Goal: Task Accomplishment & Management: Use online tool/utility

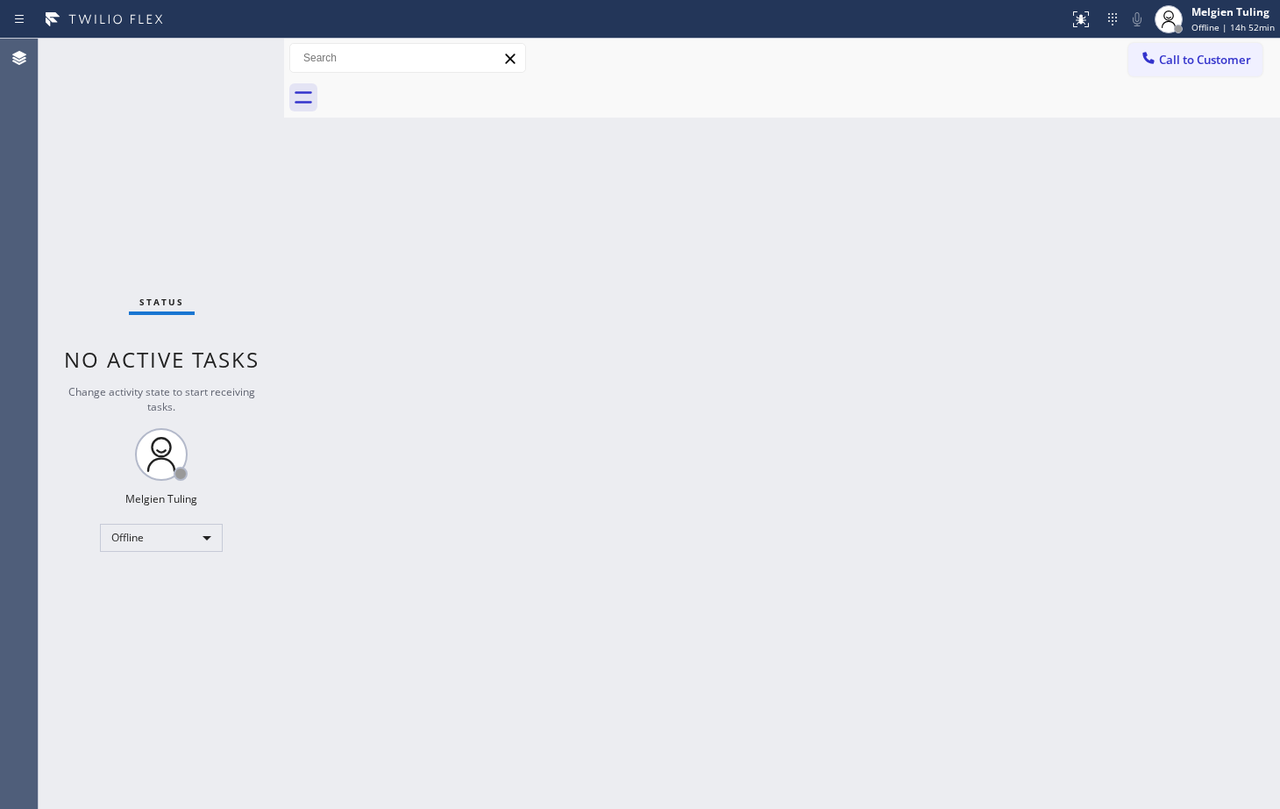
click at [319, 421] on div "Back to Dashboard Change Sender ID Customers Technicians Select a contact Outbo…" at bounding box center [782, 424] width 996 height 770
click at [731, 389] on div "Back to Dashboard Change Sender ID Customers Technicians Select a contact Outbo…" at bounding box center [782, 424] width 996 height 770
click at [284, 549] on div at bounding box center [284, 424] width 0 height 770
click at [171, 546] on div "Offline" at bounding box center [161, 538] width 123 height 28
click at [174, 546] on div "Offline" at bounding box center [161, 538] width 123 height 28
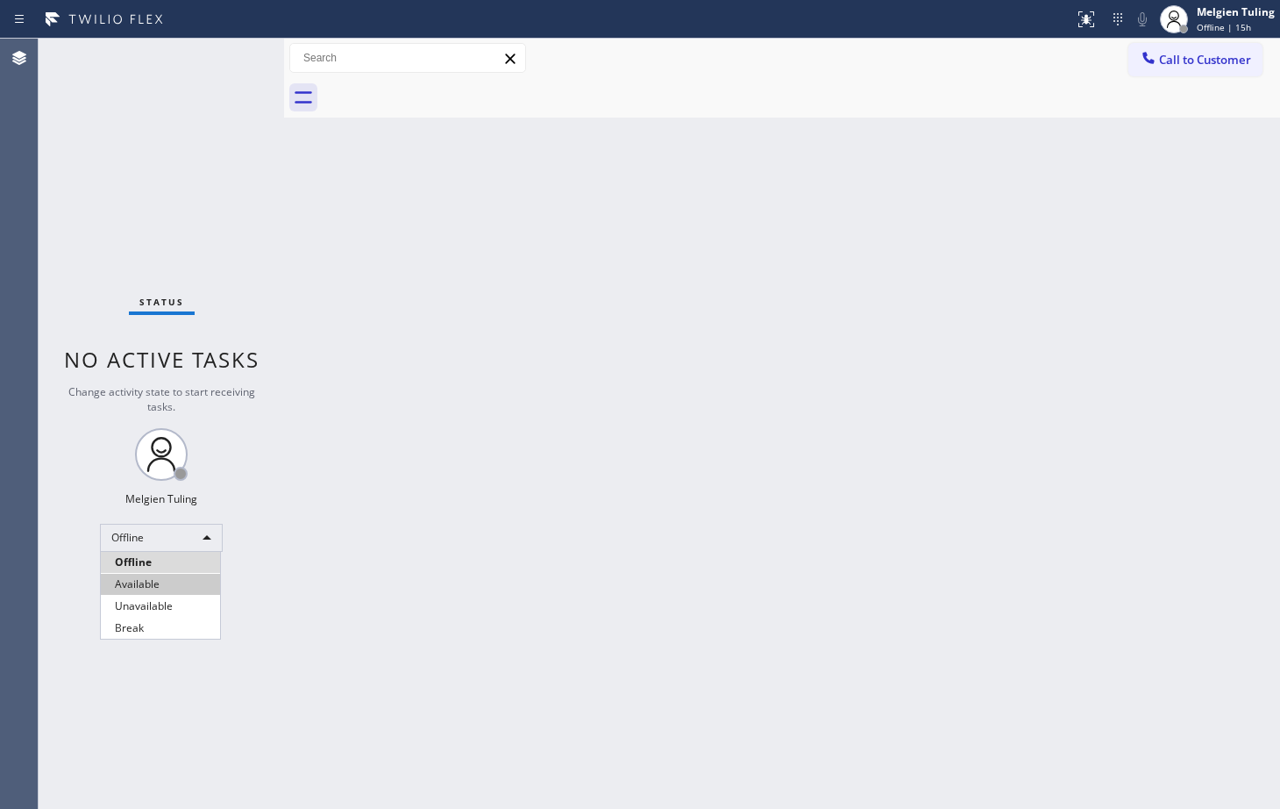
click at [164, 588] on li "Available" at bounding box center [160, 584] width 119 height 21
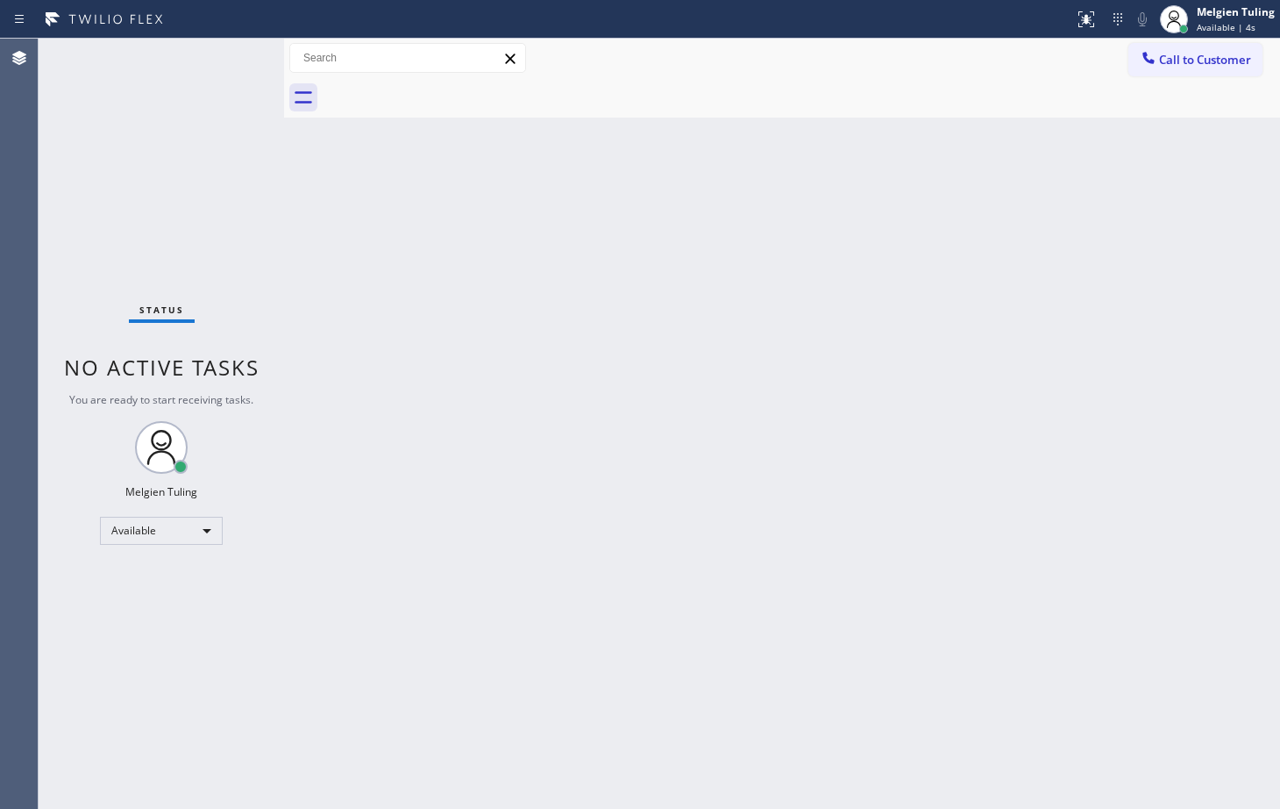
click at [706, 552] on div "Back to Dashboard Change Sender ID Customers Technicians Select a contact Outbo…" at bounding box center [782, 424] width 996 height 770
click at [341, 430] on div "Back to Dashboard Change Sender ID Customers Technicians Select a contact Outbo…" at bounding box center [782, 424] width 996 height 770
click at [496, 249] on div "Back to Dashboard Change Sender ID Customers Technicians Select a contact Outbo…" at bounding box center [782, 424] width 996 height 770
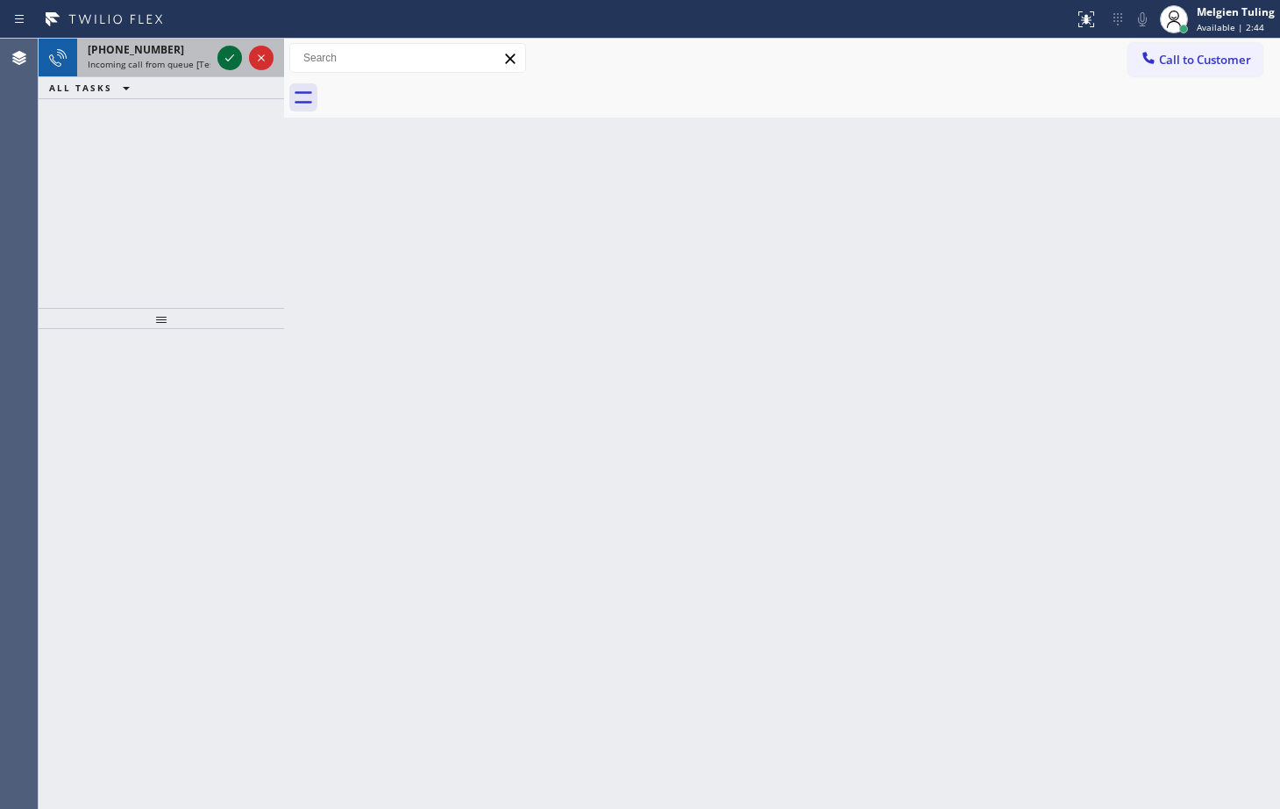
drag, startPoint x: 529, startPoint y: 376, endPoint x: 233, endPoint y: 57, distance: 435.0
click at [236, 55] on icon at bounding box center [229, 57] width 21 height 21
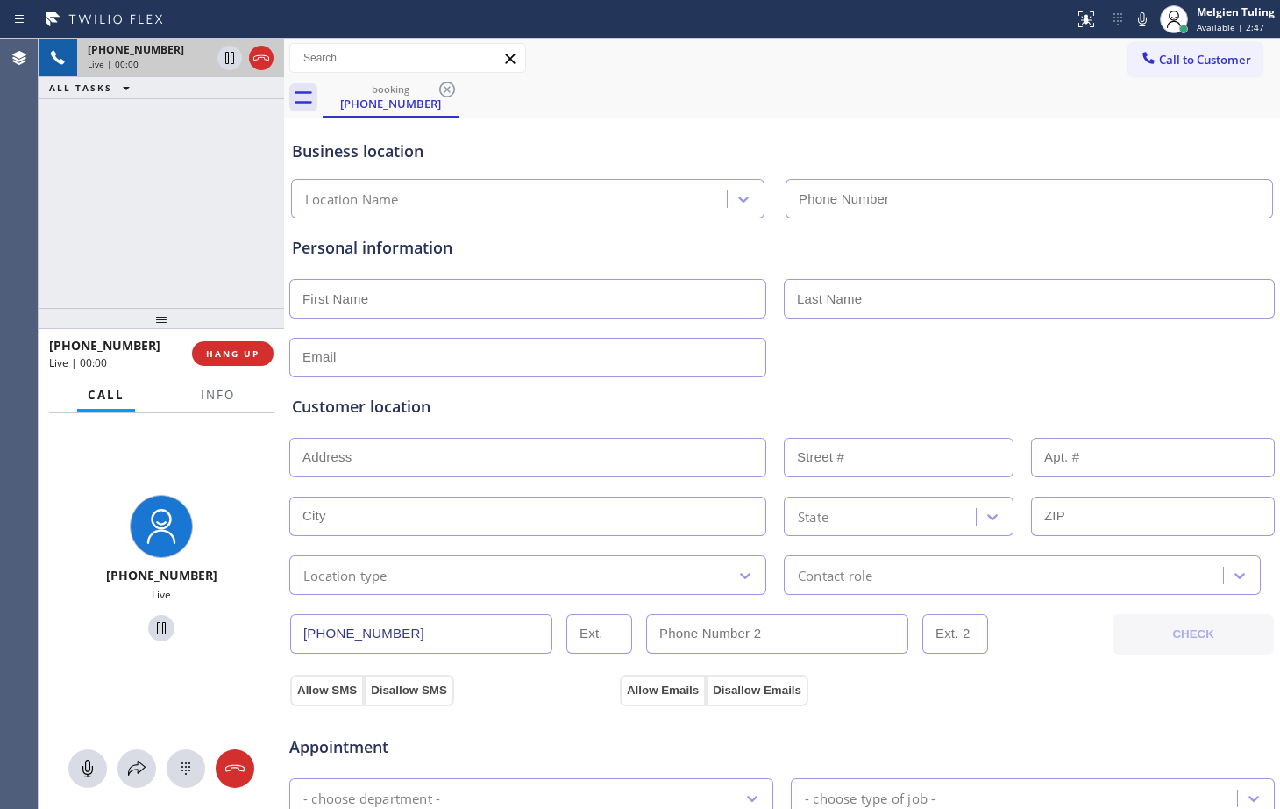
type input "[PHONE_NUMBER]"
drag, startPoint x: 239, startPoint y: 347, endPoint x: 217, endPoint y: 353, distance: 22.8
click at [217, 353] on span "HANG UP" at bounding box center [232, 353] width 53 height 12
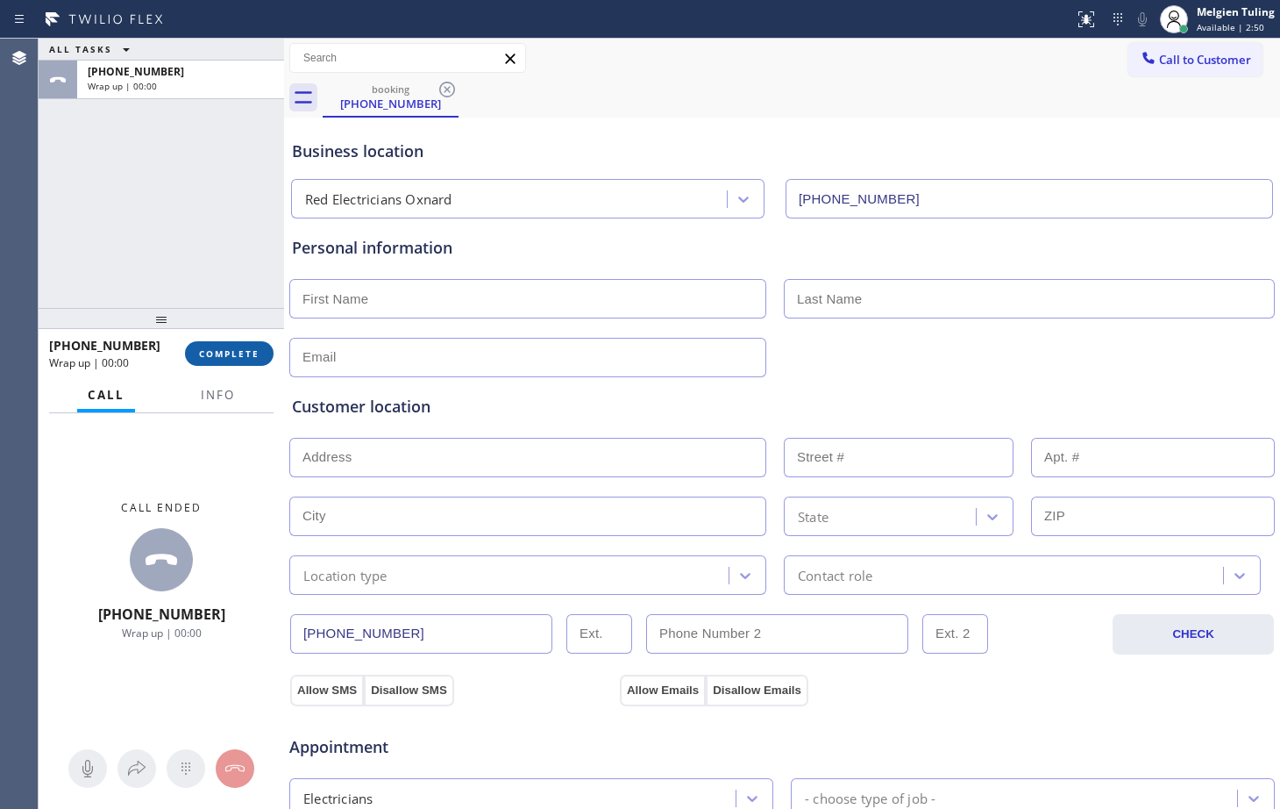
click at [217, 353] on span "COMPLETE" at bounding box center [229, 353] width 61 height 12
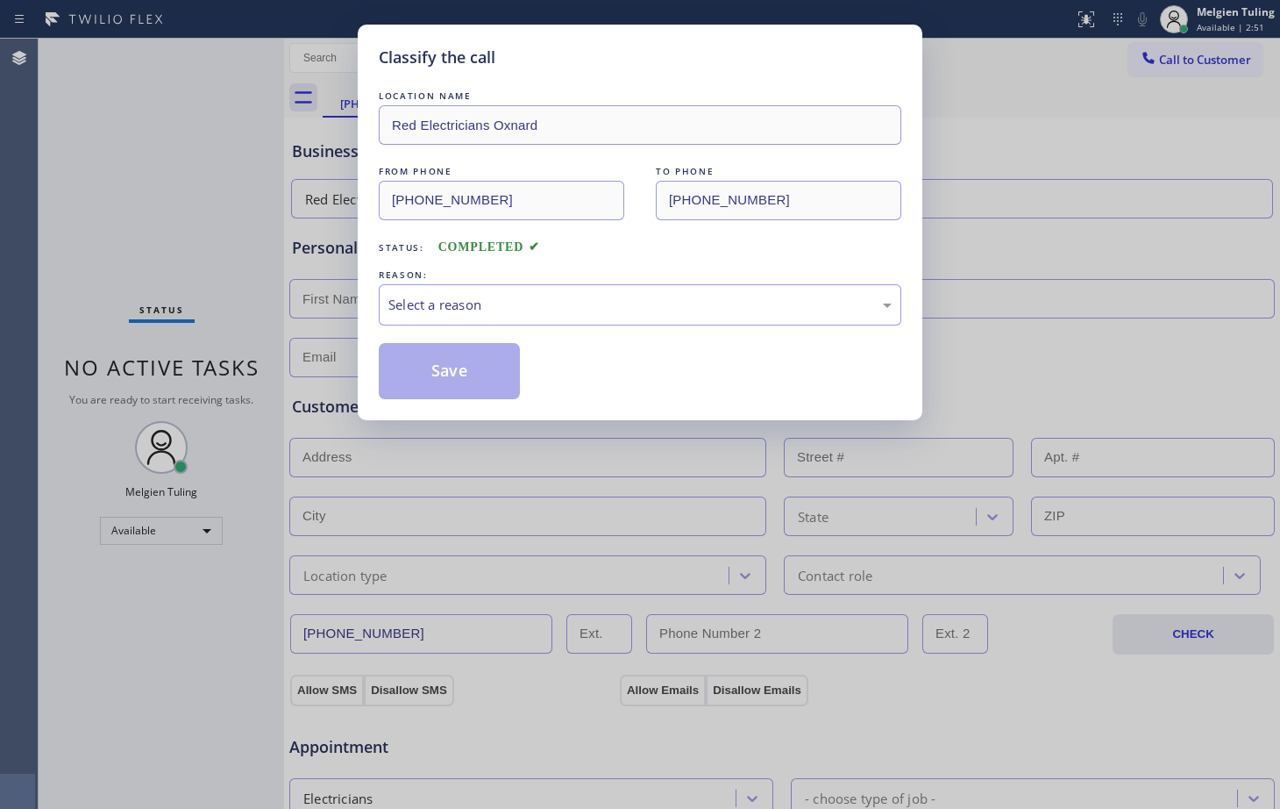
click at [471, 269] on div "REASON:" at bounding box center [640, 275] width 523 height 18
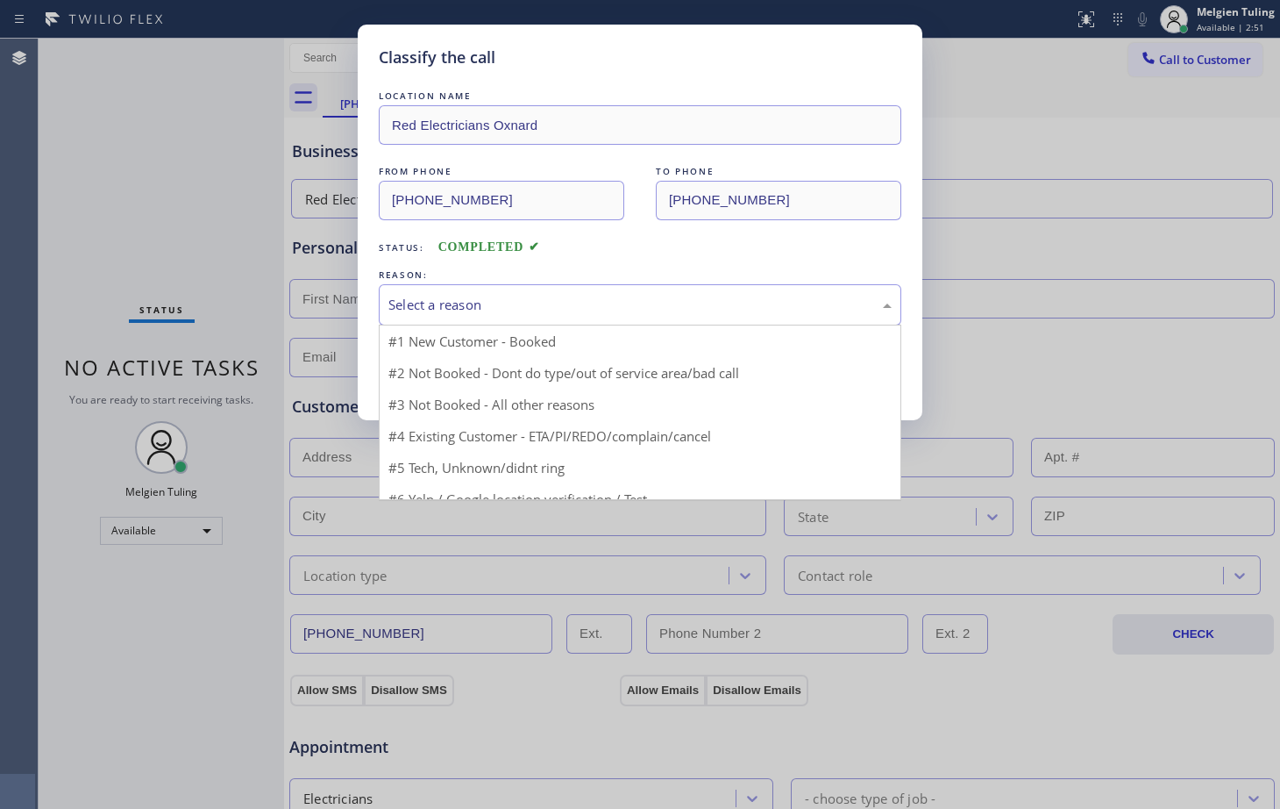
click at [439, 309] on div "Select a reason" at bounding box center [639, 305] width 503 height 20
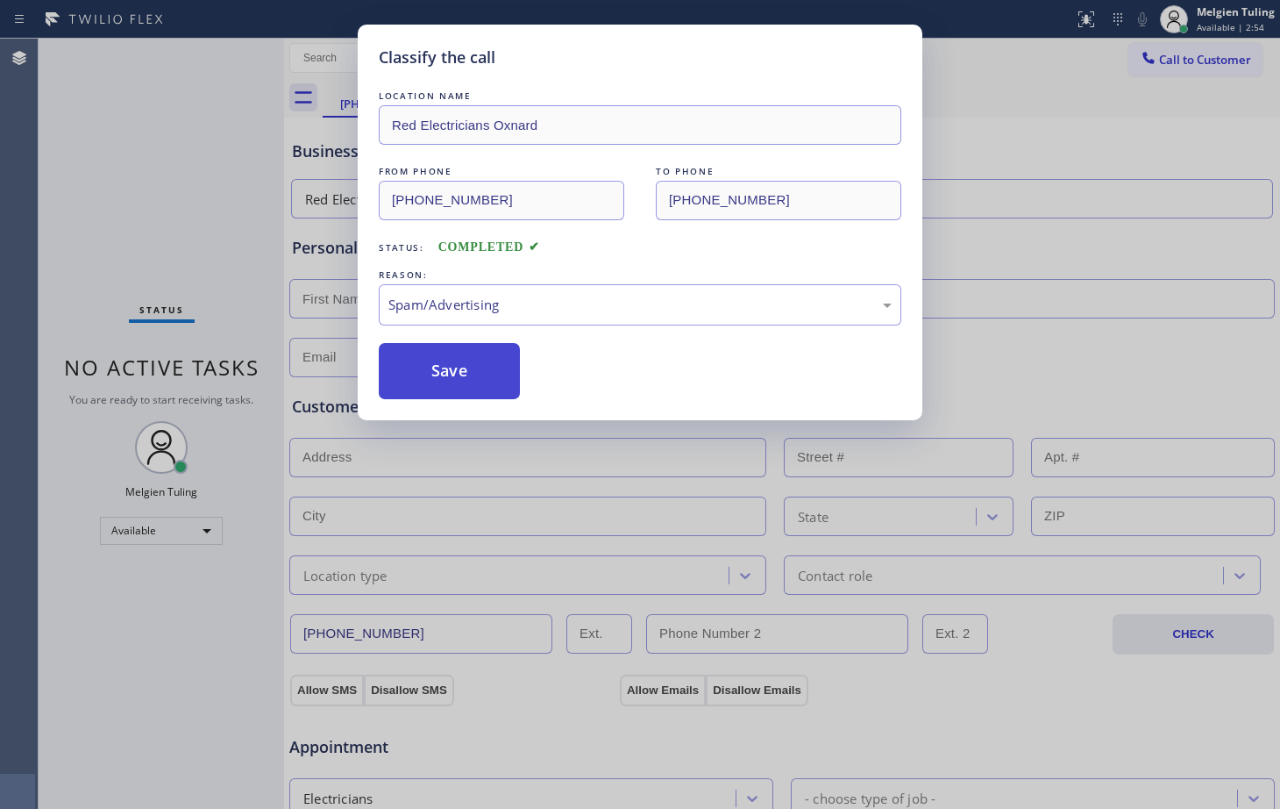
click at [475, 363] on button "Save" at bounding box center [449, 371] width 141 height 56
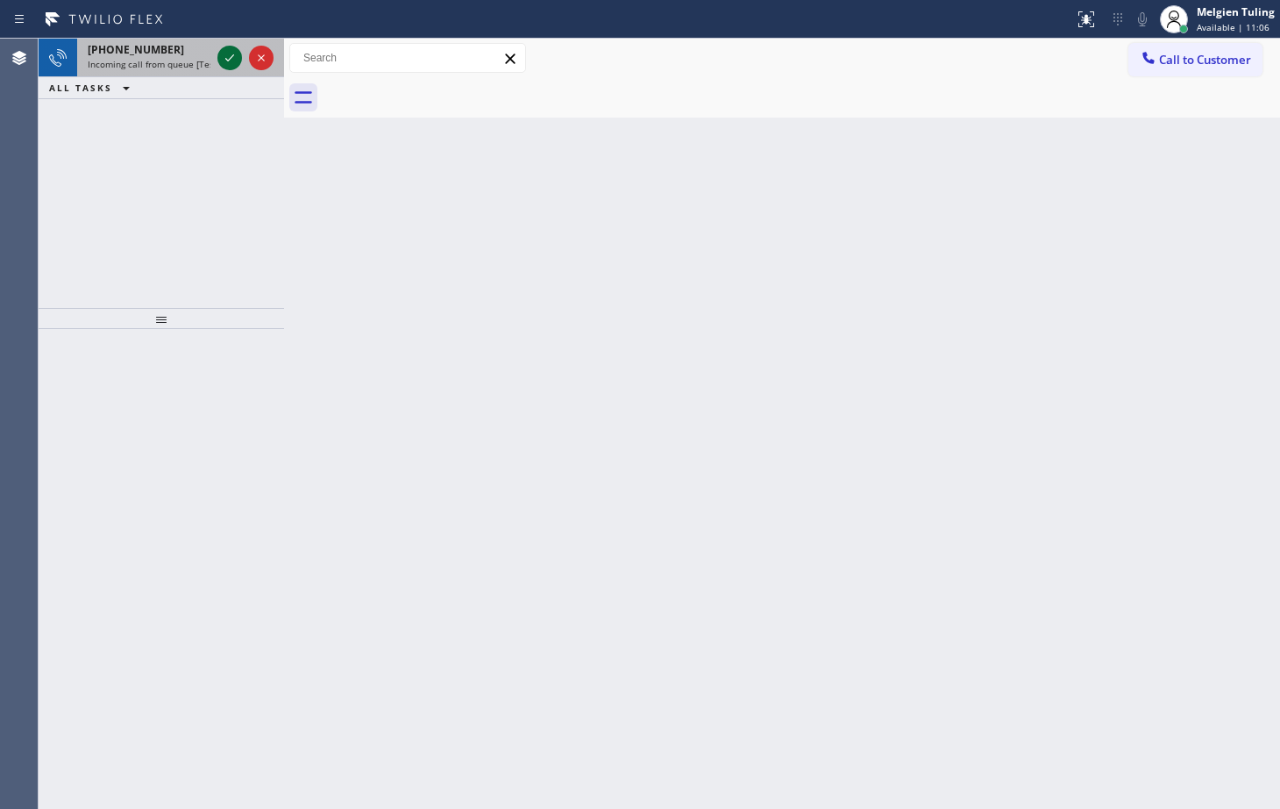
click at [218, 56] on div at bounding box center [229, 57] width 25 height 21
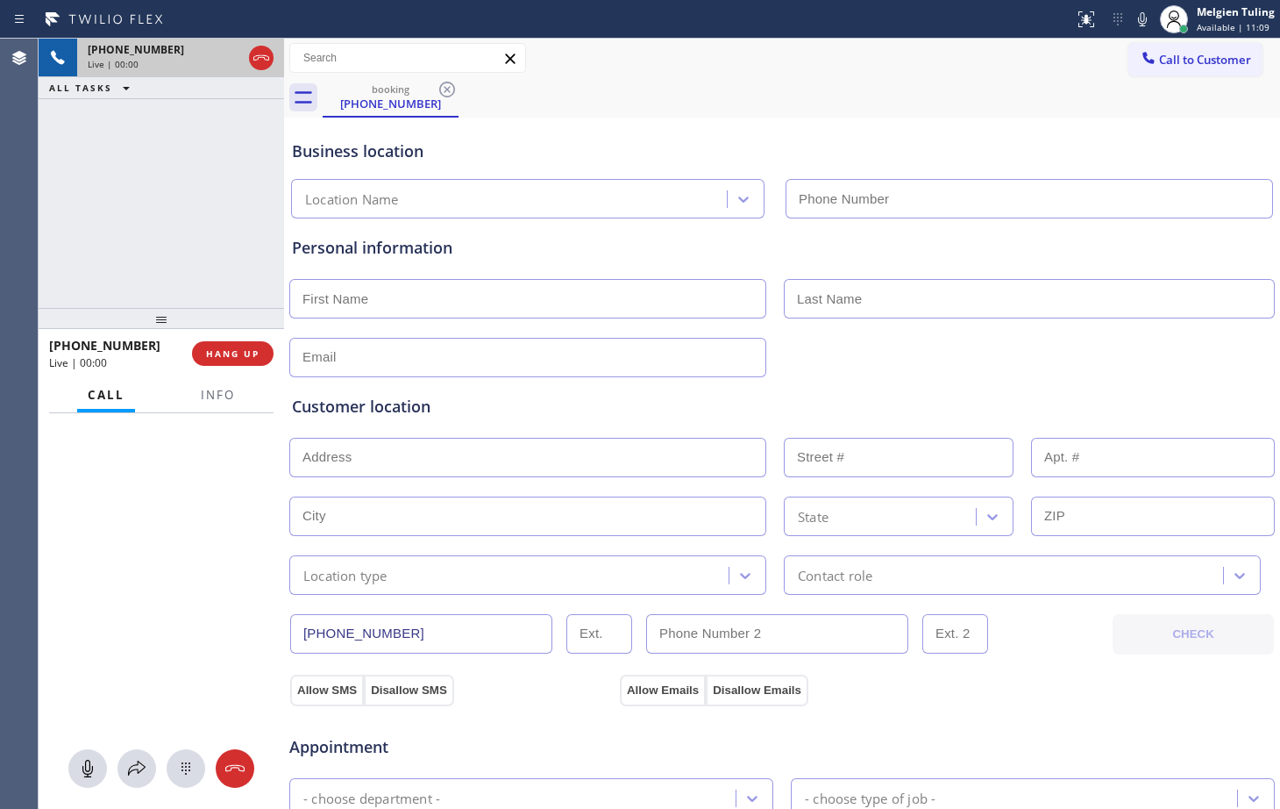
type input "[PHONE_NUMBER]"
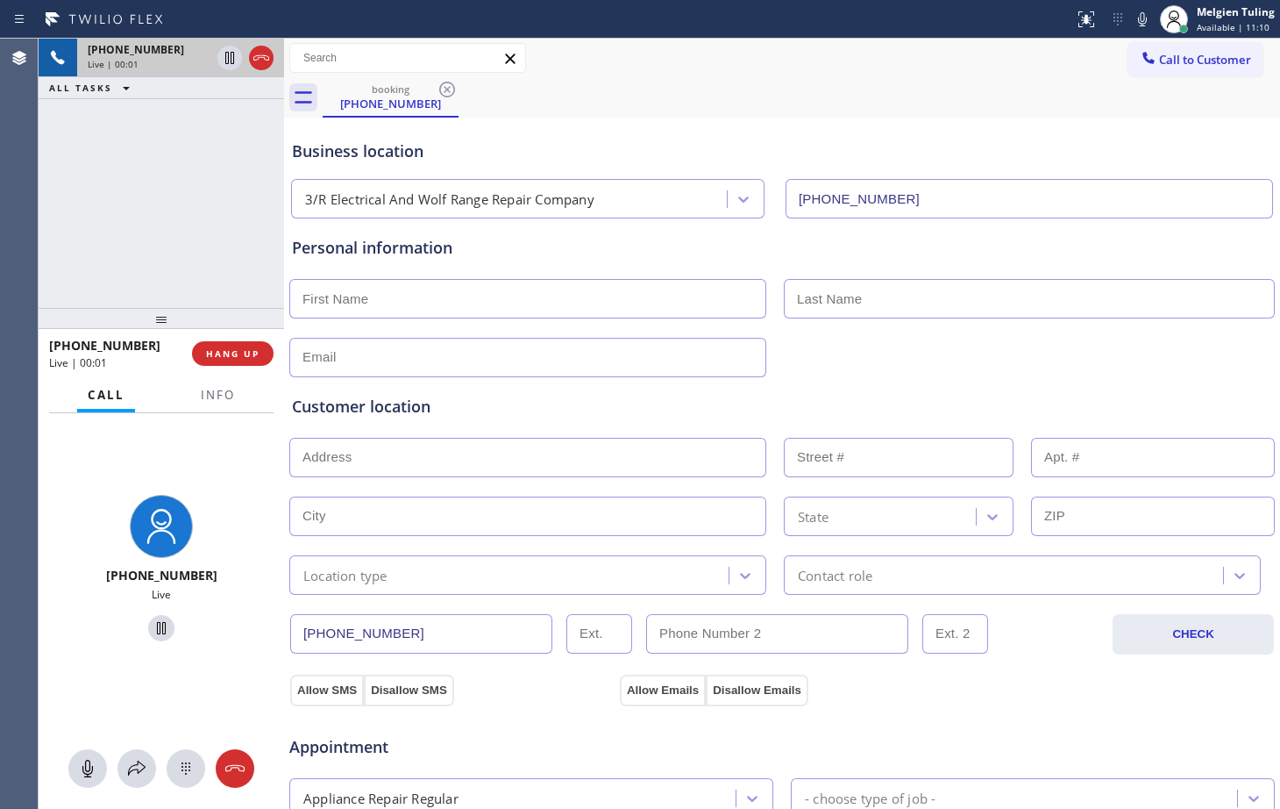
drag, startPoint x: 221, startPoint y: 55, endPoint x: 651, endPoint y: 144, distance: 438.7
click at [651, 144] on div "Business location" at bounding box center [782, 151] width 980 height 24
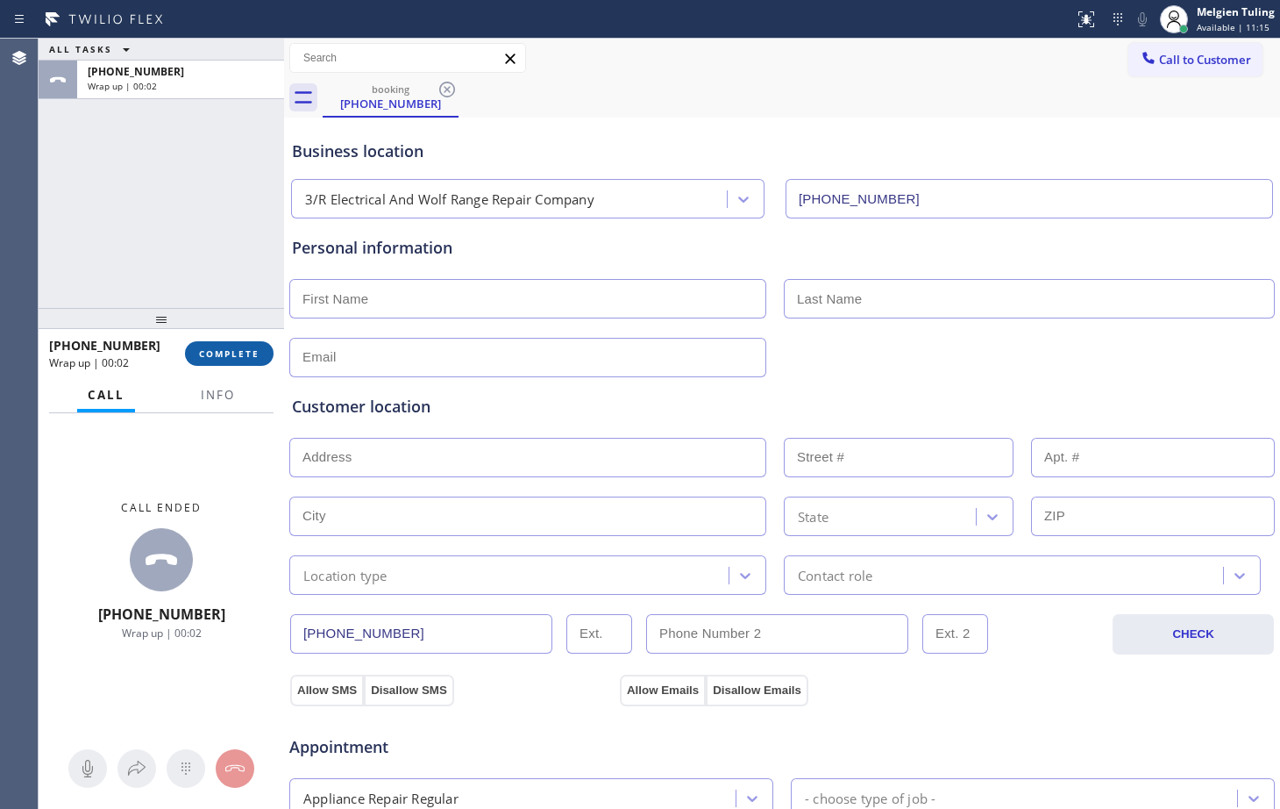
drag, startPoint x: 210, startPoint y: 390, endPoint x: 219, endPoint y: 353, distance: 38.7
click at [219, 353] on span "COMPLETE" at bounding box center [229, 353] width 61 height 12
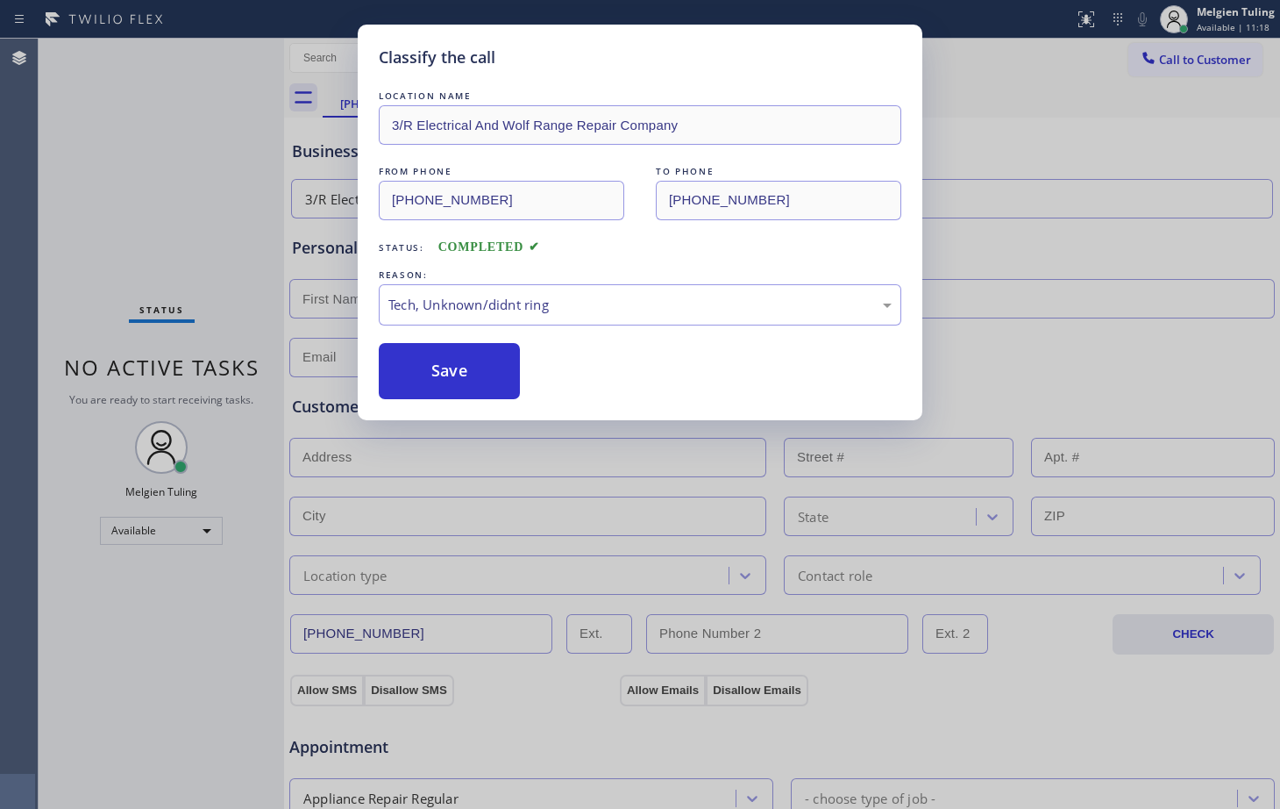
drag, startPoint x: 436, startPoint y: 293, endPoint x: 399, endPoint y: 441, distance: 152.7
click at [462, 363] on button "Save" at bounding box center [449, 371] width 141 height 56
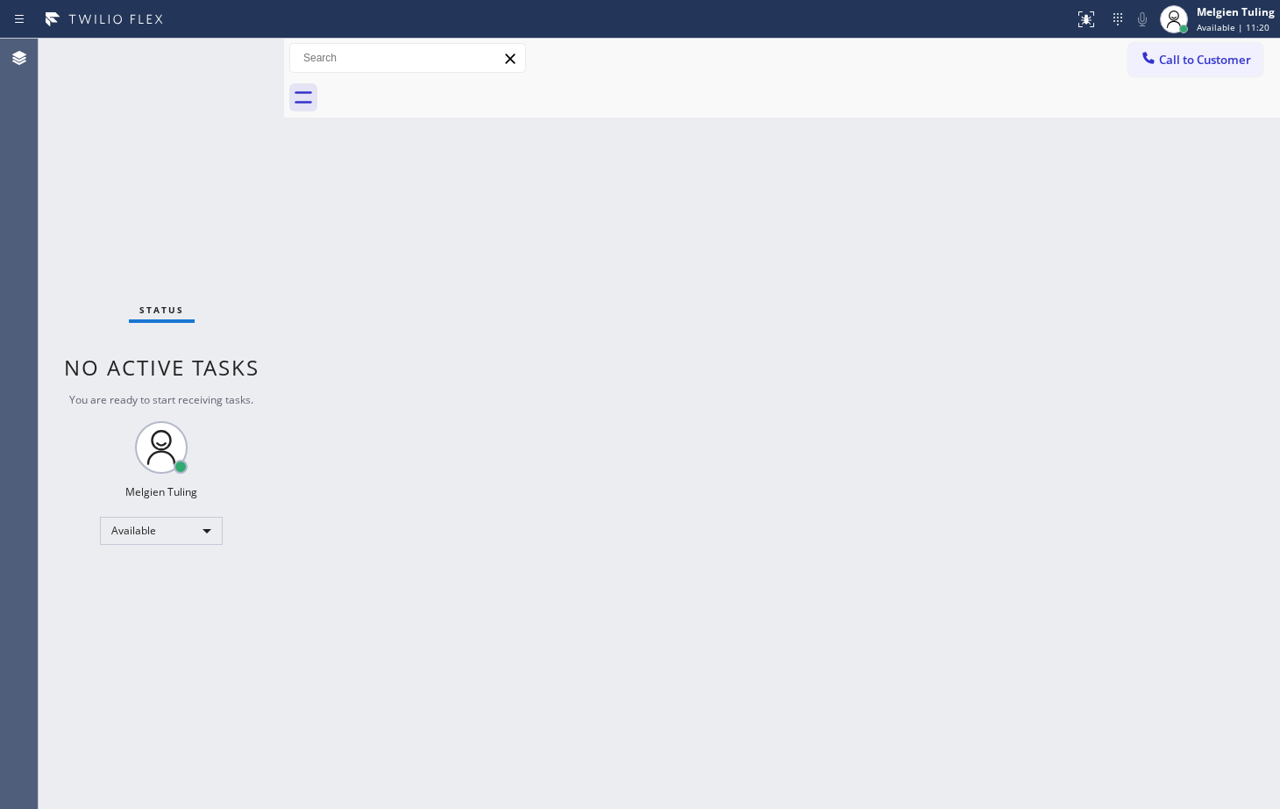
click at [239, 265] on div "Status No active tasks You are ready to start receiving tasks. Melgien Tuling A…" at bounding box center [162, 424] width 246 height 770
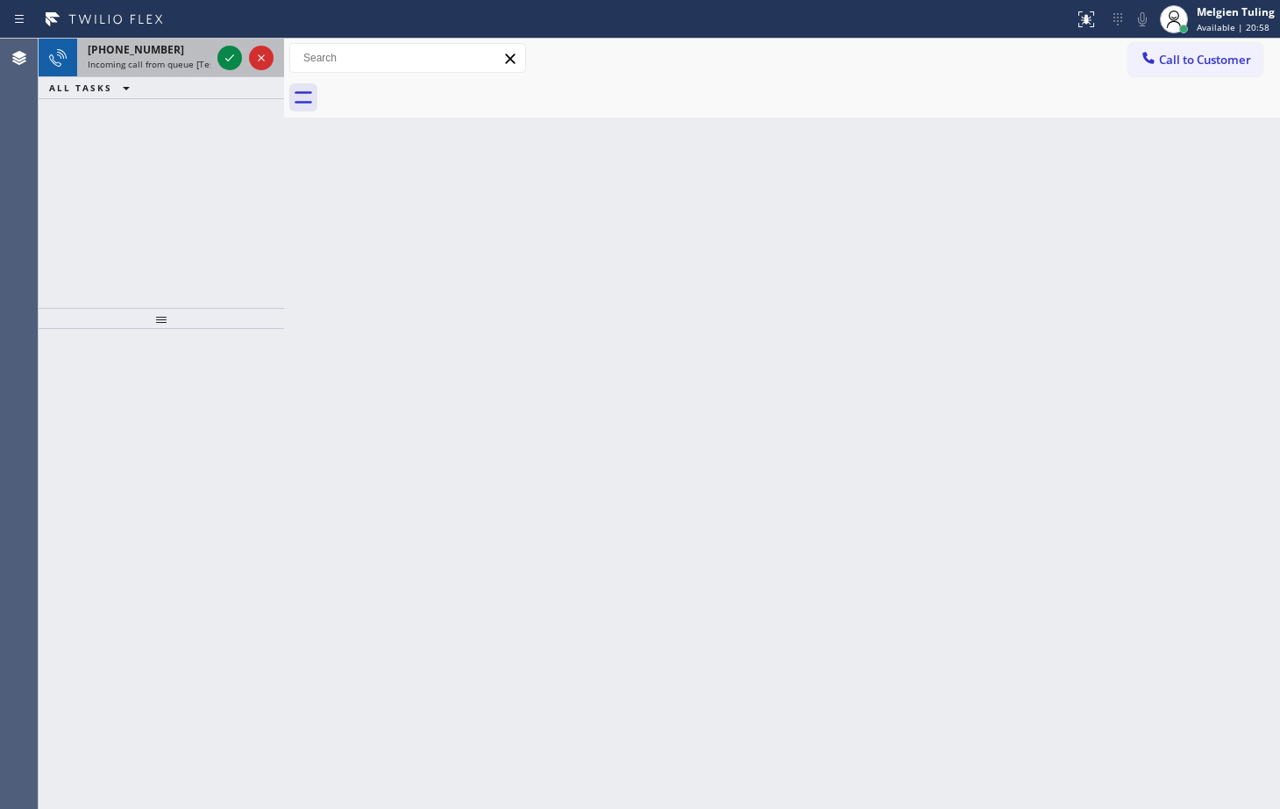
click at [215, 52] on div at bounding box center [245, 58] width 63 height 39
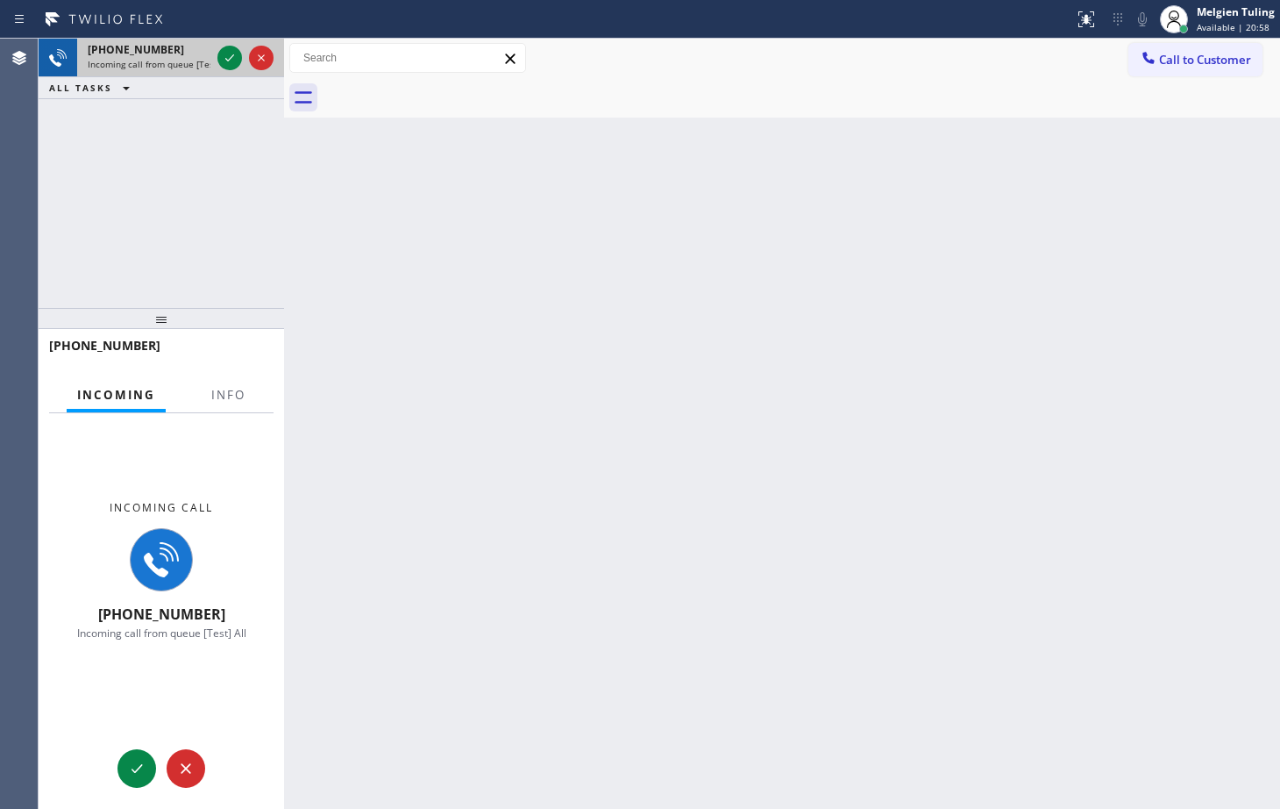
click at [215, 52] on div at bounding box center [245, 58] width 63 height 39
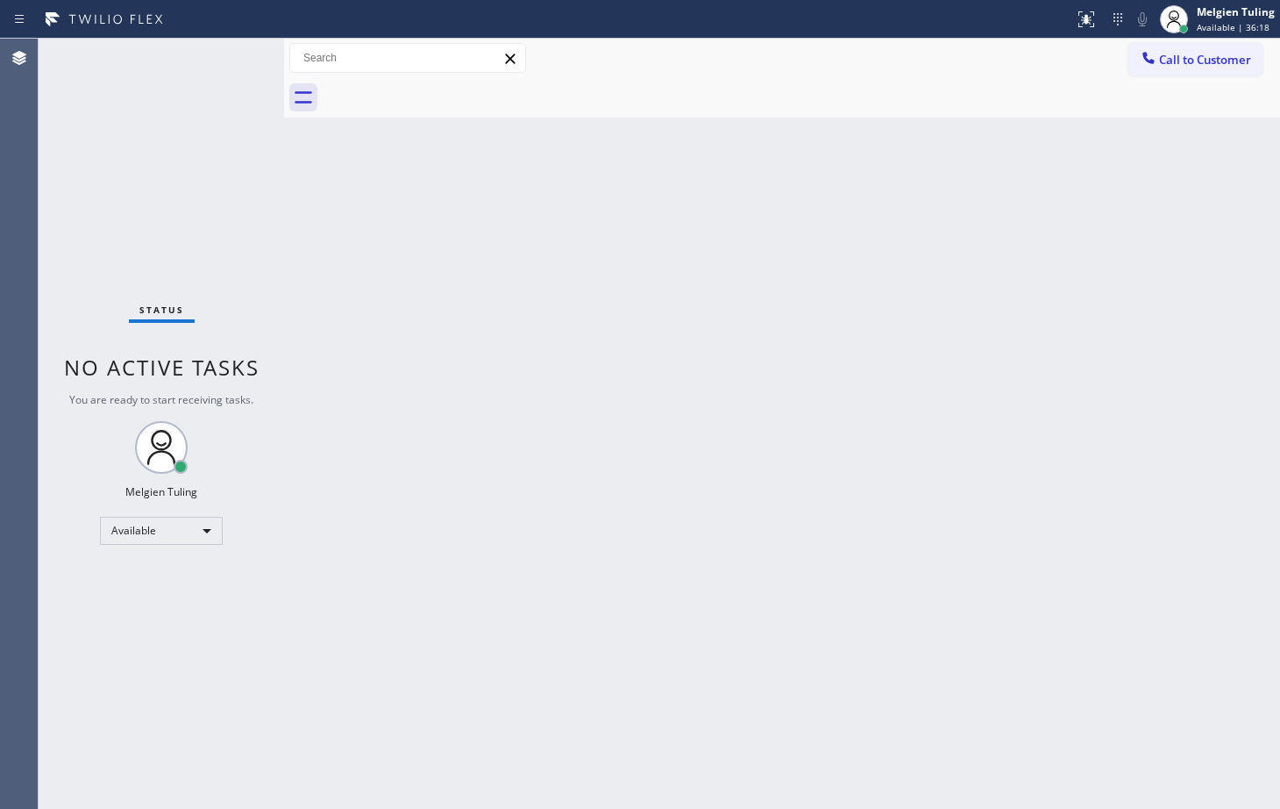
click at [542, 486] on div "Back to Dashboard Change Sender ID Customers Technicians Select a contact Outbo…" at bounding box center [782, 424] width 996 height 770
click at [536, 474] on div "Back to Dashboard Change Sender ID Customers Technicians Select a contact Outbo…" at bounding box center [782, 424] width 996 height 770
click at [459, 407] on div "Back to Dashboard Change Sender ID Customers Technicians Select a contact Outbo…" at bounding box center [782, 424] width 996 height 770
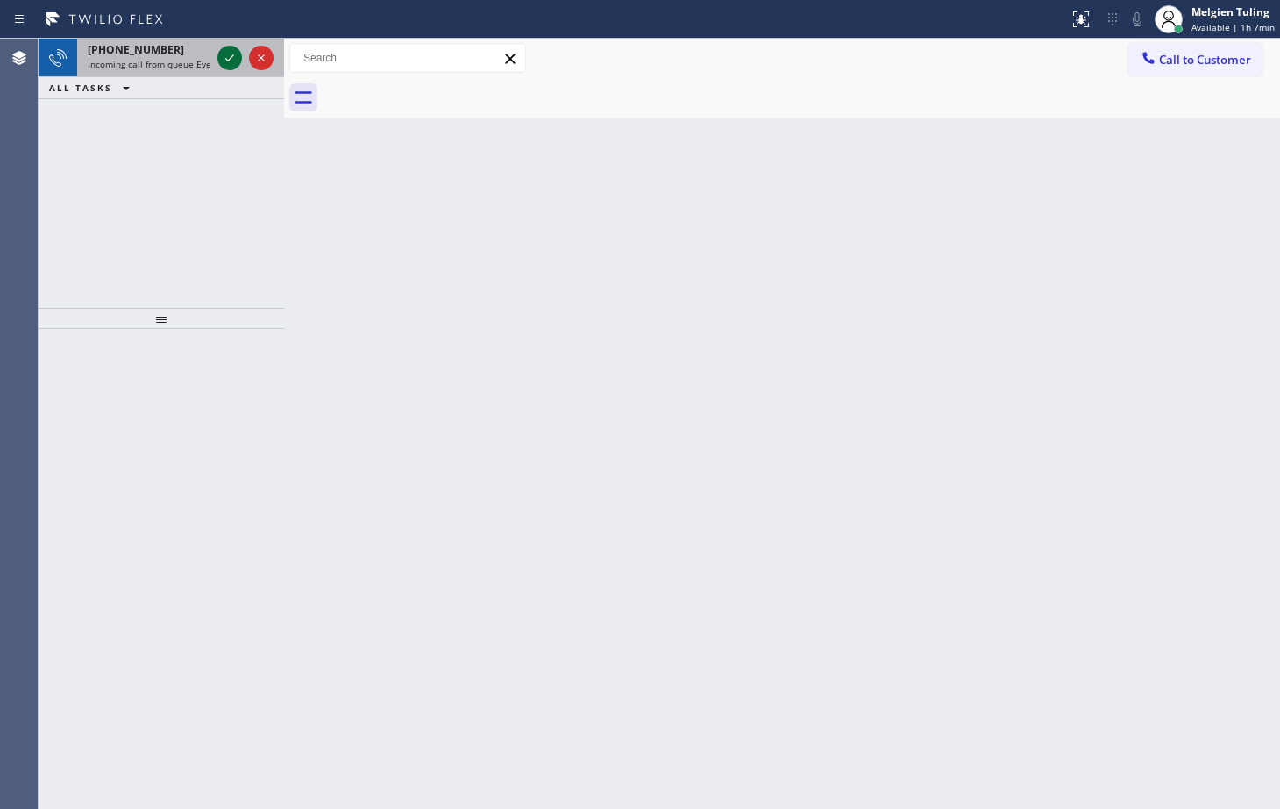
click at [227, 66] on icon at bounding box center [229, 57] width 21 height 21
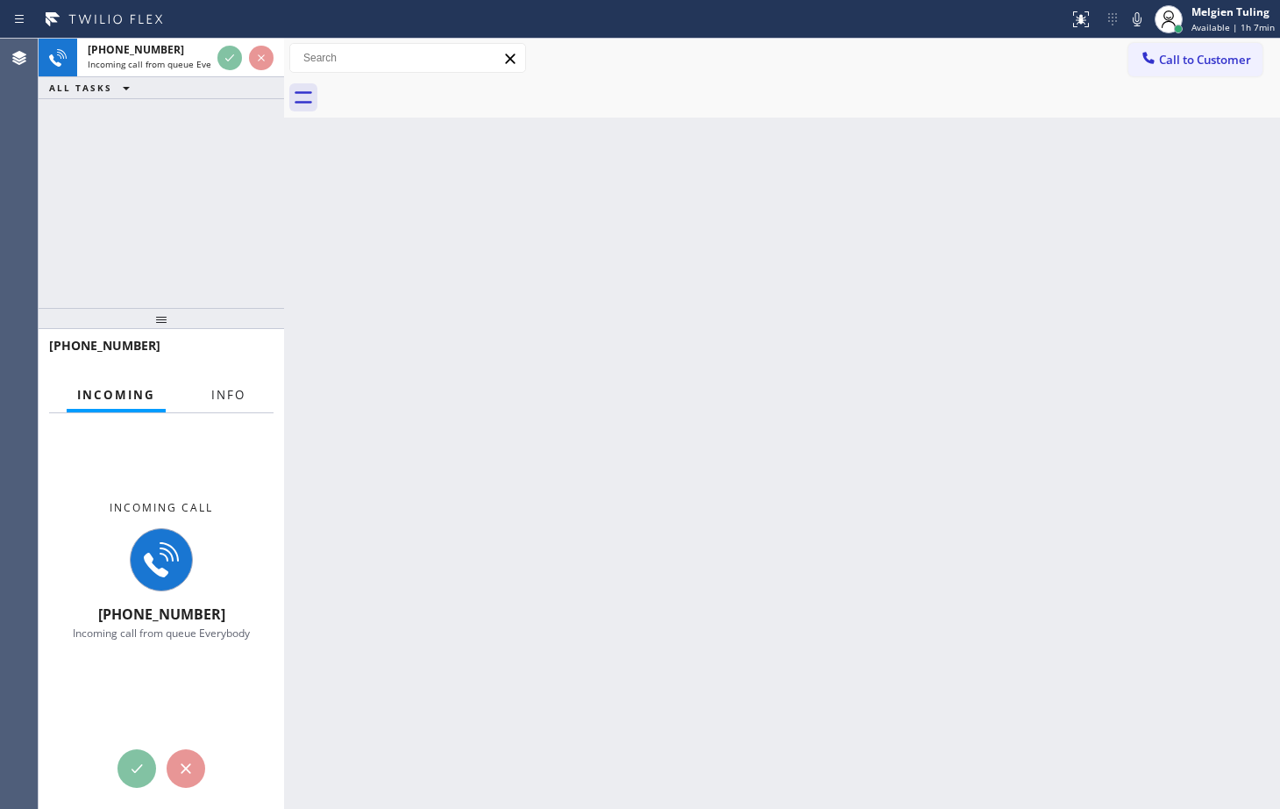
click at [231, 399] on span "Info" at bounding box center [228, 395] width 34 height 16
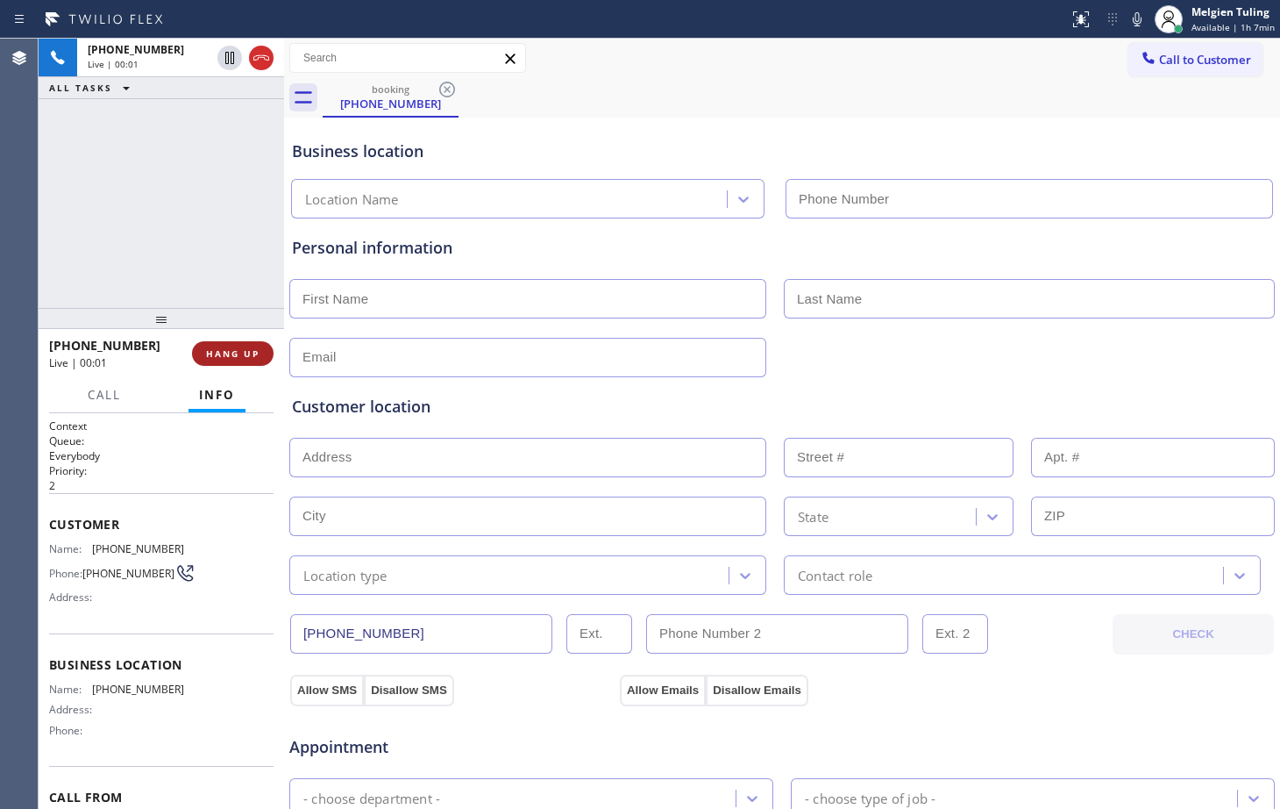
click at [224, 347] on span "HANG UP" at bounding box center [232, 353] width 53 height 12
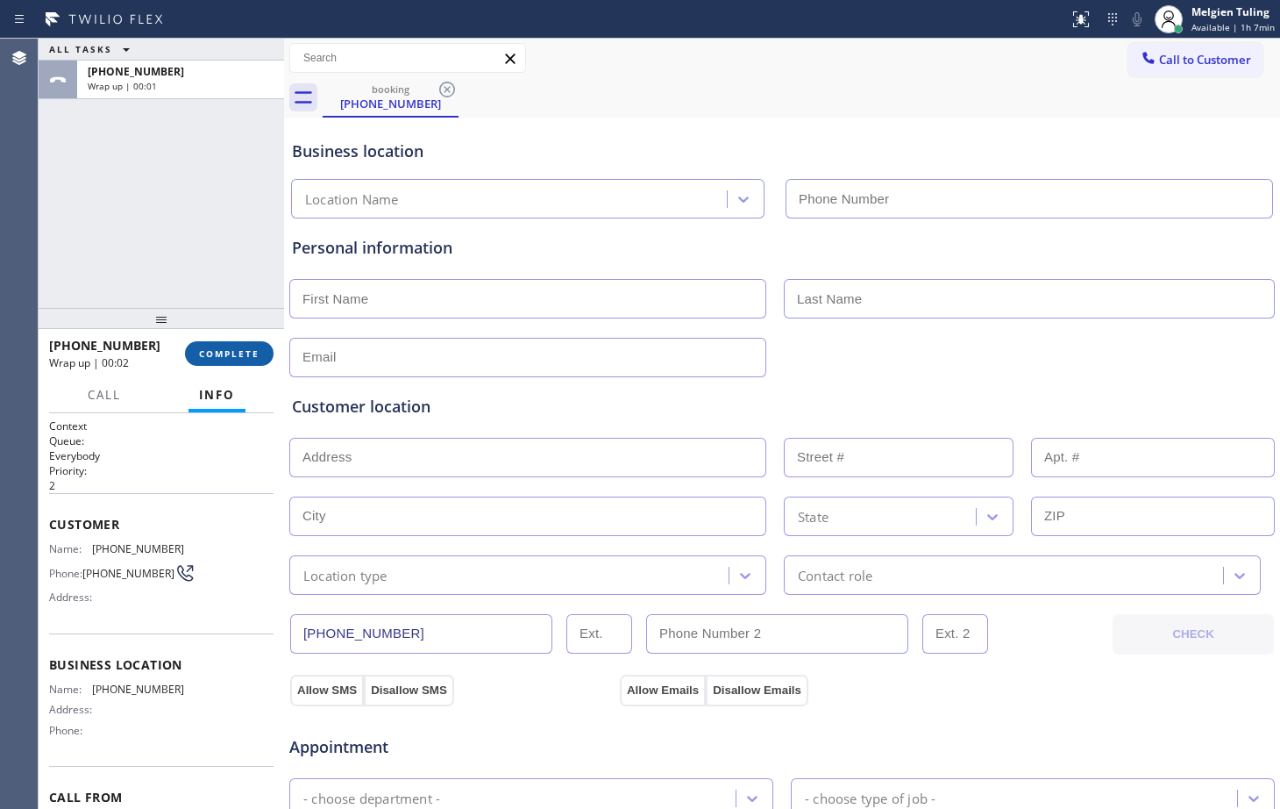
drag, startPoint x: 240, startPoint y: 348, endPoint x: 206, endPoint y: 346, distance: 34.2
click at [206, 346] on button "COMPLETE" at bounding box center [229, 353] width 89 height 25
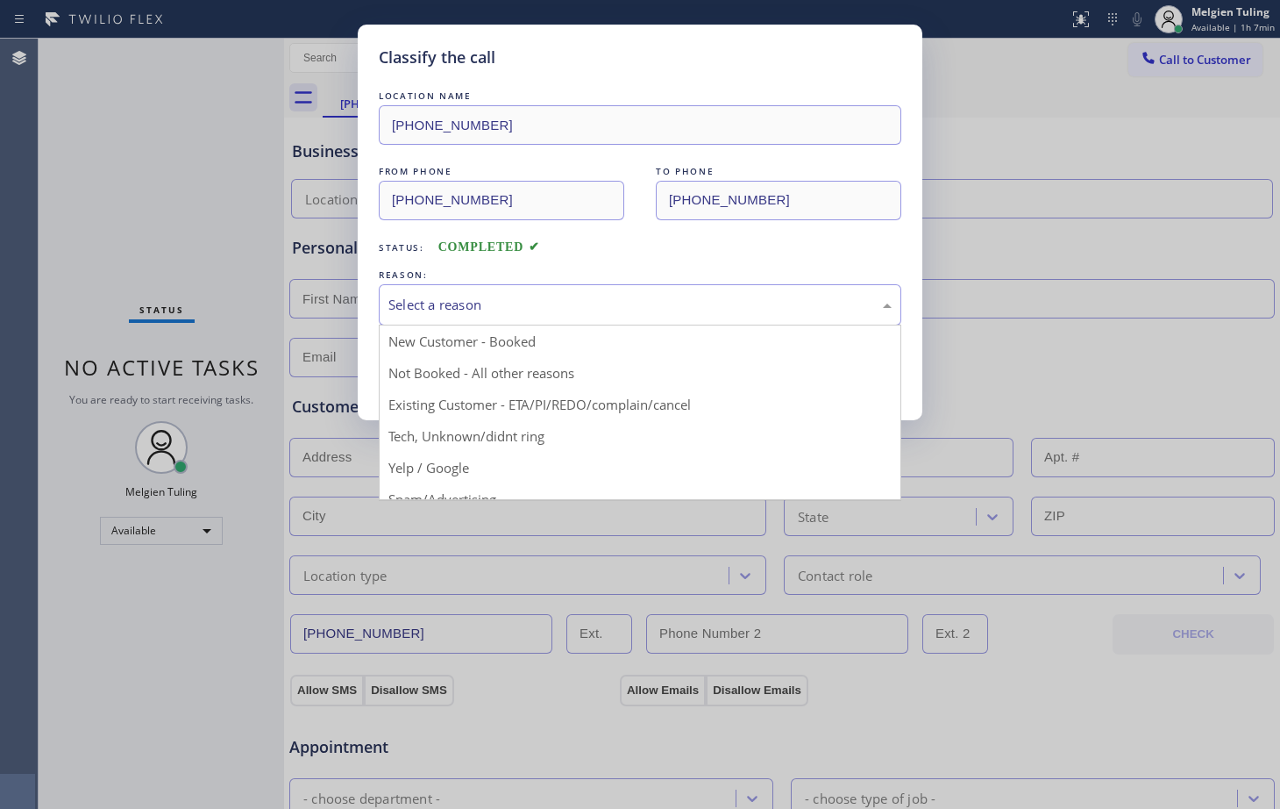
click at [431, 303] on div "Select a reason" at bounding box center [639, 305] width 503 height 20
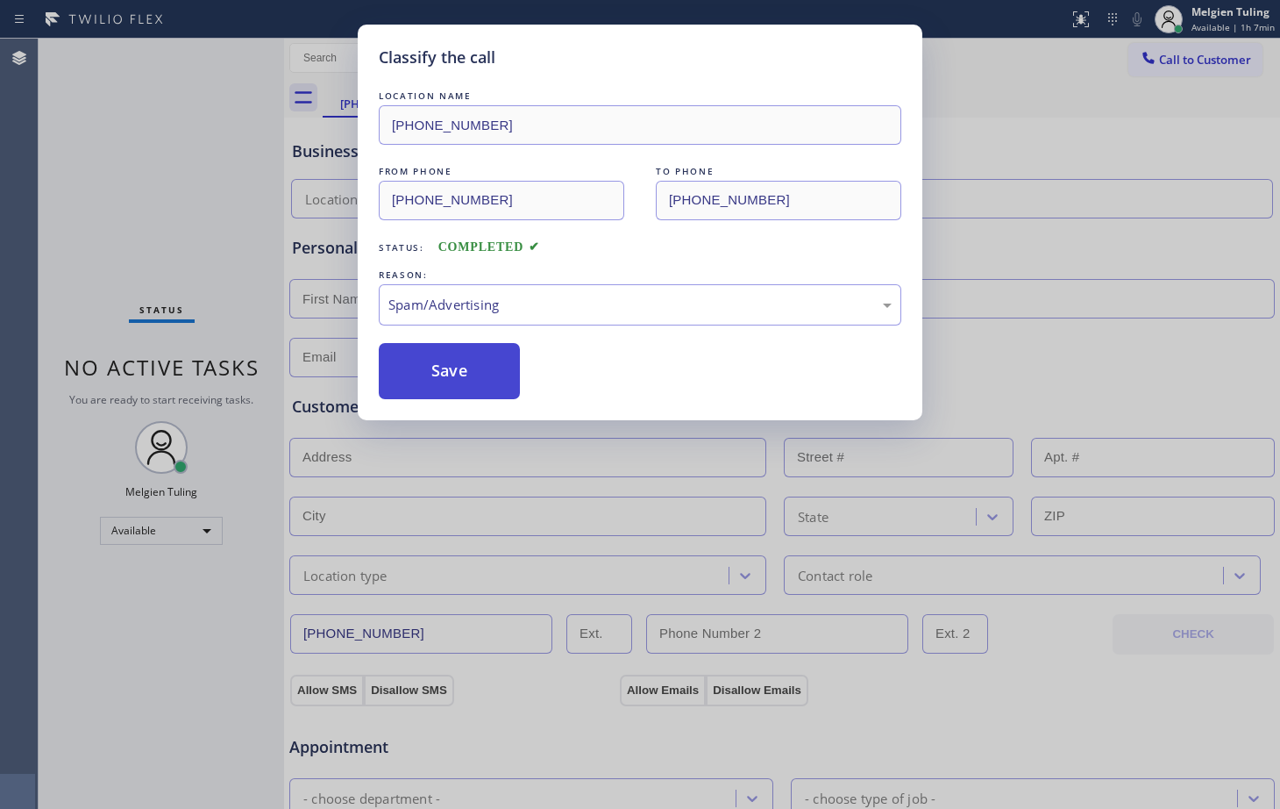
click at [462, 369] on button "Save" at bounding box center [449, 371] width 141 height 56
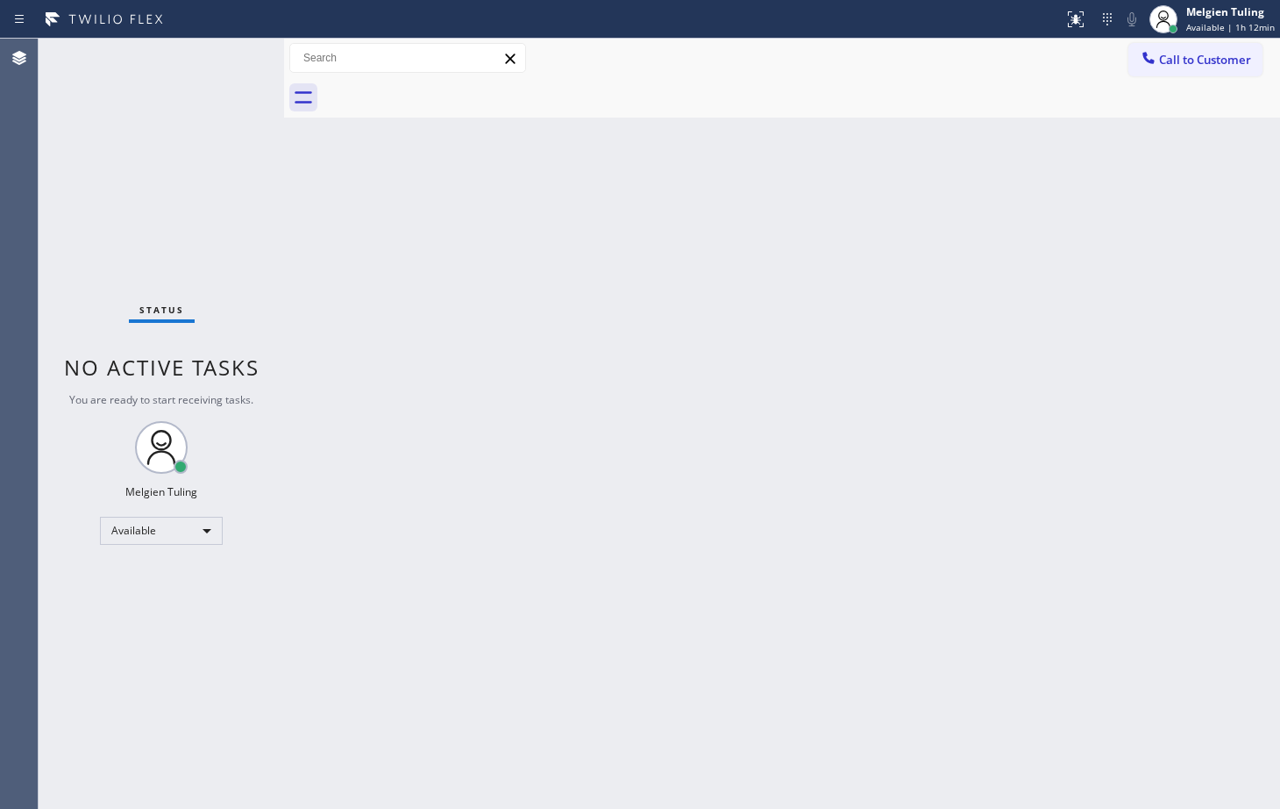
click at [226, 53] on div "Status No active tasks You are ready to start receiving tasks. Melgien Tuling A…" at bounding box center [162, 424] width 246 height 770
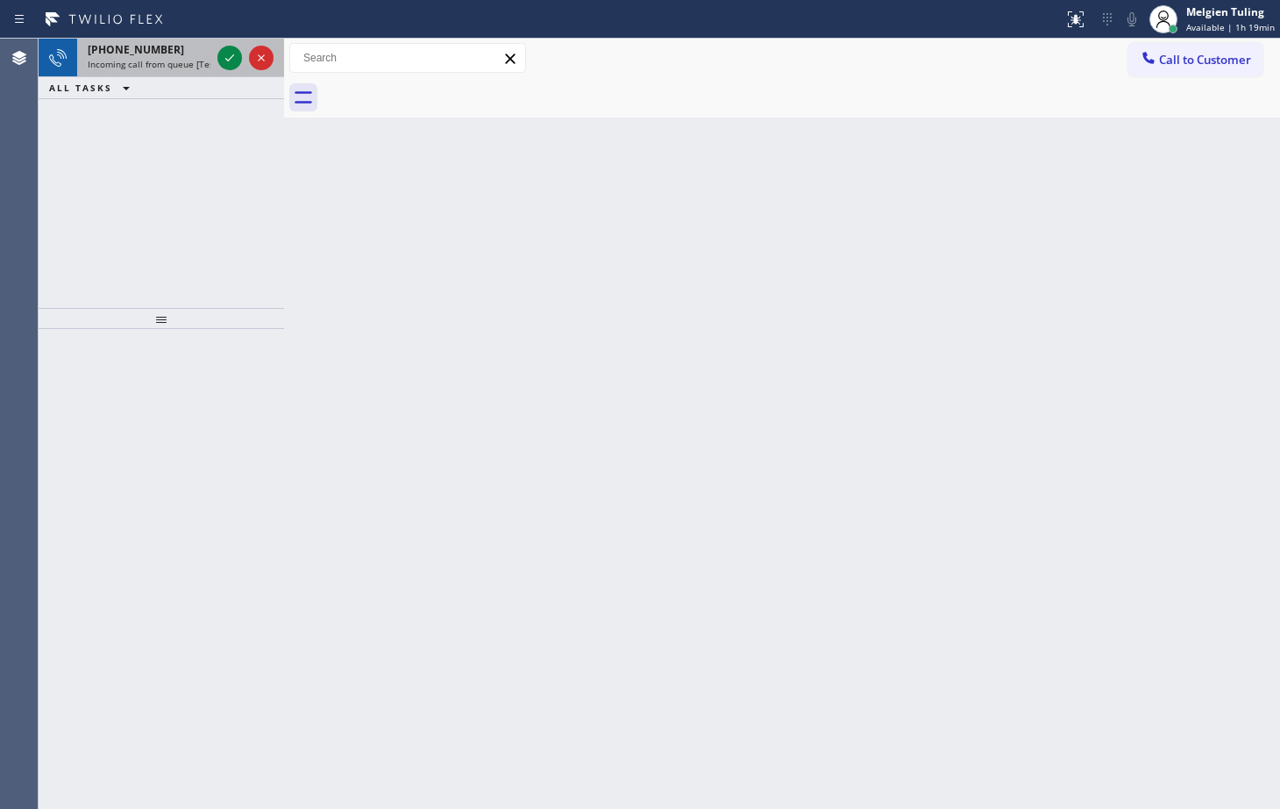
click at [278, 56] on div "[PHONE_NUMBER] Incoming call from queue [Test] All" at bounding box center [162, 58] width 246 height 39
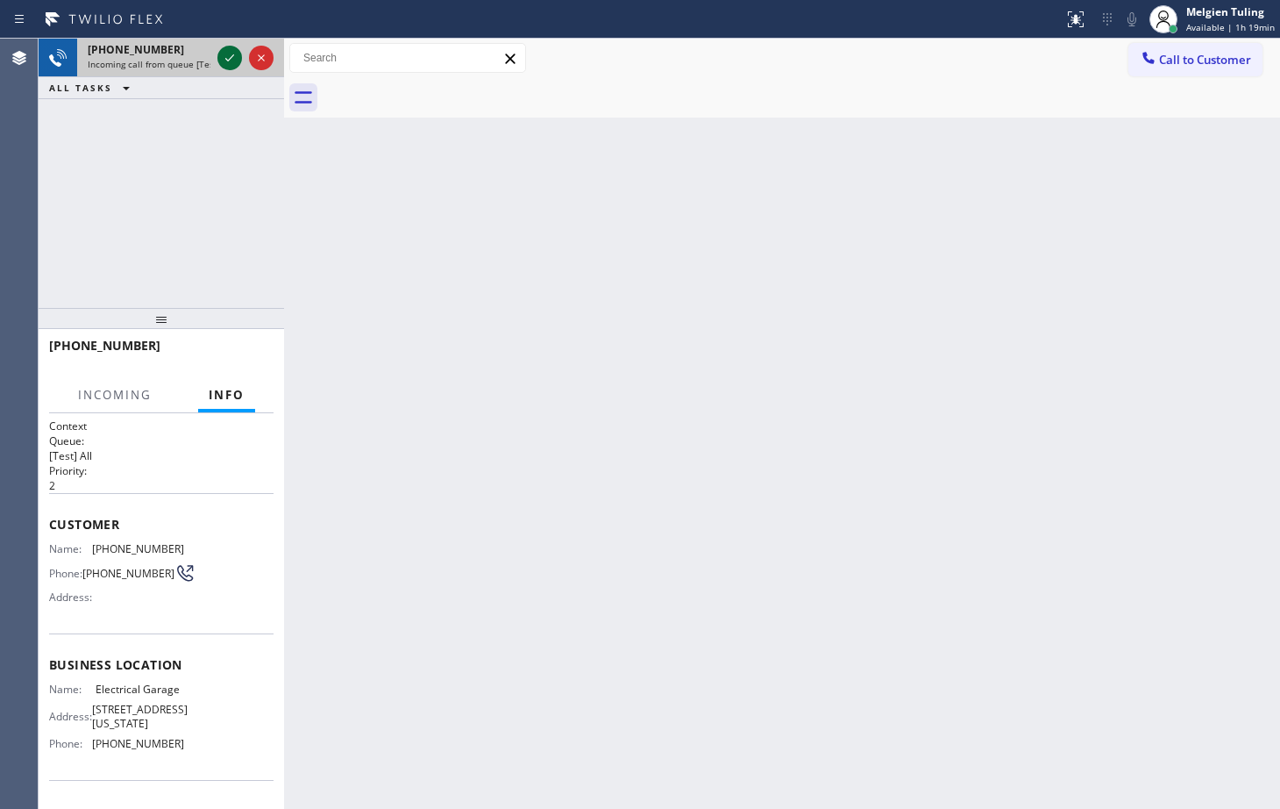
click at [225, 58] on icon at bounding box center [229, 57] width 21 height 21
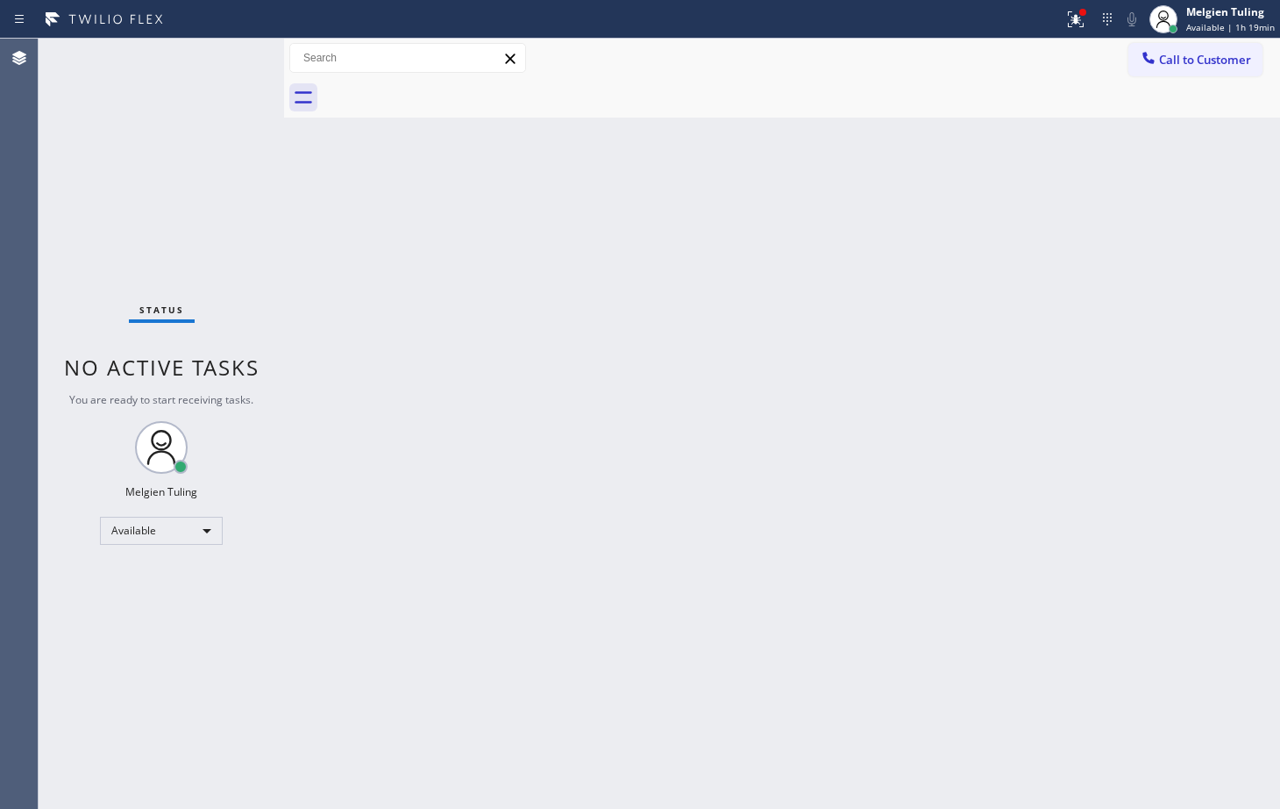
click at [225, 61] on div "Status No active tasks You are ready to start receiving tasks. Melgien Tuling A…" at bounding box center [162, 424] width 246 height 770
click at [1075, 20] on icon at bounding box center [1076, 19] width 21 height 21
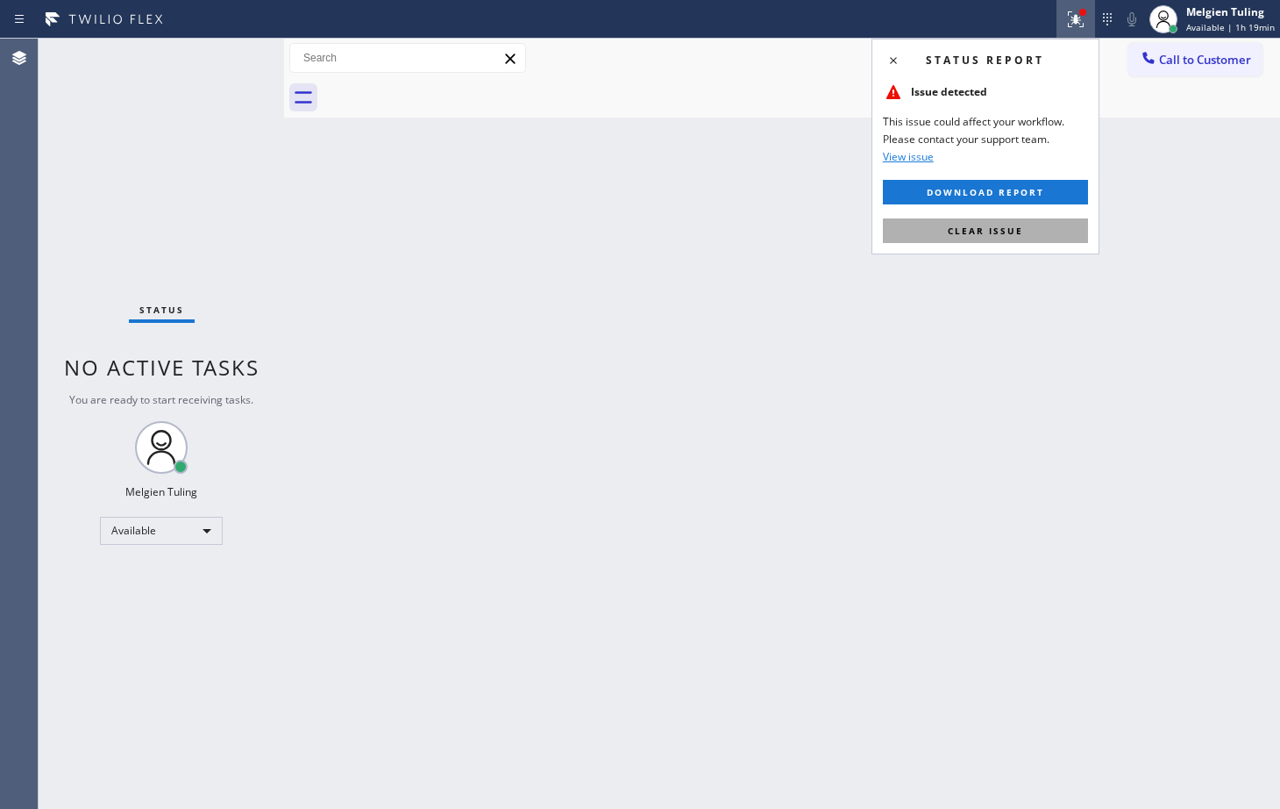
click at [957, 230] on span "Clear issue" at bounding box center [985, 231] width 75 height 12
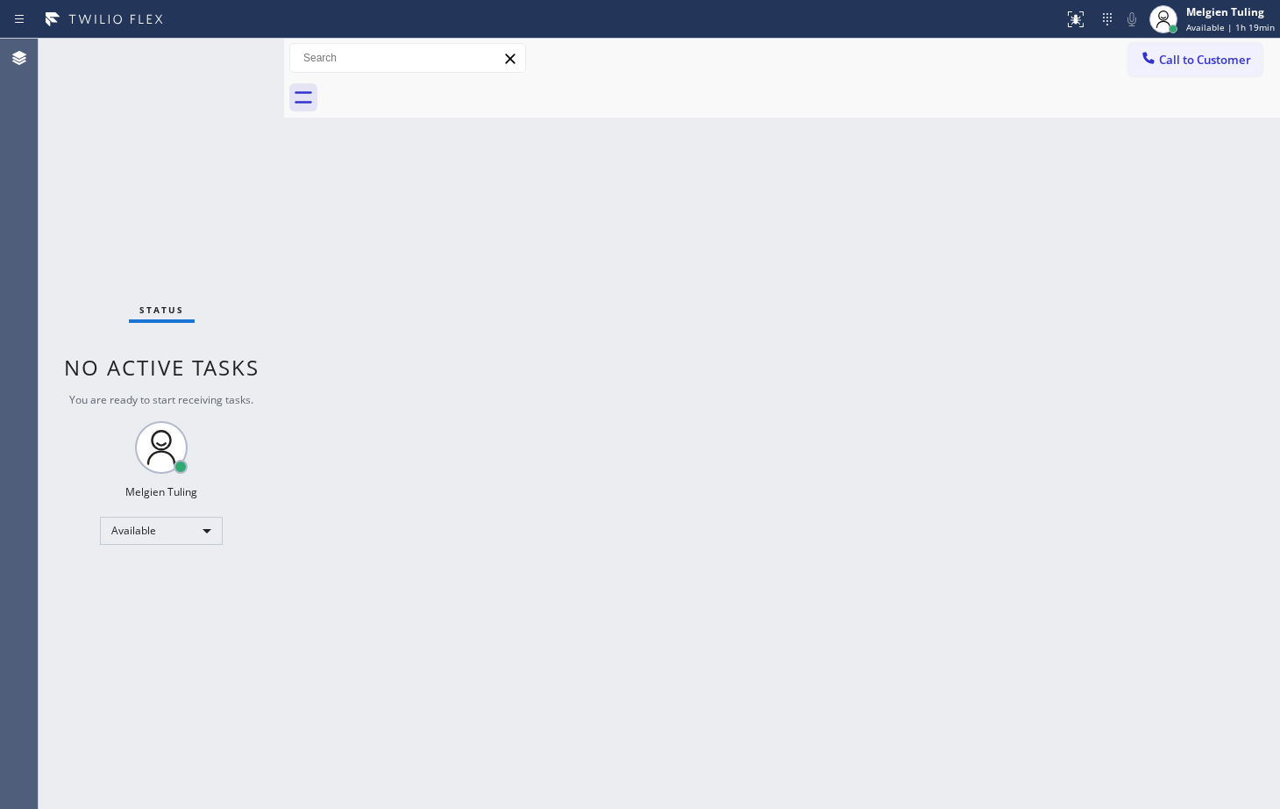
click at [957, 230] on div "Back to Dashboard Change Sender ID Customers Technicians Select a contact Outbo…" at bounding box center [782, 424] width 996 height 770
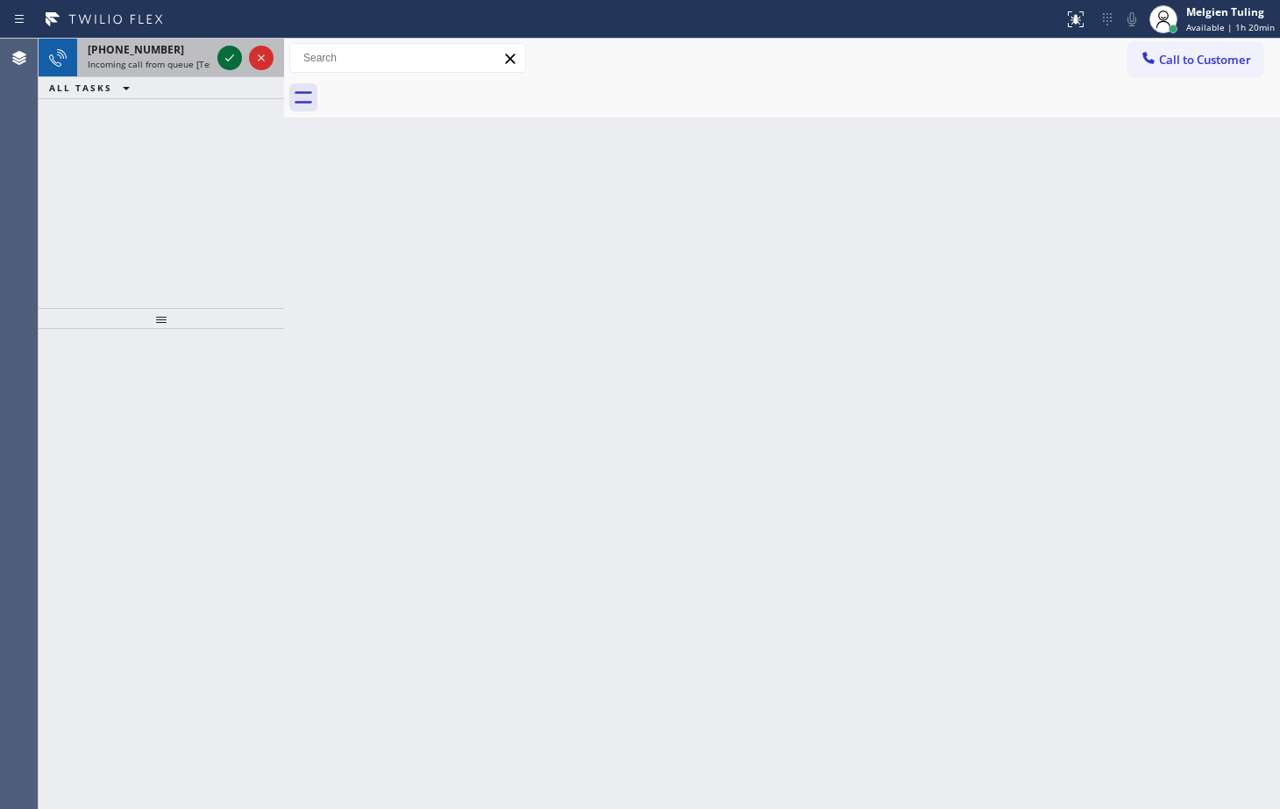
click at [232, 58] on icon at bounding box center [229, 57] width 21 height 21
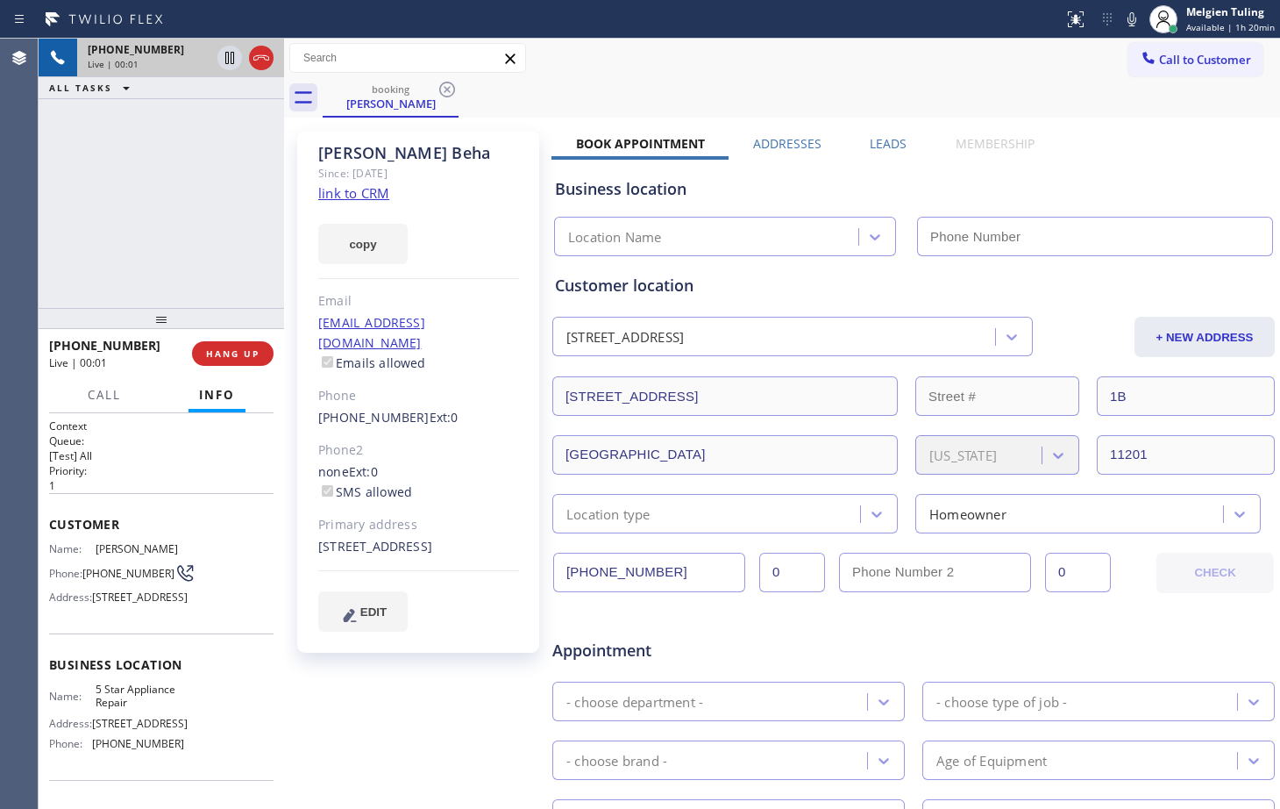
type input "[PHONE_NUMBER]"
click at [322, 195] on link "link to CRM" at bounding box center [353, 193] width 71 height 18
click at [159, 203] on div "[PHONE_NUMBER] Live | 02:00 ALL TASKS ALL TASKS ACTIVE TASKS TASKS IN WRAP UP" at bounding box center [162, 173] width 246 height 269
click at [823, 76] on div "Call to Customer Outbound call Location Search location Your caller id phone nu…" at bounding box center [782, 58] width 996 height 39
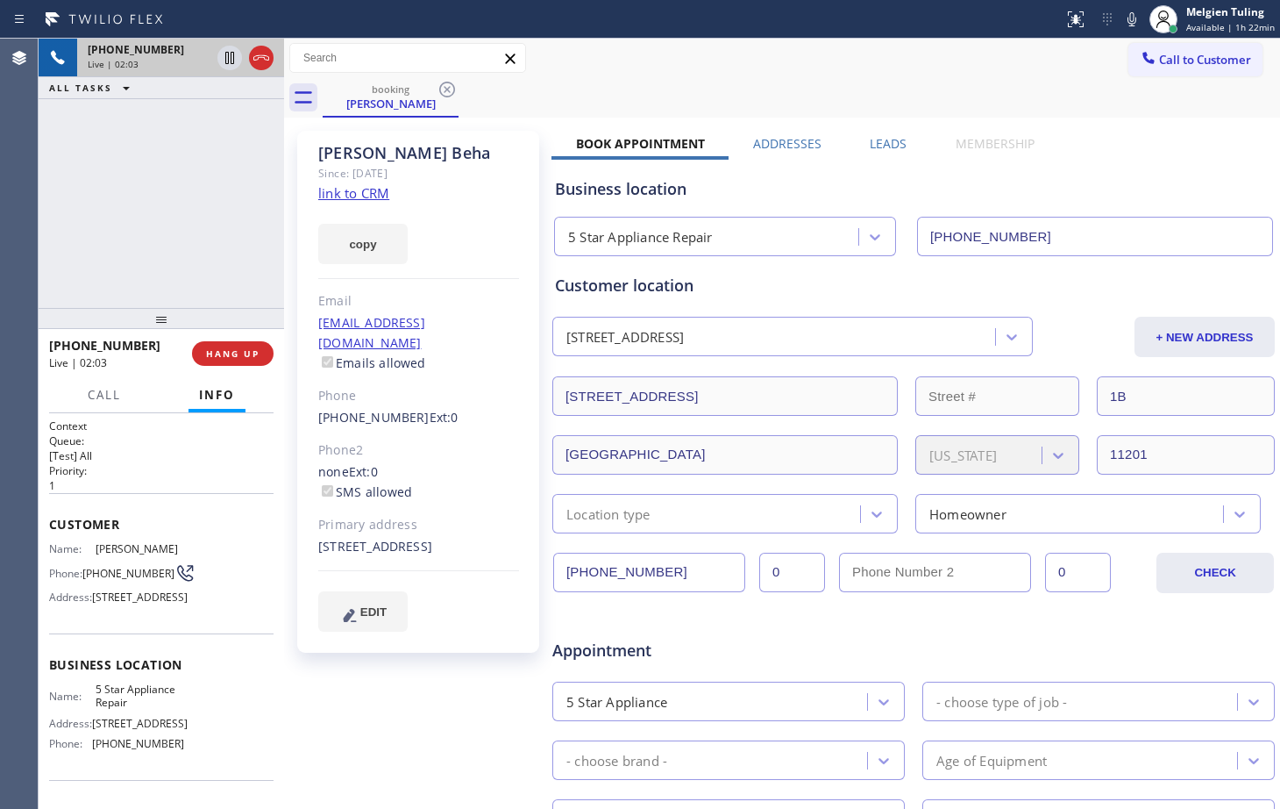
click at [1004, 84] on div "booking [PERSON_NAME]" at bounding box center [802, 97] width 958 height 39
click at [1135, 22] on icon at bounding box center [1132, 19] width 21 height 21
click at [225, 56] on icon at bounding box center [229, 58] width 9 height 12
drag, startPoint x: 387, startPoint y: 556, endPoint x: 311, endPoint y: 535, distance: 78.3
click at [311, 535] on div "[PERSON_NAME] Since: [DATE] link to CRM copy Email [EMAIL_ADDRESS][DOMAIN_NAME]…" at bounding box center [418, 392] width 242 height 522
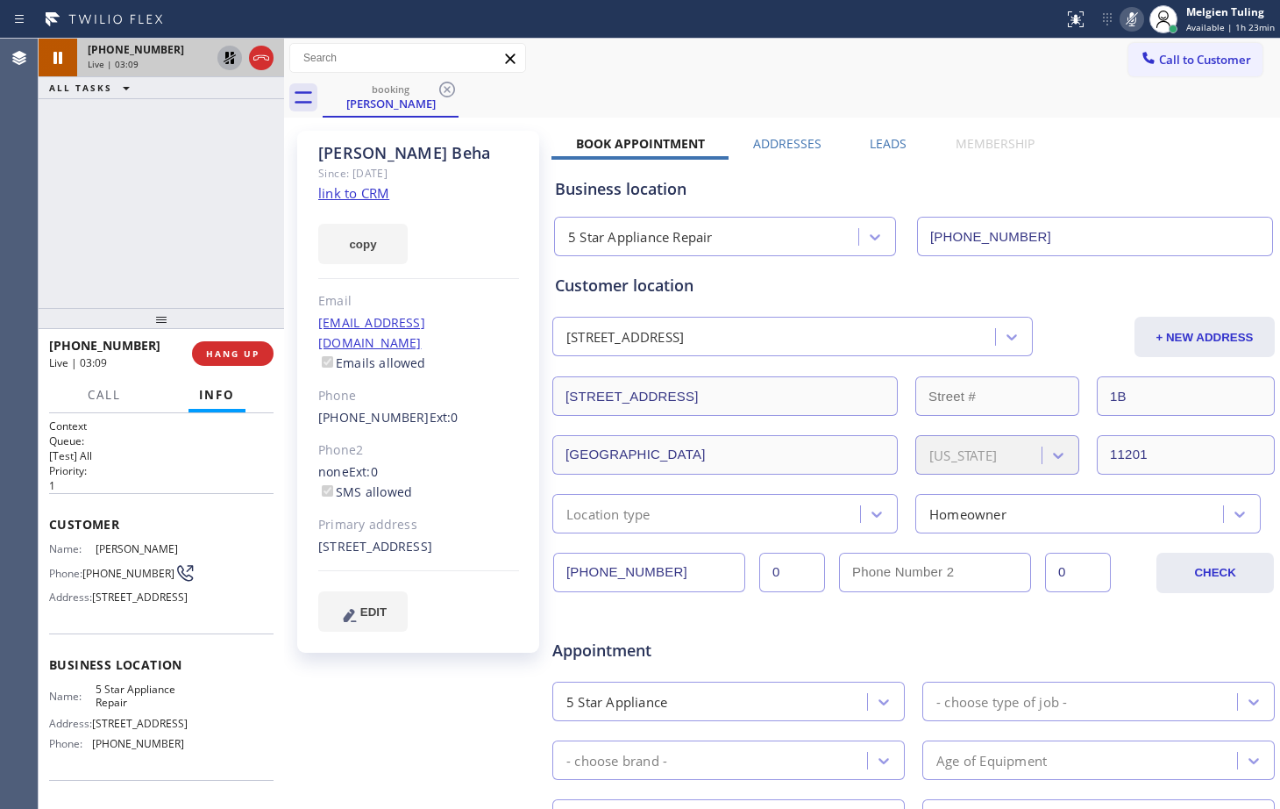
copy div "[STREET_ADDRESS]"
click at [234, 59] on icon at bounding box center [230, 58] width 12 height 12
drag, startPoint x: 1137, startPoint y: 11, endPoint x: 896, endPoint y: 73, distance: 248.9
click at [896, 73] on div "Call to Customer Outbound call Location Search location Your caller id phone nu…" at bounding box center [782, 58] width 996 height 31
click at [1140, 17] on icon at bounding box center [1132, 19] width 21 height 21
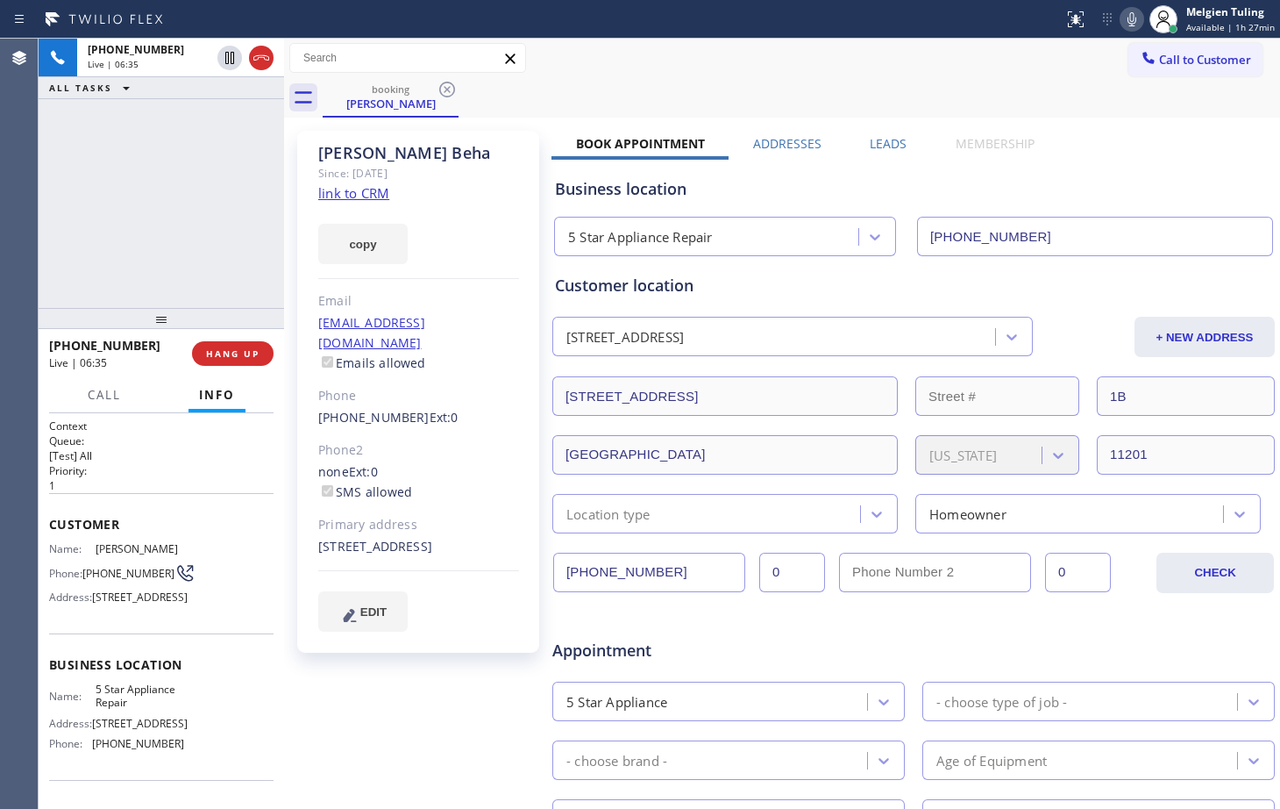
click at [304, 704] on div "[PERSON_NAME] Since: [DATE] link to CRM copy Email [EMAIL_ADDRESS][DOMAIN_NAME]…" at bounding box center [420, 690] width 263 height 1137
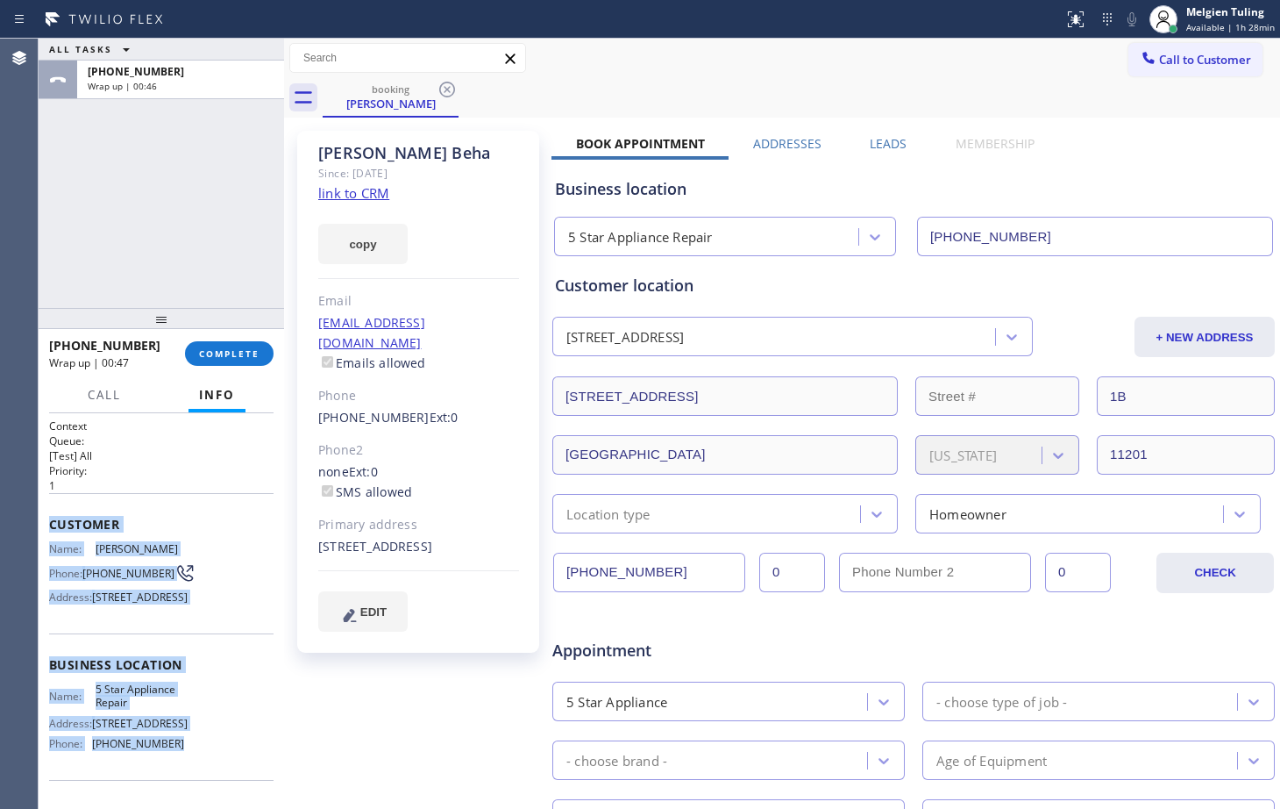
scroll to position [88, 0]
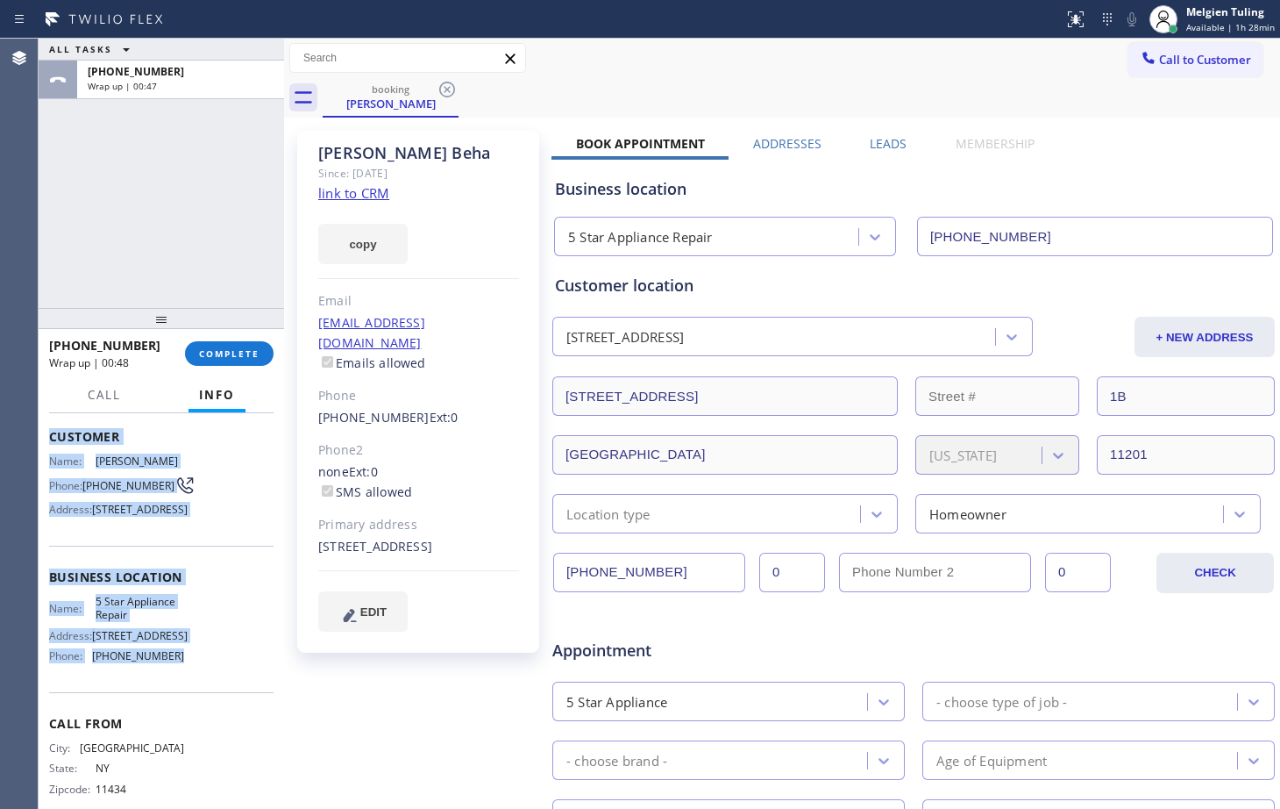
drag, startPoint x: 46, startPoint y: 525, endPoint x: 189, endPoint y: 717, distance: 239.4
click at [189, 717] on div "Context Queue: [Test] All Priority: 1 Customer Name: [PERSON_NAME] Phone: [PHON…" at bounding box center [162, 611] width 246 height 396
copy div "Customer Name: [PERSON_NAME] Phone: [PHONE_NUMBER] Address: [STREET_ADDRESS] Bu…"
click at [221, 356] on span "COMPLETE" at bounding box center [229, 353] width 61 height 12
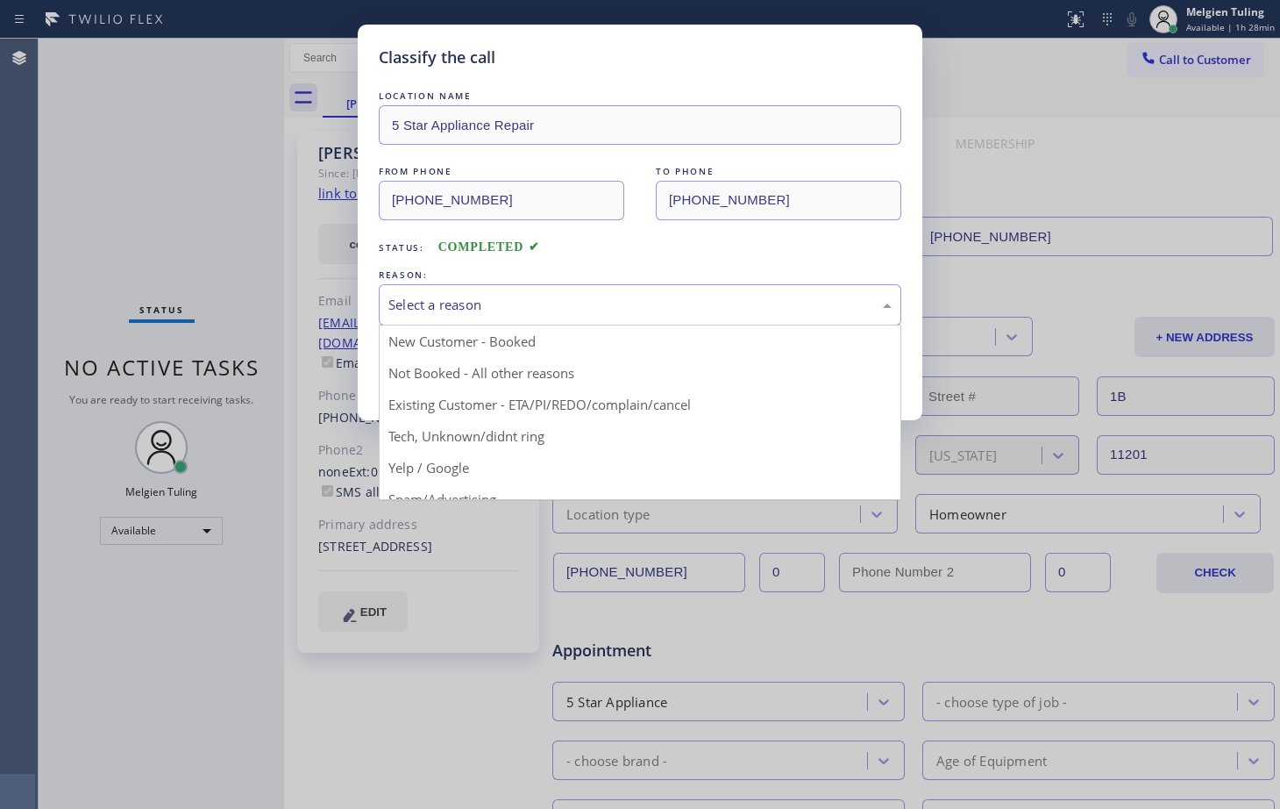
click at [441, 304] on div "Select a reason" at bounding box center [639, 305] width 503 height 20
click at [426, 344] on button "Save" at bounding box center [449, 371] width 141 height 56
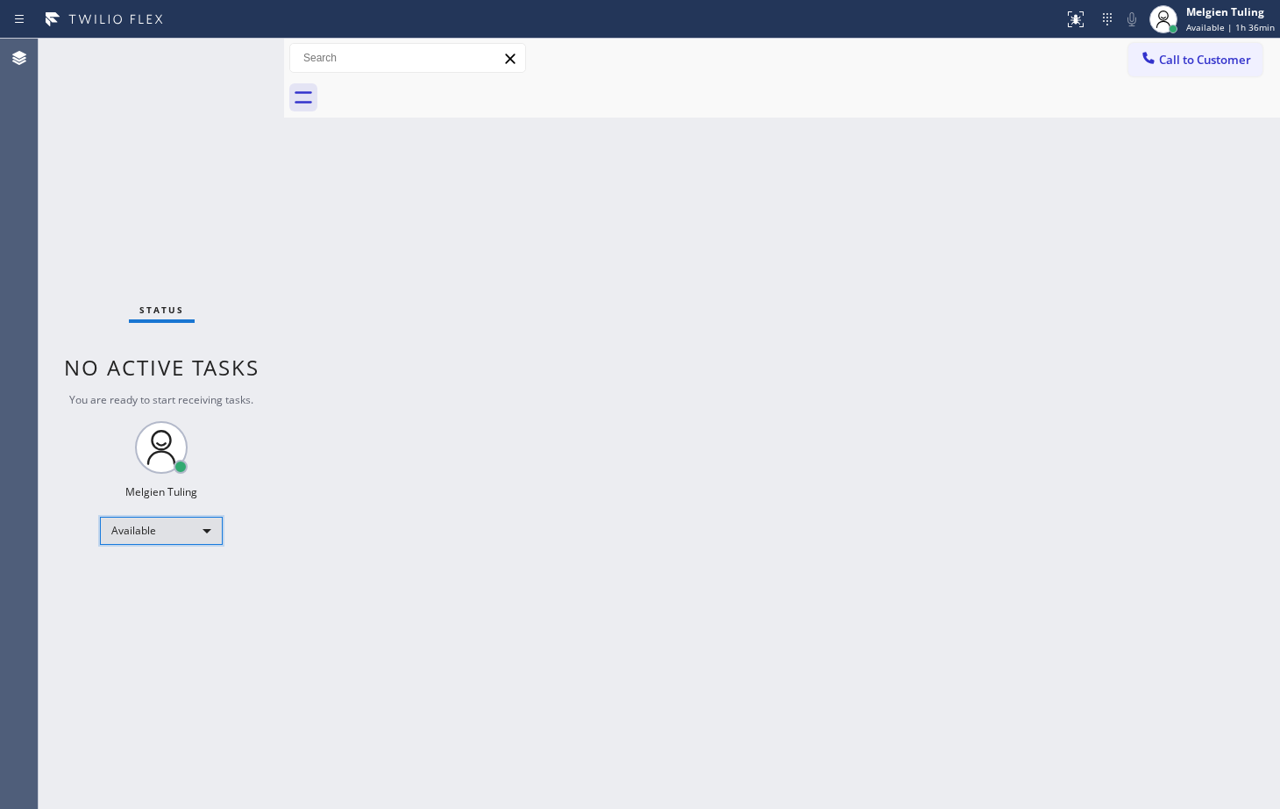
click at [164, 530] on div "Available" at bounding box center [161, 531] width 123 height 28
click at [146, 613] on li "Break" at bounding box center [160, 620] width 119 height 21
click at [146, 613] on div "Status No active tasks You are ready to start receiving tasks. Melgien Tuling A…" at bounding box center [162, 424] width 246 height 770
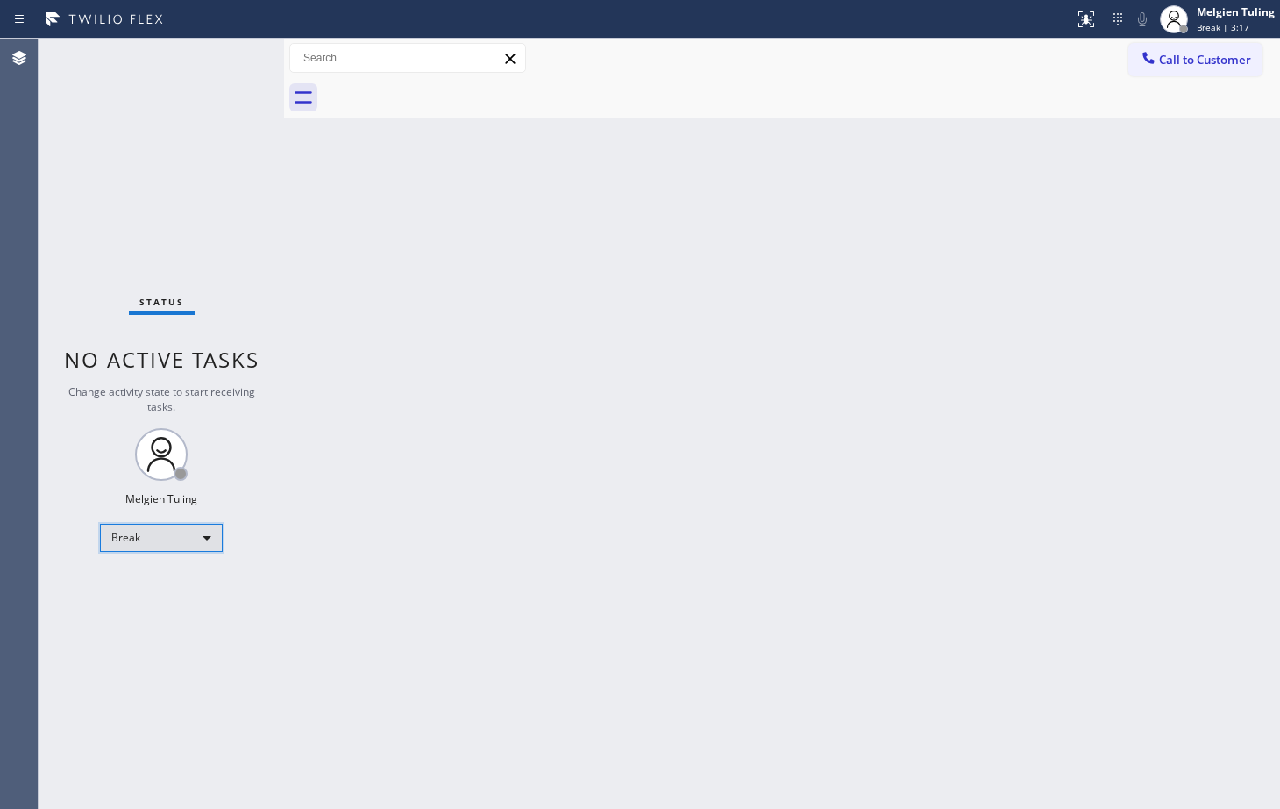
click at [208, 533] on div "Break" at bounding box center [161, 538] width 123 height 28
click at [208, 533] on div at bounding box center [640, 404] width 1280 height 809
click at [207, 534] on div "Break" at bounding box center [161, 538] width 123 height 28
click at [143, 588] on li "Available" at bounding box center [160, 584] width 119 height 21
click at [548, 481] on div "Back to Dashboard Change Sender ID Customers Technicians Select a contact Outbo…" at bounding box center [782, 424] width 996 height 770
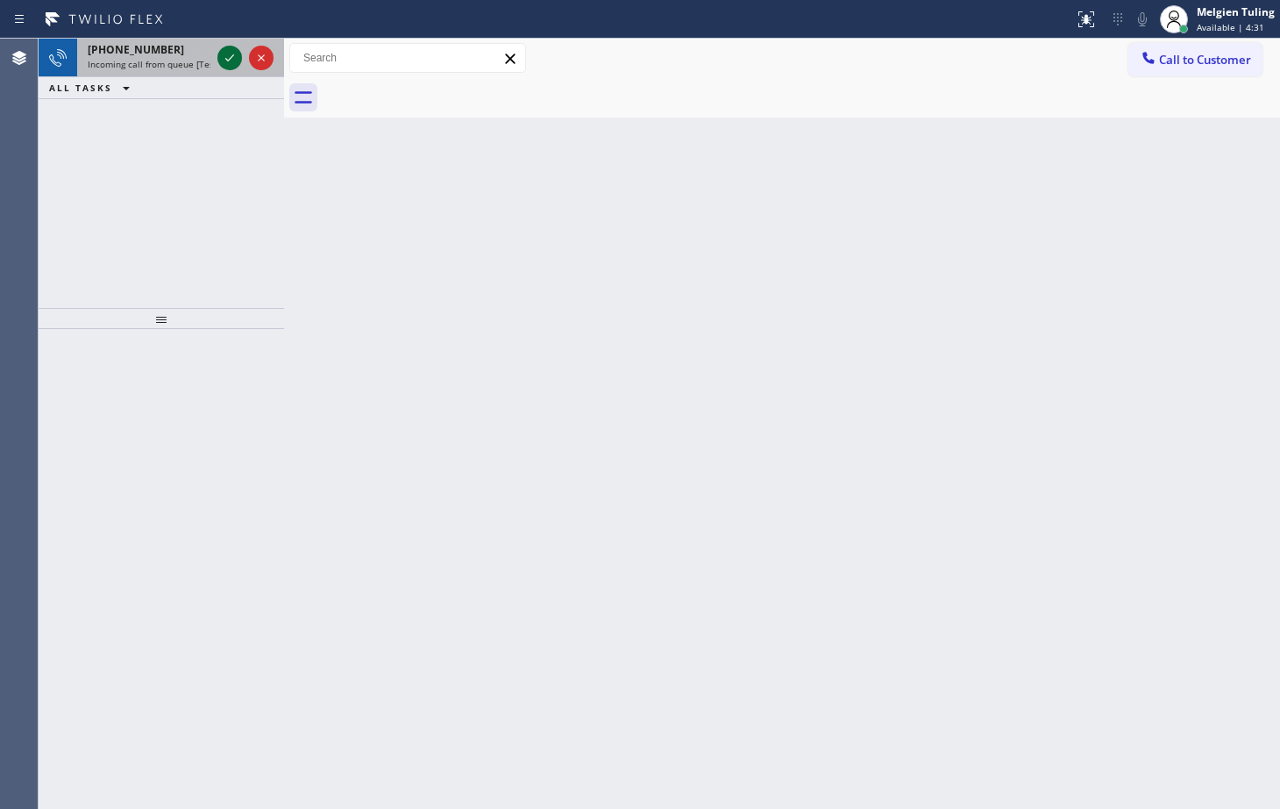
click at [235, 57] on icon at bounding box center [229, 57] width 21 height 21
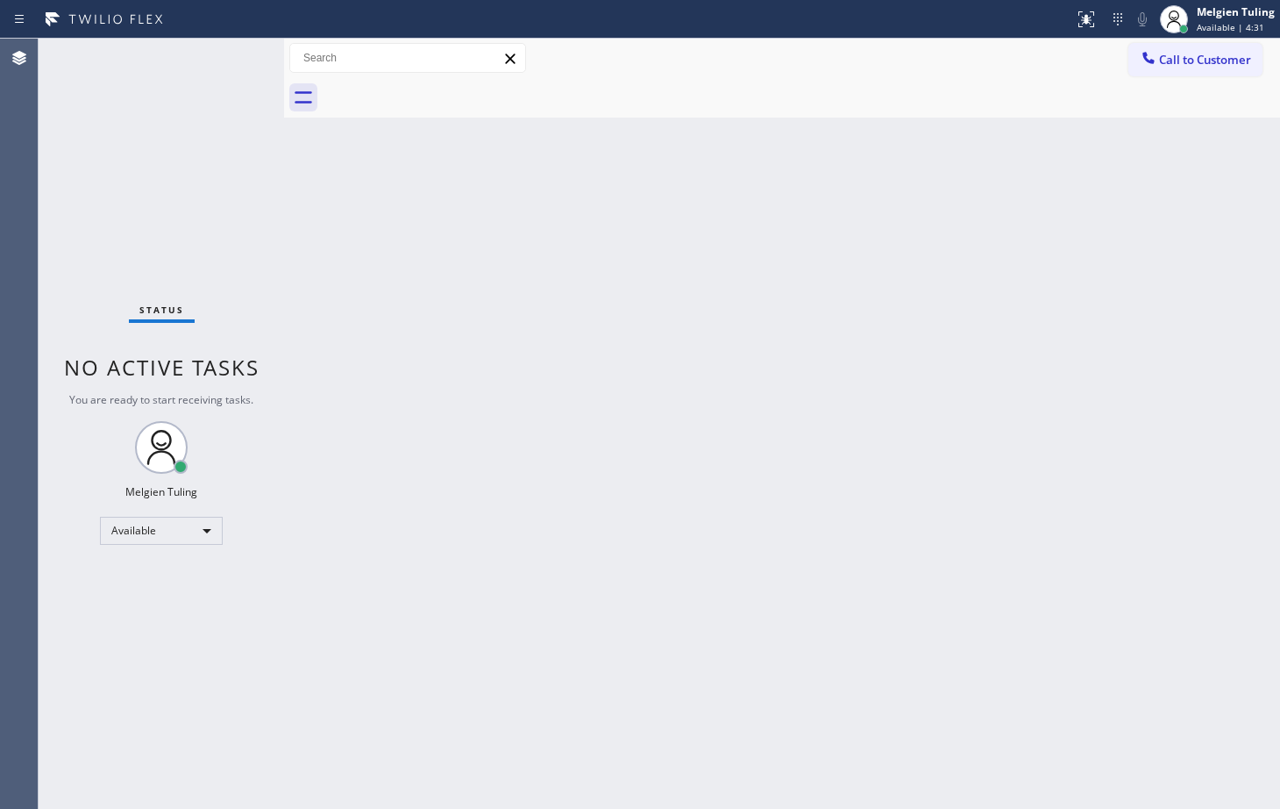
click at [233, 57] on div "Status No active tasks You are ready to start receiving tasks. Melgien Tuling A…" at bounding box center [162, 424] width 246 height 770
click at [483, 415] on div "Back to Dashboard Change Sender ID Customers Technicians Select a contact Outbo…" at bounding box center [782, 424] width 996 height 770
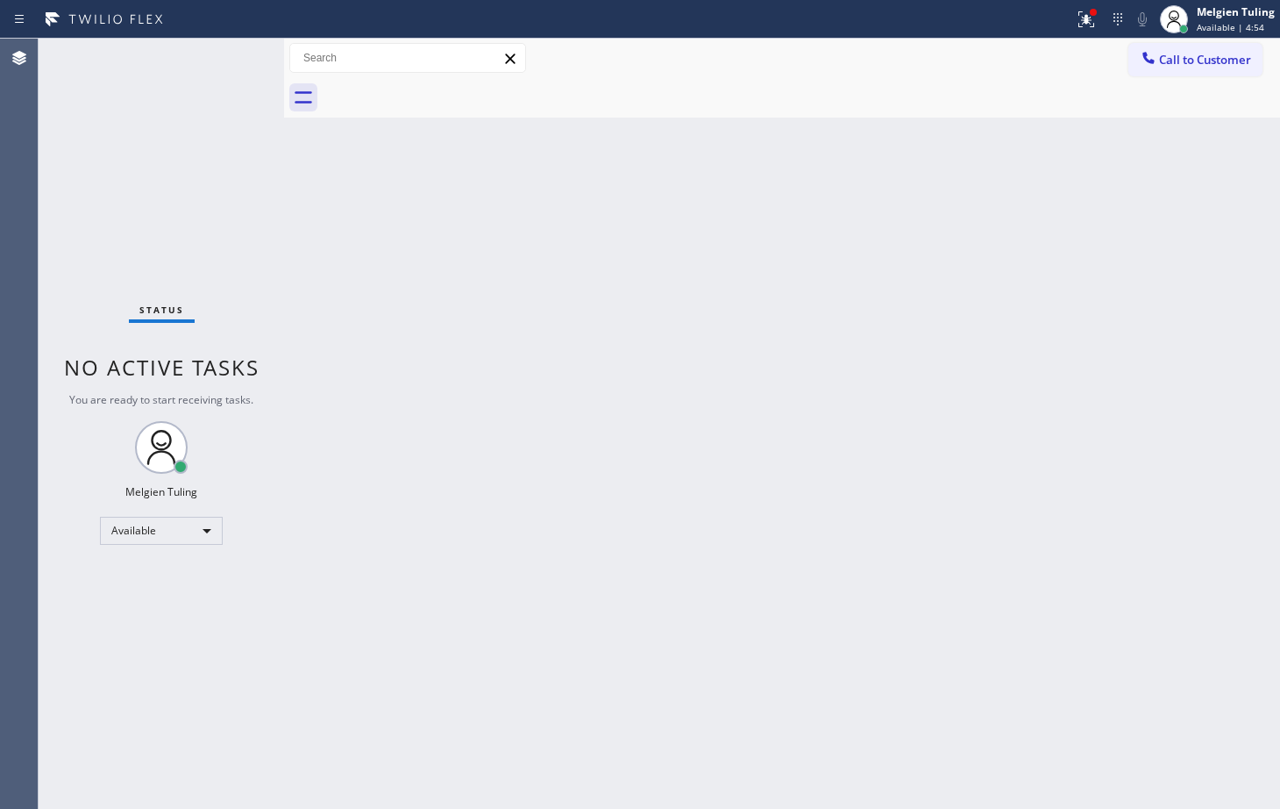
click at [231, 60] on div "Status No active tasks You are ready to start receiving tasks. Melgien Tuling A…" at bounding box center [162, 424] width 246 height 770
click at [1080, 22] on icon at bounding box center [1086, 19] width 21 height 21
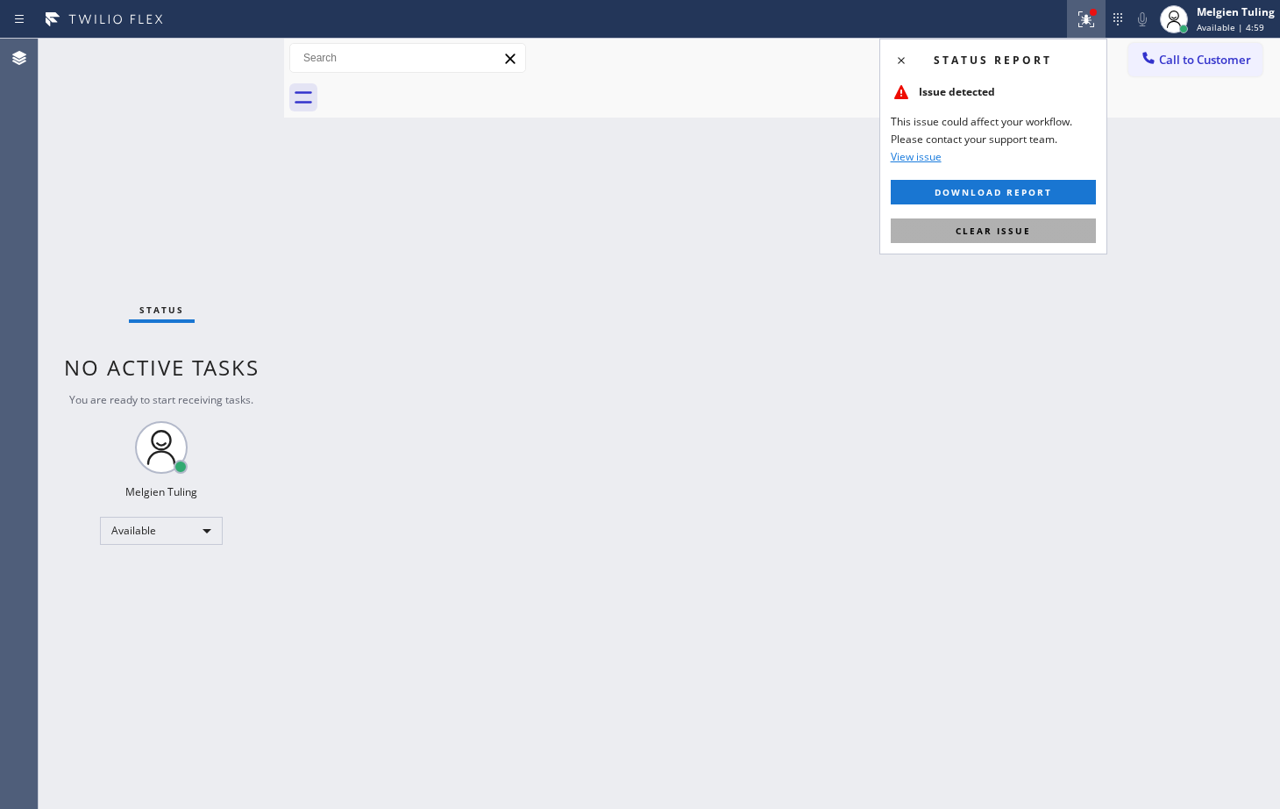
click at [1016, 230] on span "Clear issue" at bounding box center [993, 231] width 75 height 12
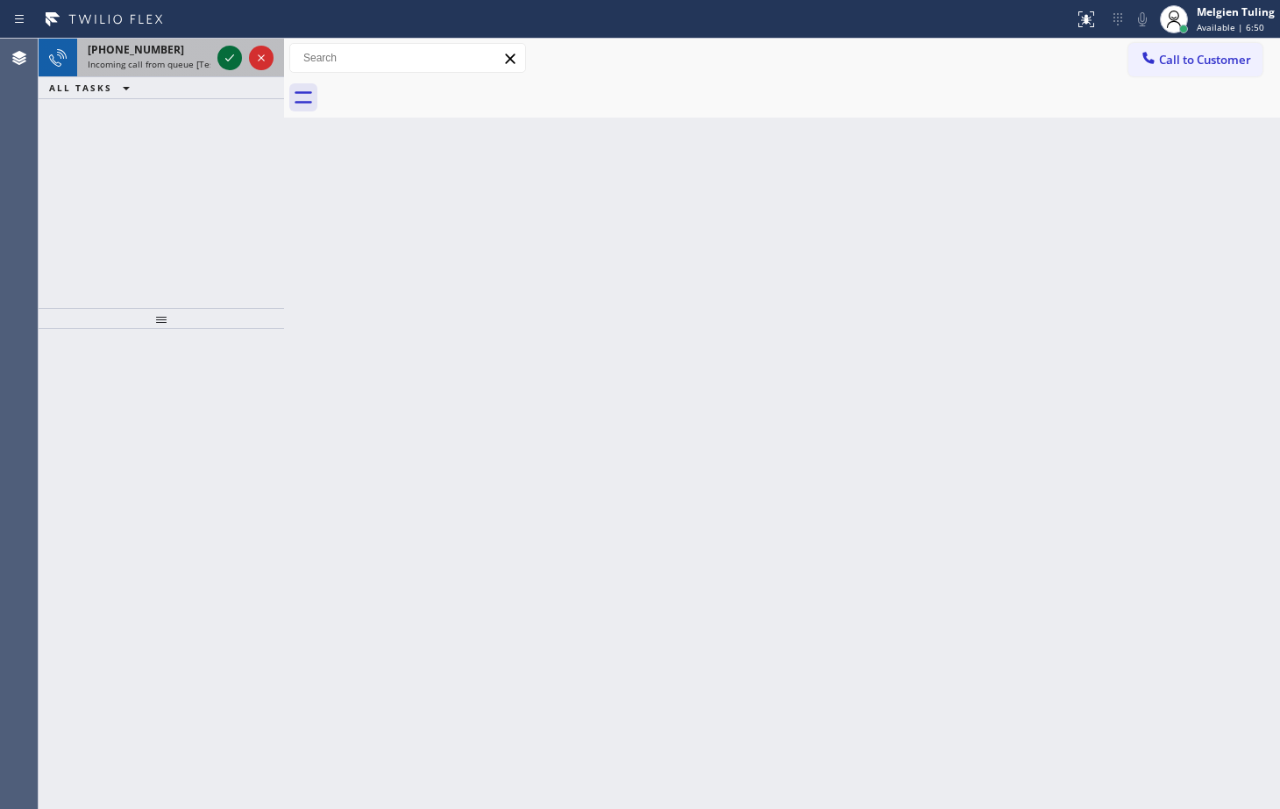
click at [227, 57] on icon at bounding box center [229, 57] width 21 height 21
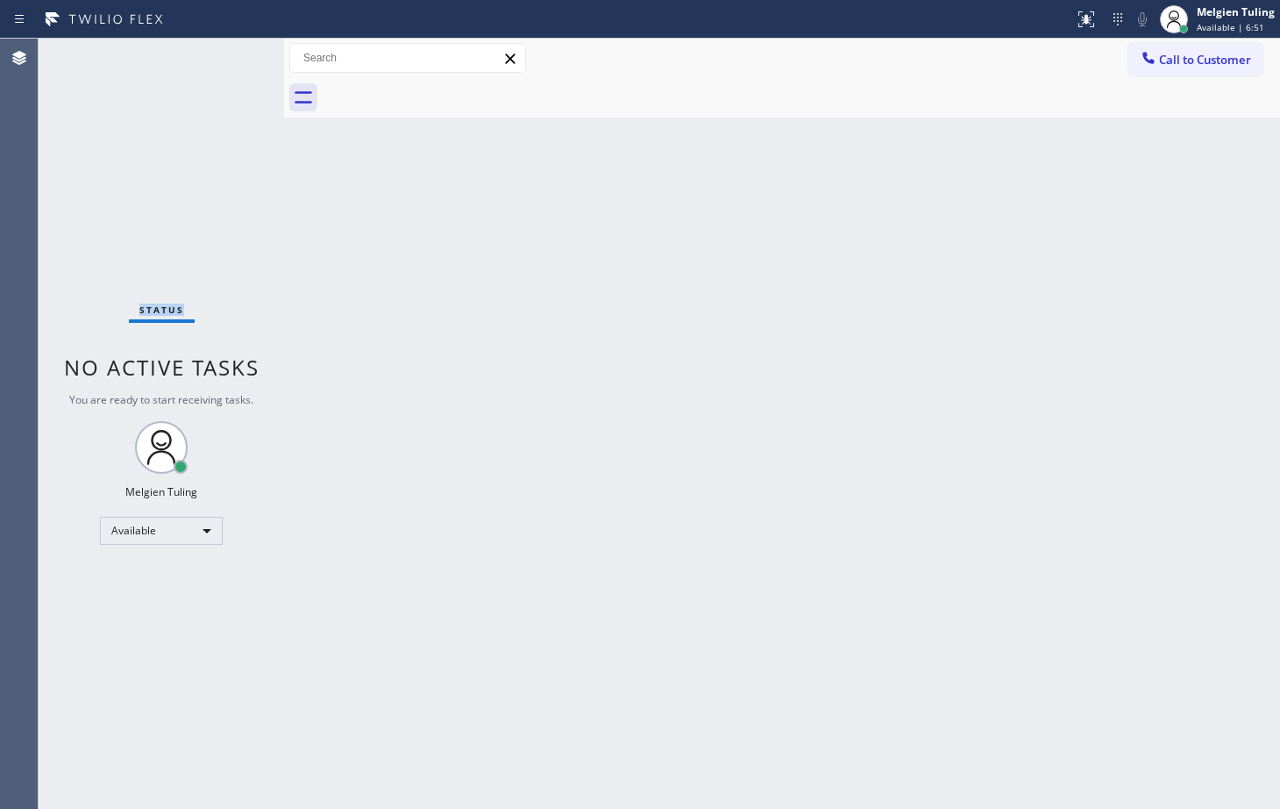
click at [227, 57] on div "Status No active tasks You are ready to start receiving tasks. Melgien Tuling A…" at bounding box center [162, 424] width 246 height 770
click at [386, 232] on div "Back to Dashboard Change Sender ID Customers Technicians Select a contact Outbo…" at bounding box center [782, 424] width 996 height 770
click at [1080, 17] on icon at bounding box center [1086, 19] width 21 height 21
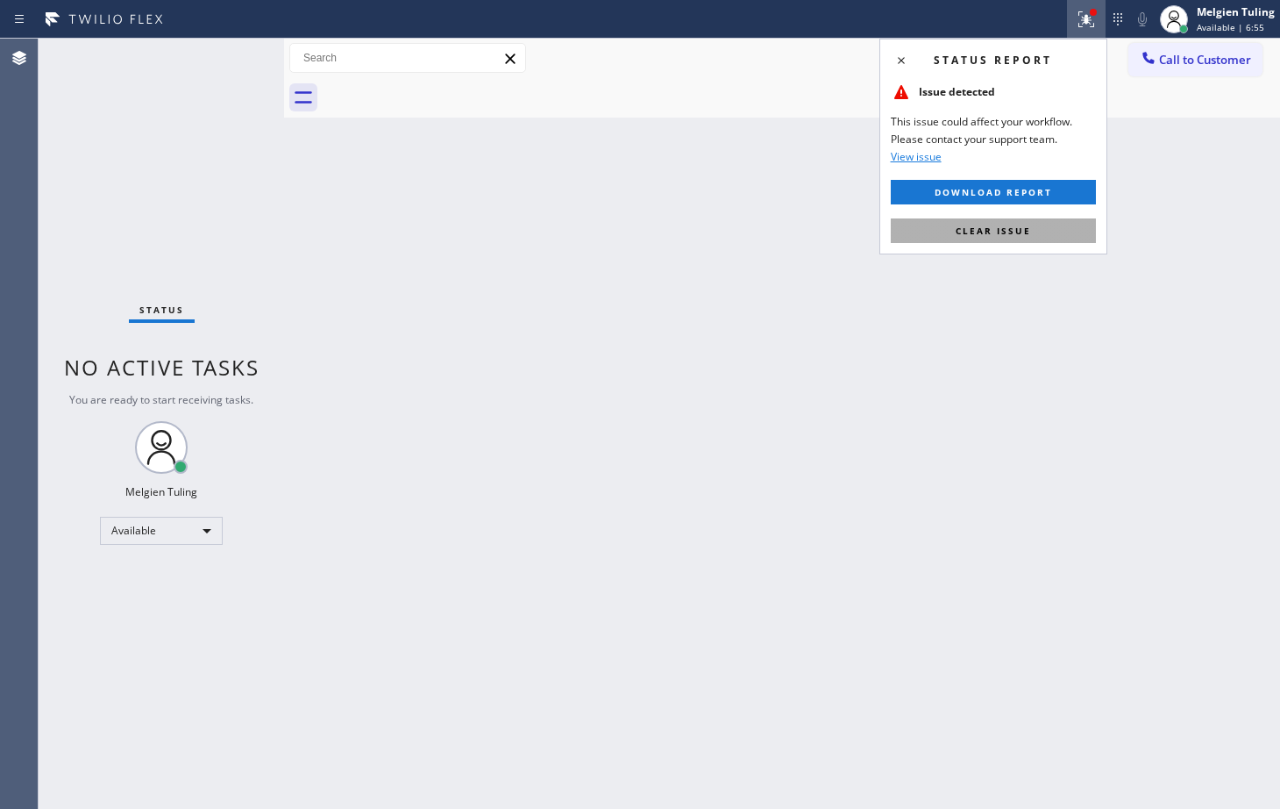
click at [982, 229] on span "Clear issue" at bounding box center [993, 231] width 75 height 12
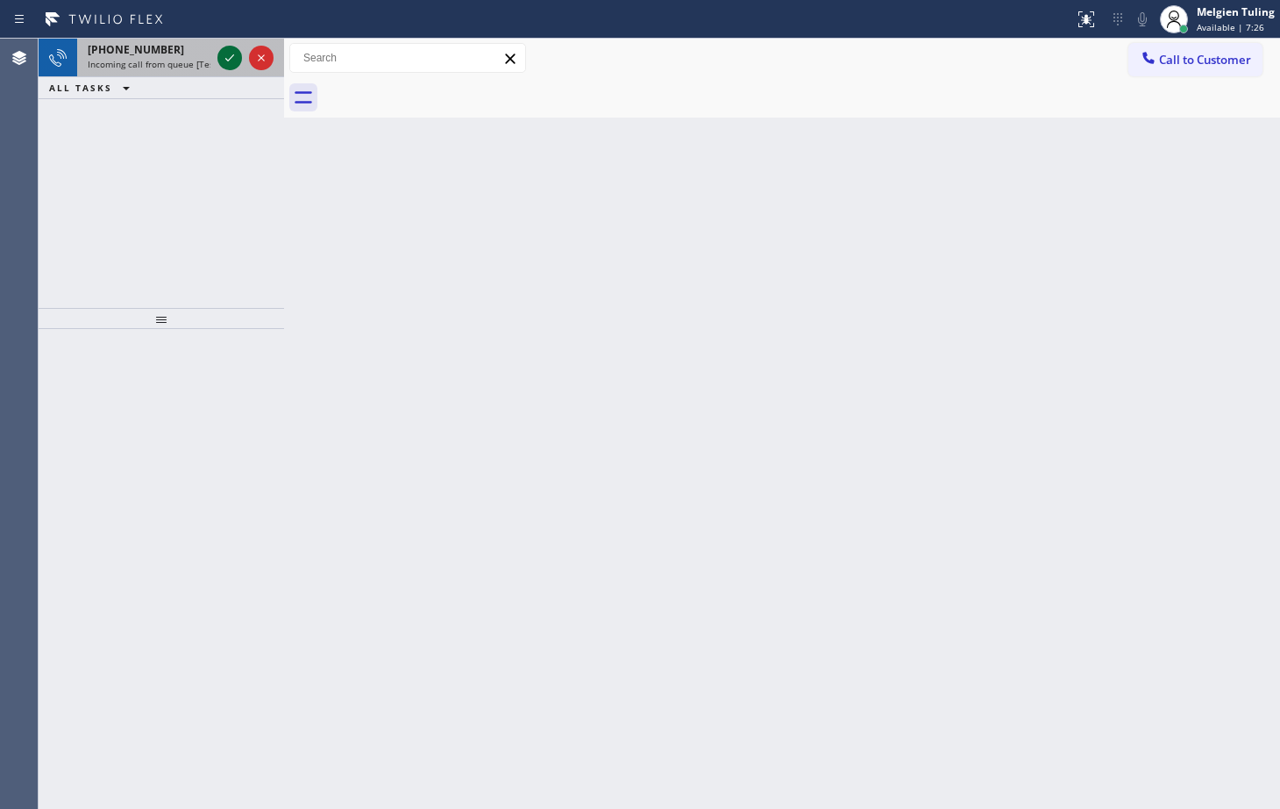
click at [225, 64] on icon at bounding box center [229, 57] width 21 height 21
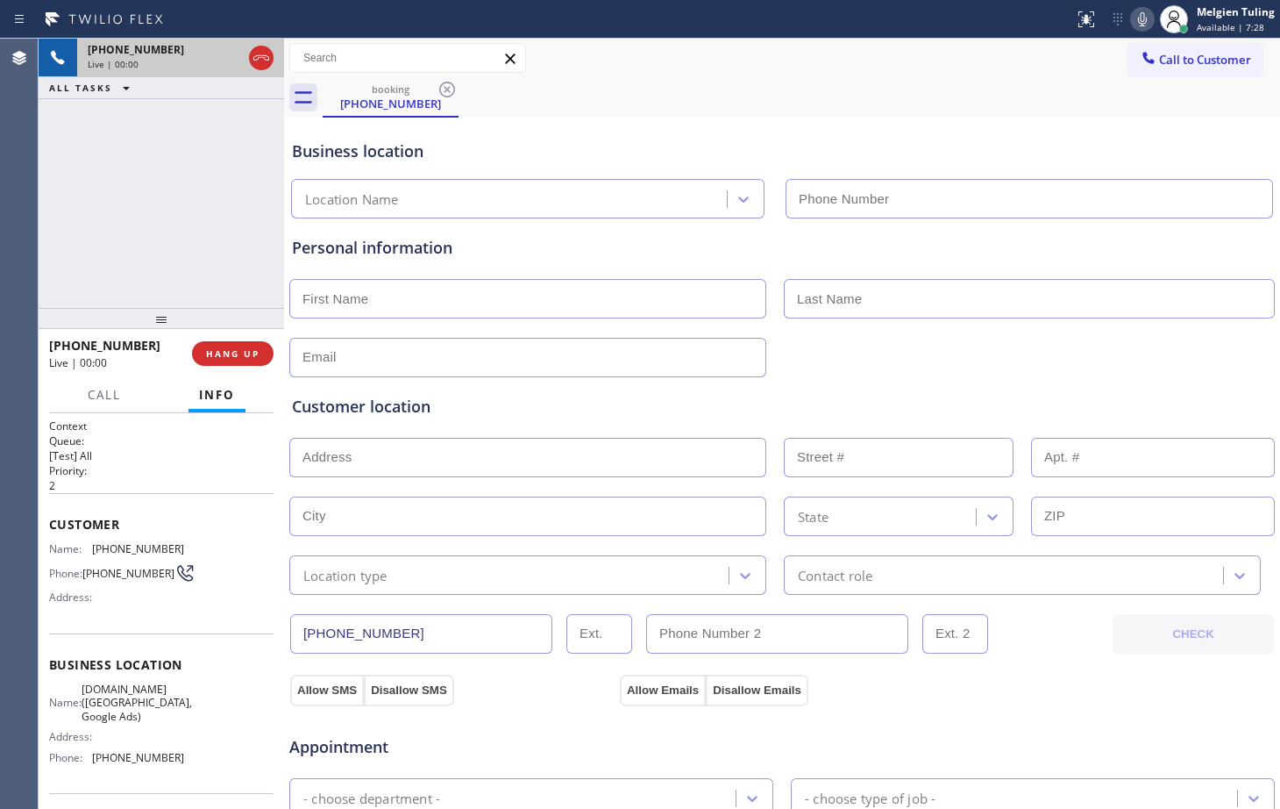
type input "[PHONE_NUMBER]"
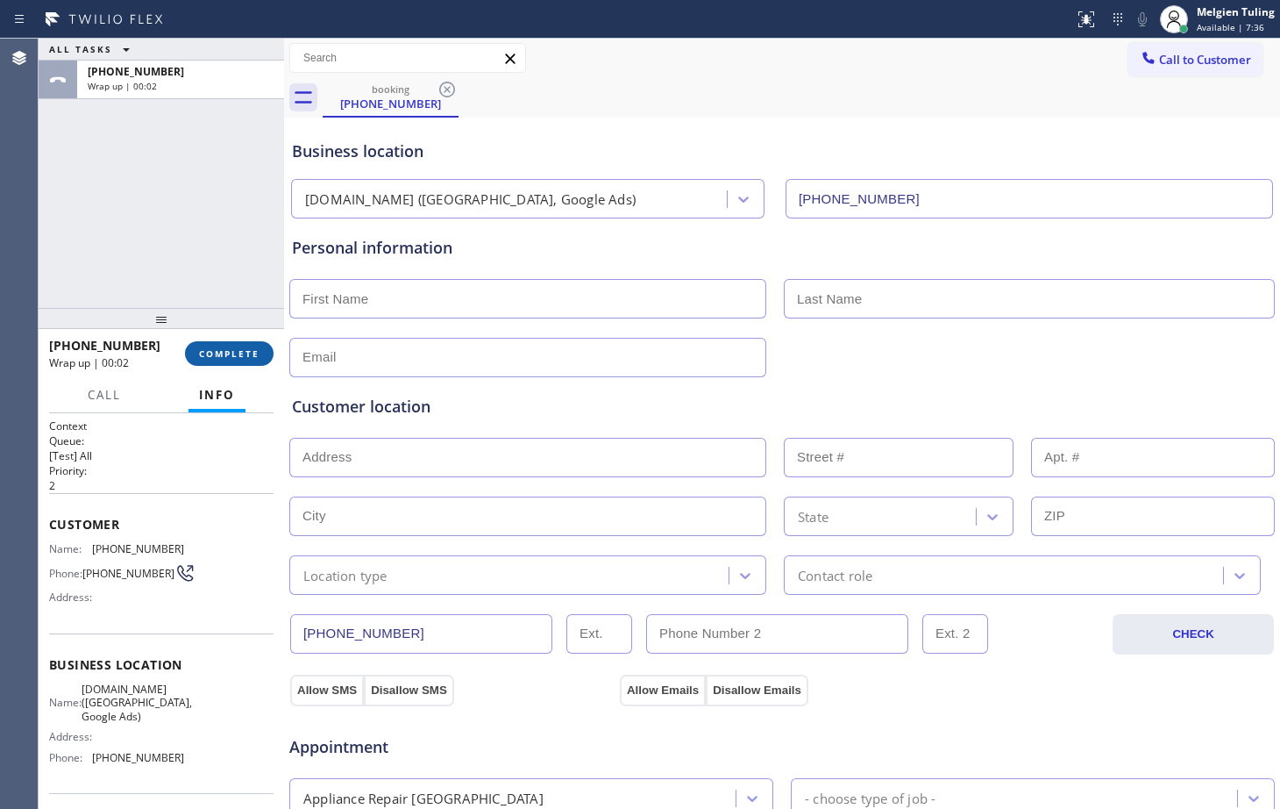
click at [250, 361] on button "COMPLETE" at bounding box center [229, 353] width 89 height 25
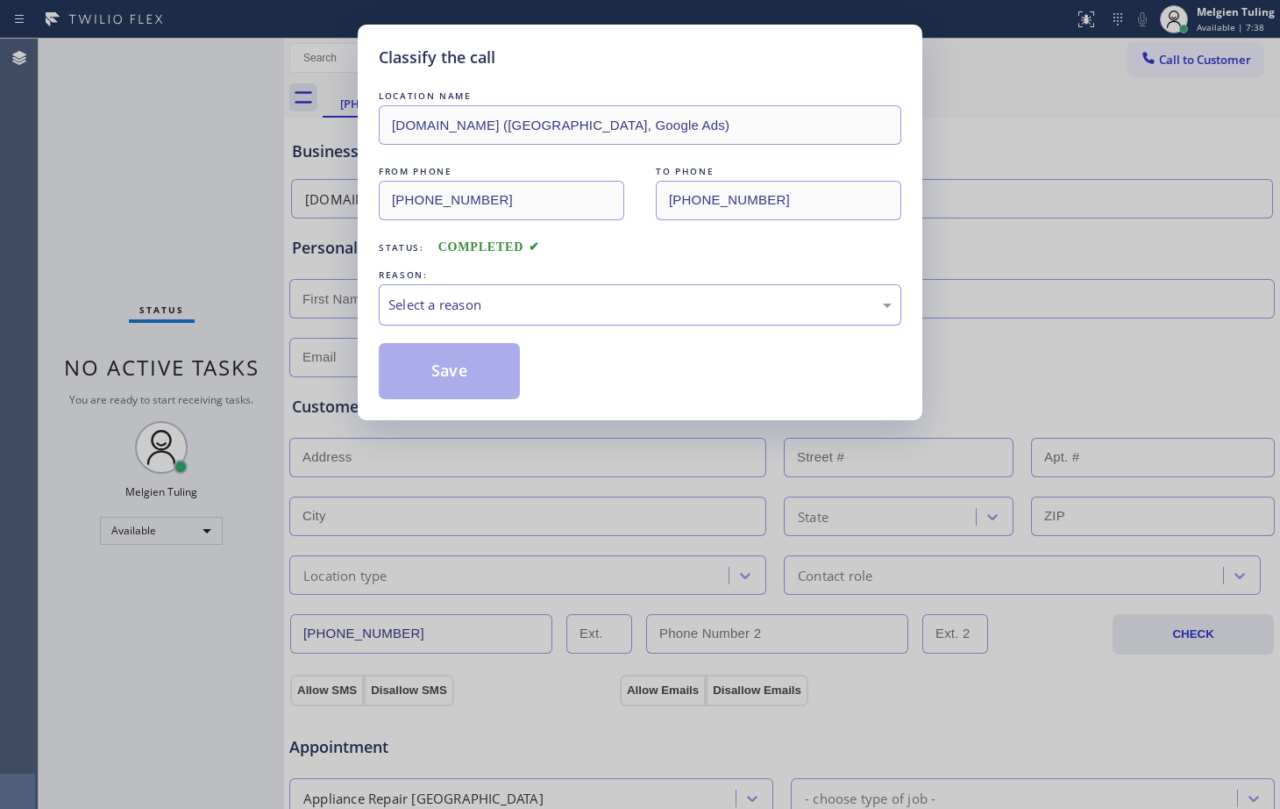
drag, startPoint x: 417, startPoint y: 289, endPoint x: 408, endPoint y: 289, distance: 8.8
click at [416, 289] on div "Select a reason" at bounding box center [640, 304] width 523 height 41
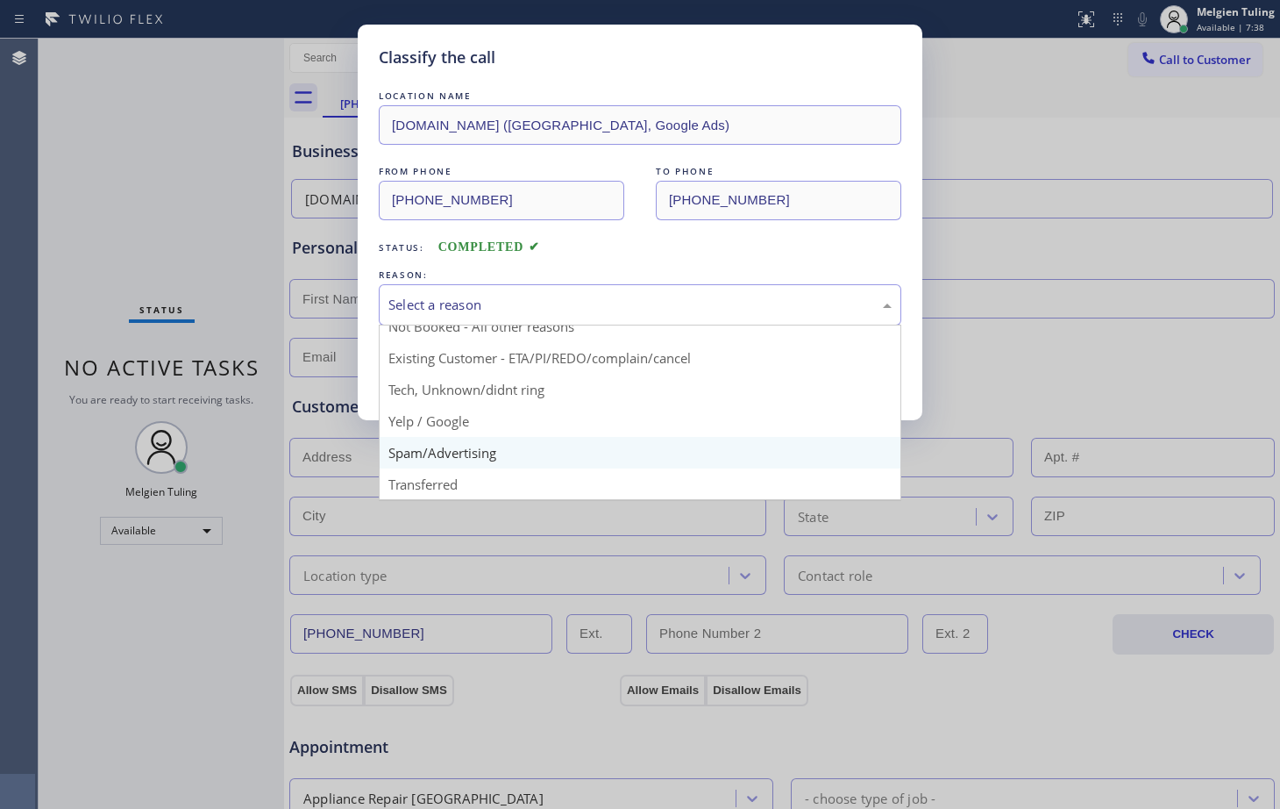
scroll to position [110, 0]
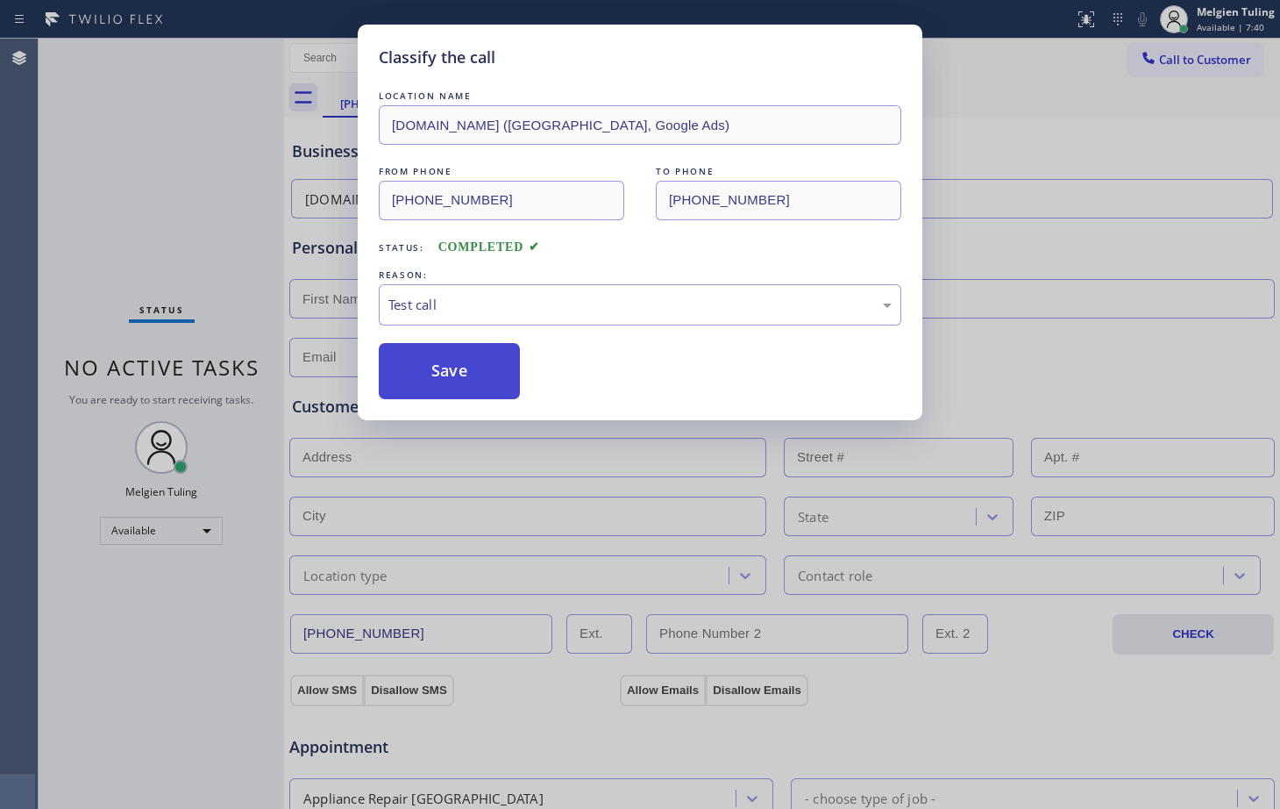
click at [442, 379] on button "Save" at bounding box center [449, 371] width 141 height 56
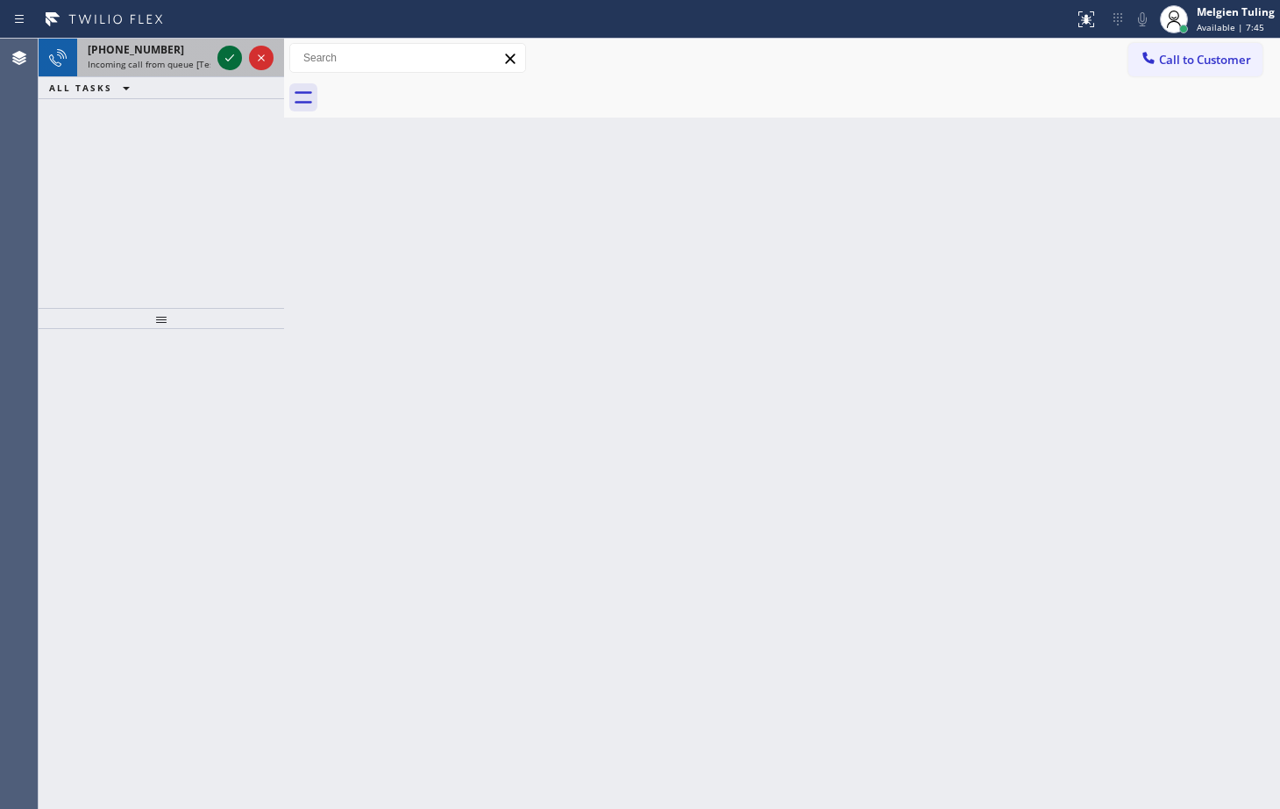
click at [217, 53] on div at bounding box center [229, 57] width 25 height 21
click at [231, 53] on icon at bounding box center [229, 57] width 21 height 21
click at [236, 54] on icon at bounding box center [229, 57] width 21 height 21
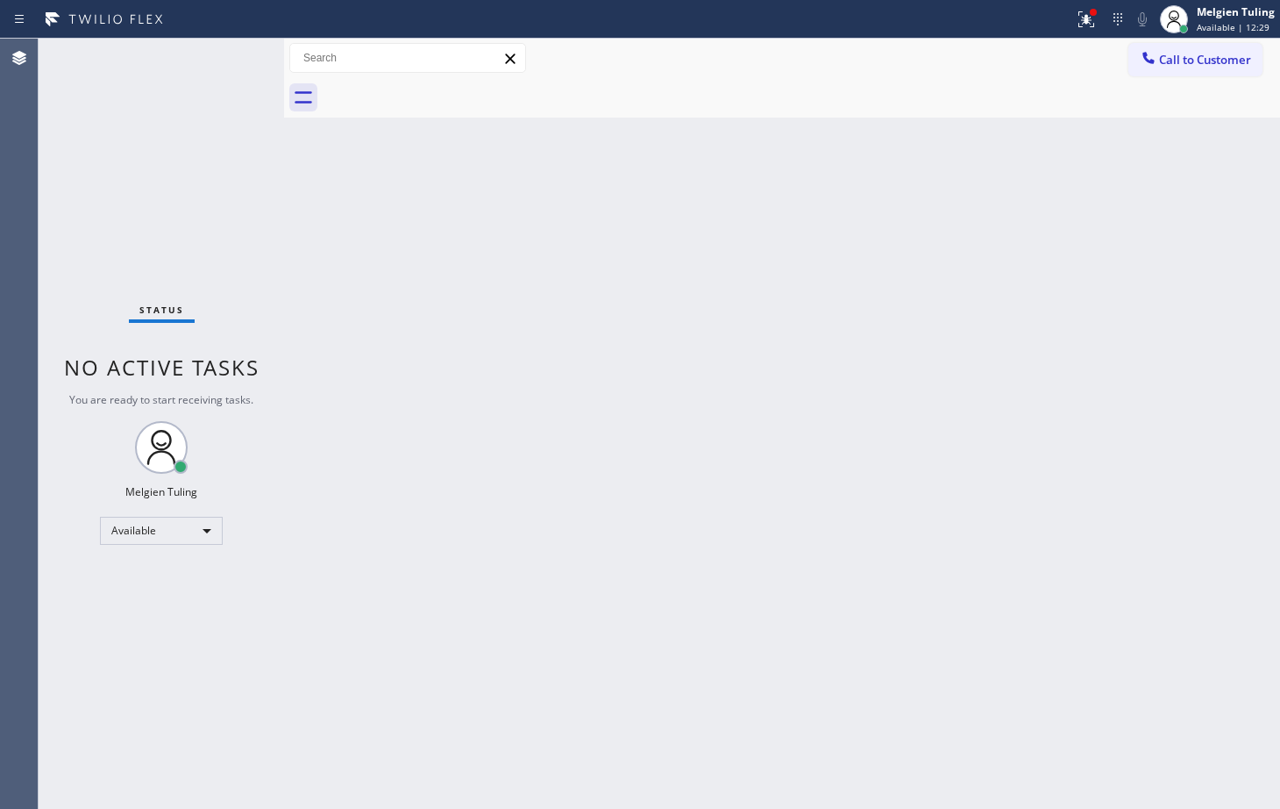
click at [232, 51] on div "Status No active tasks You are ready to start receiving tasks. Melgien Tuling A…" at bounding box center [162, 424] width 246 height 770
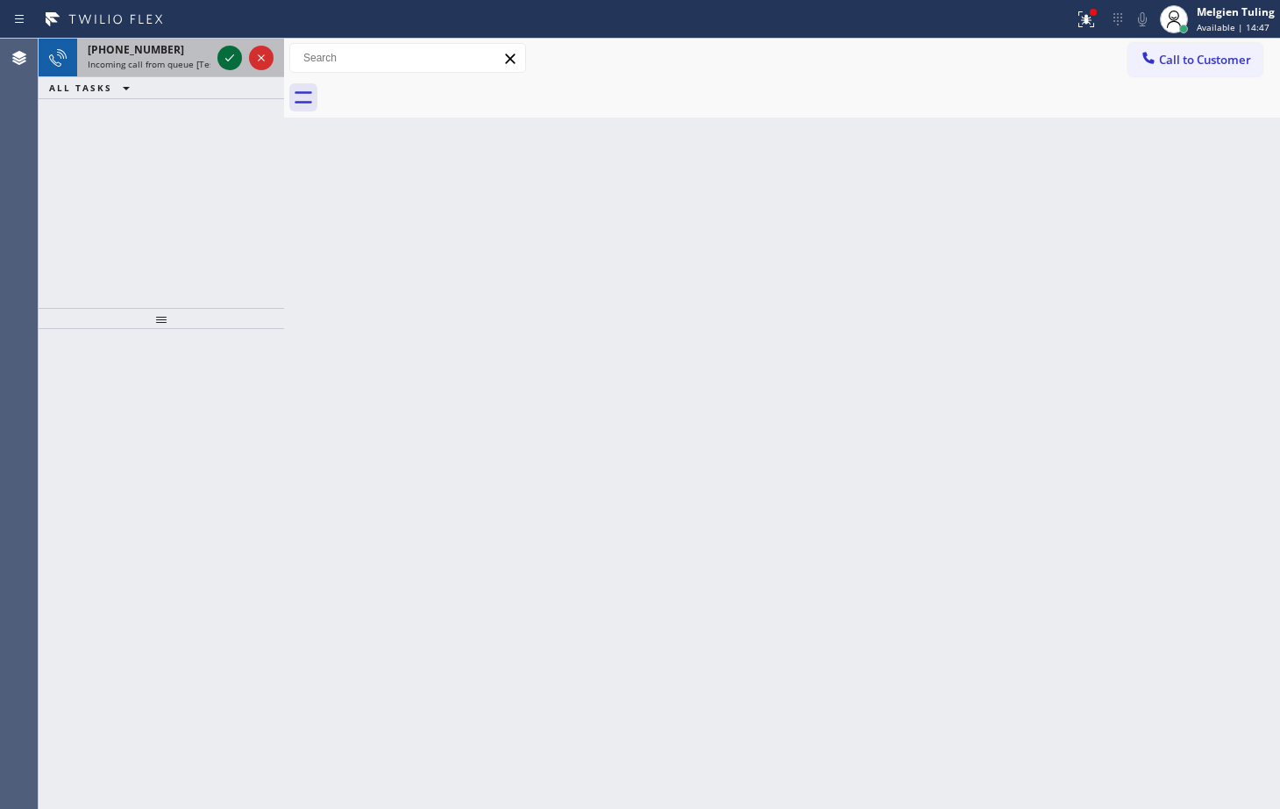
click at [223, 51] on icon at bounding box center [229, 57] width 21 height 21
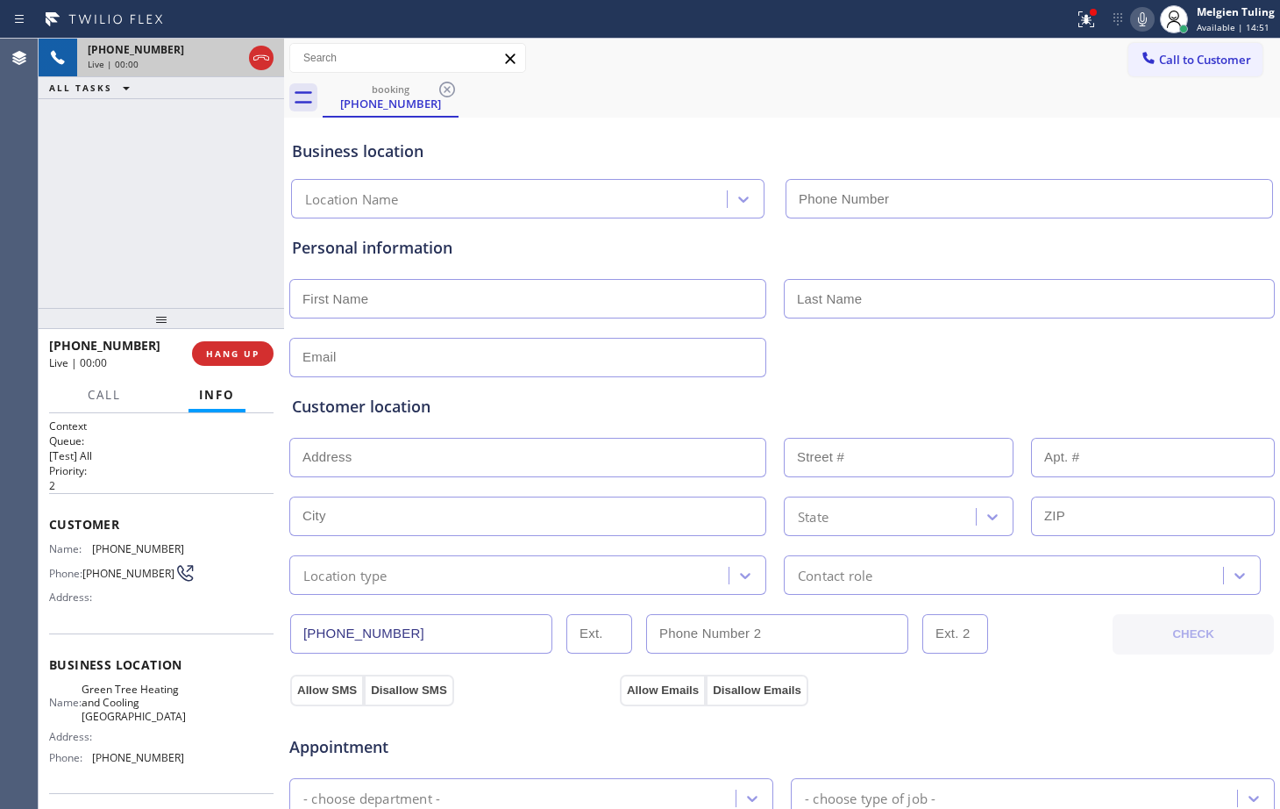
type input "[PHONE_NUMBER]"
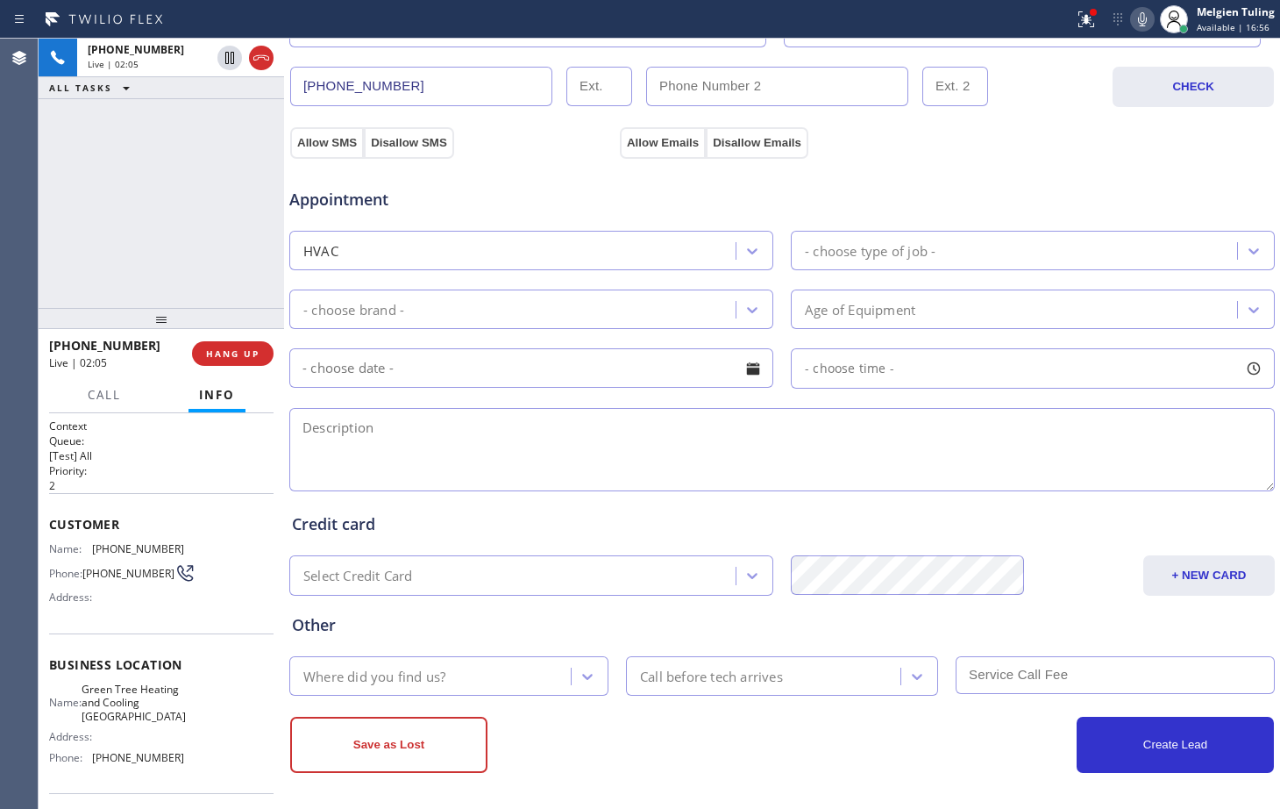
scroll to position [551, 0]
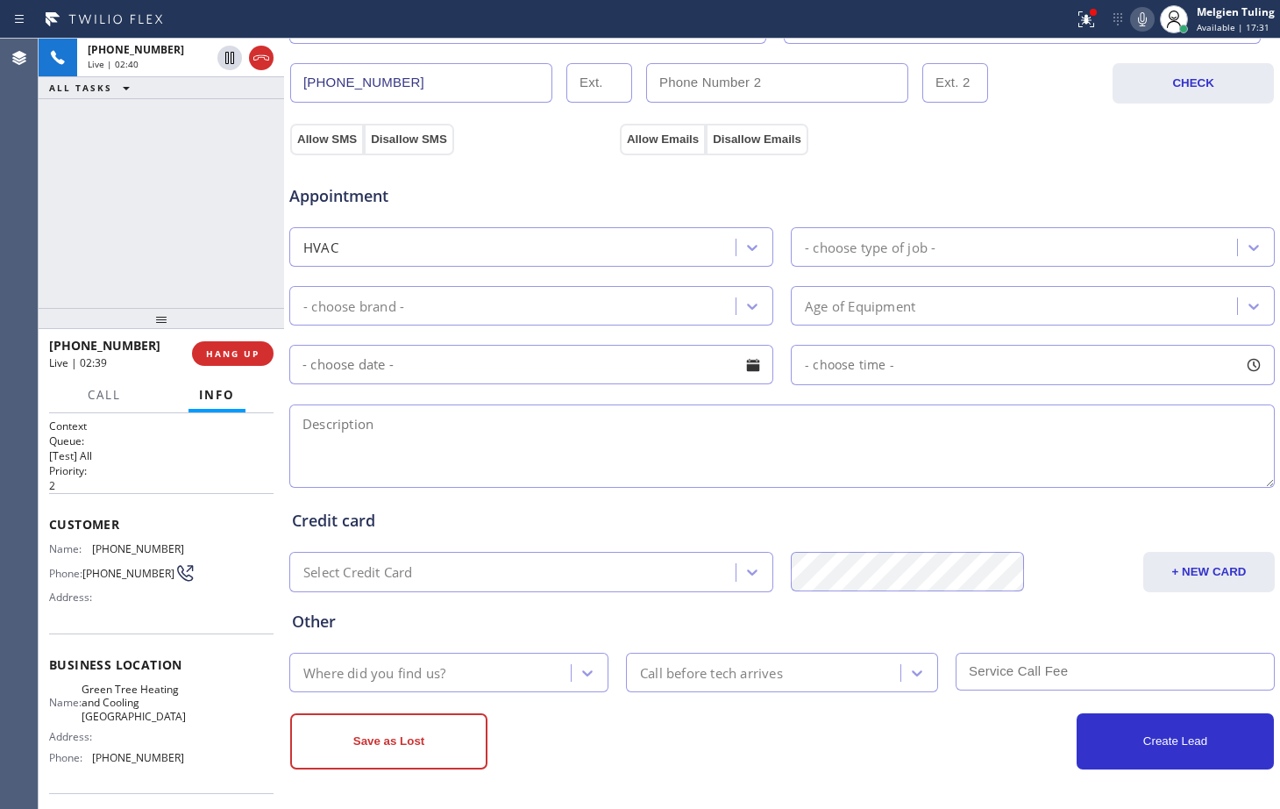
drag, startPoint x: 44, startPoint y: 532, endPoint x: 96, endPoint y: 599, distance: 84.4
click at [96, 599] on div "Address:" at bounding box center [116, 596] width 135 height 13
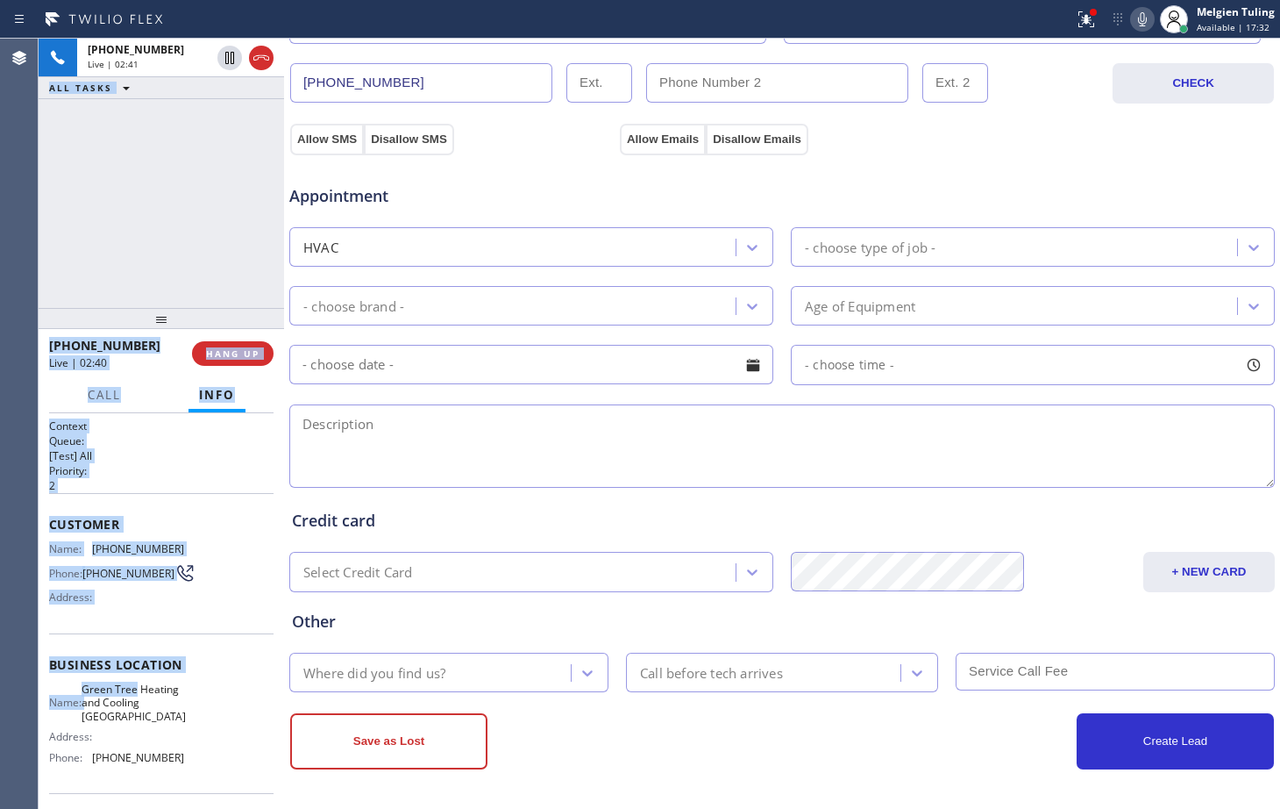
drag, startPoint x: 38, startPoint y: 516, endPoint x: 161, endPoint y: 685, distance: 209.6
click at [161, 685] on div "Agent Desktop Classify the call LOCATION NAME Red Electricians Oxnard FROM PHON…" at bounding box center [640, 424] width 1280 height 770
drag, startPoint x: 154, startPoint y: 652, endPoint x: 117, endPoint y: 613, distance: 54.6
click at [125, 617] on div "Customer Name: [PHONE_NUMBER] Phone: [PHONE_NUMBER] Address:" at bounding box center [161, 563] width 225 height 140
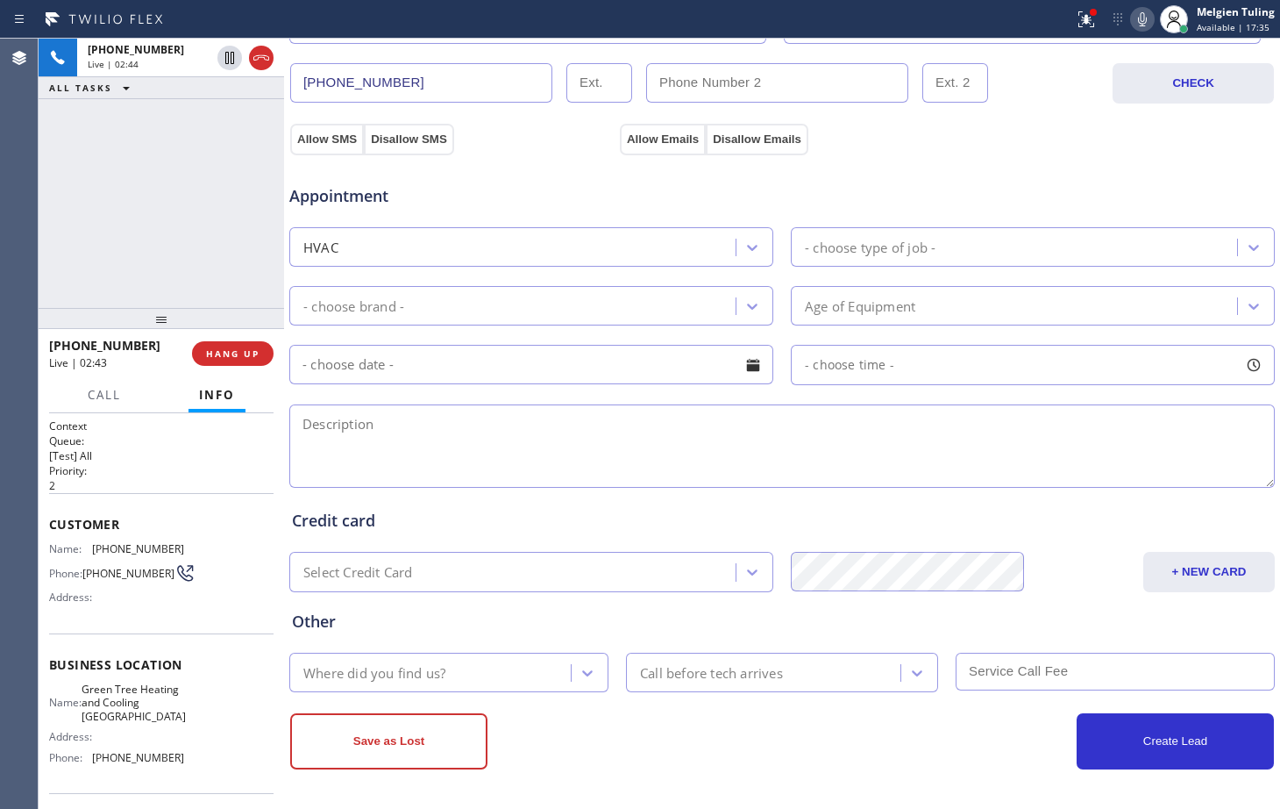
drag, startPoint x: 49, startPoint y: 527, endPoint x: 144, endPoint y: 667, distance: 169.3
drag, startPoint x: 144, startPoint y: 667, endPoint x: 119, endPoint y: 617, distance: 55.7
click at [119, 617] on div "Customer Name: [PHONE_NUMBER] Phone: [PHONE_NUMBER] Address:" at bounding box center [161, 563] width 225 height 140
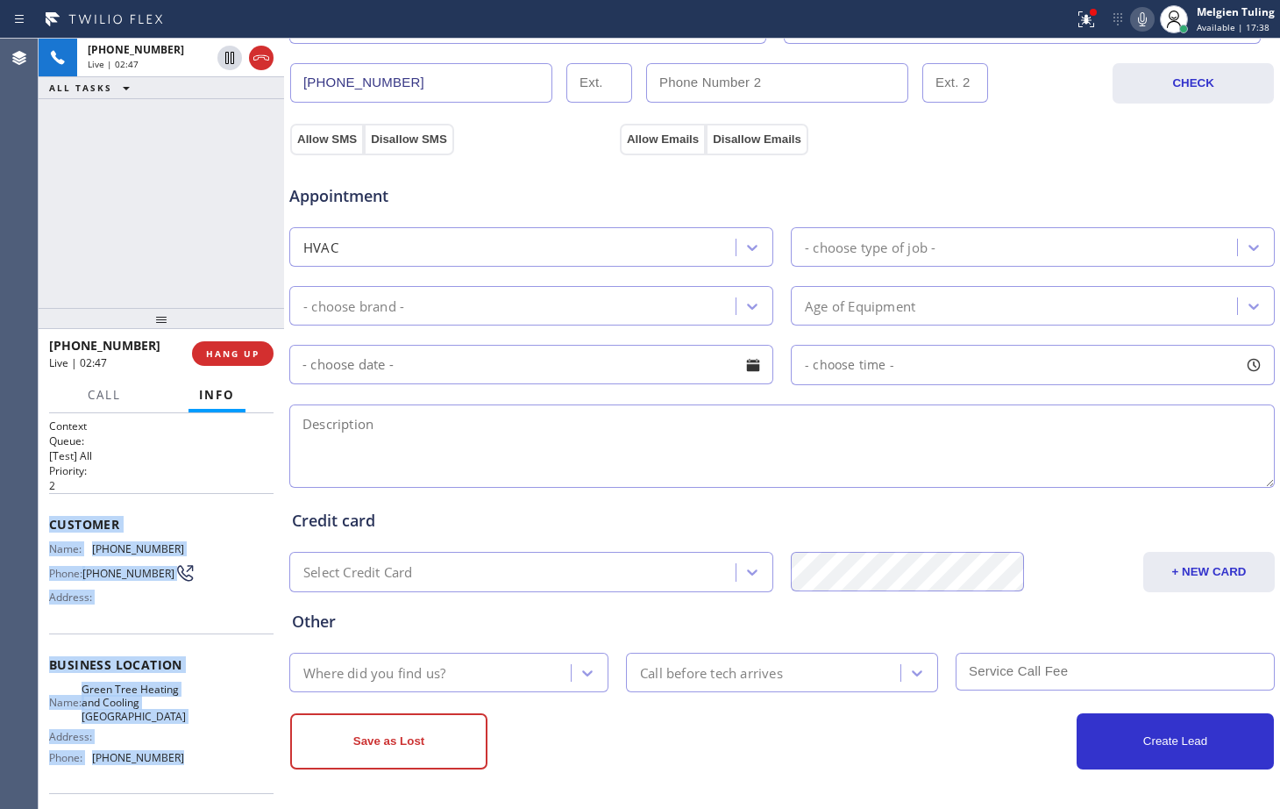
drag, startPoint x: 49, startPoint y: 526, endPoint x: 183, endPoint y: 765, distance: 273.7
click at [183, 765] on div "Context Queue: [Test] All Priority: 2 Customer Name: [PHONE_NUMBER] Phone: [PHO…" at bounding box center [161, 672] width 225 height 508
copy div "Customer Name: [PHONE_NUMBER] Phone: [PHONE_NUMBER] Address: Business location …"
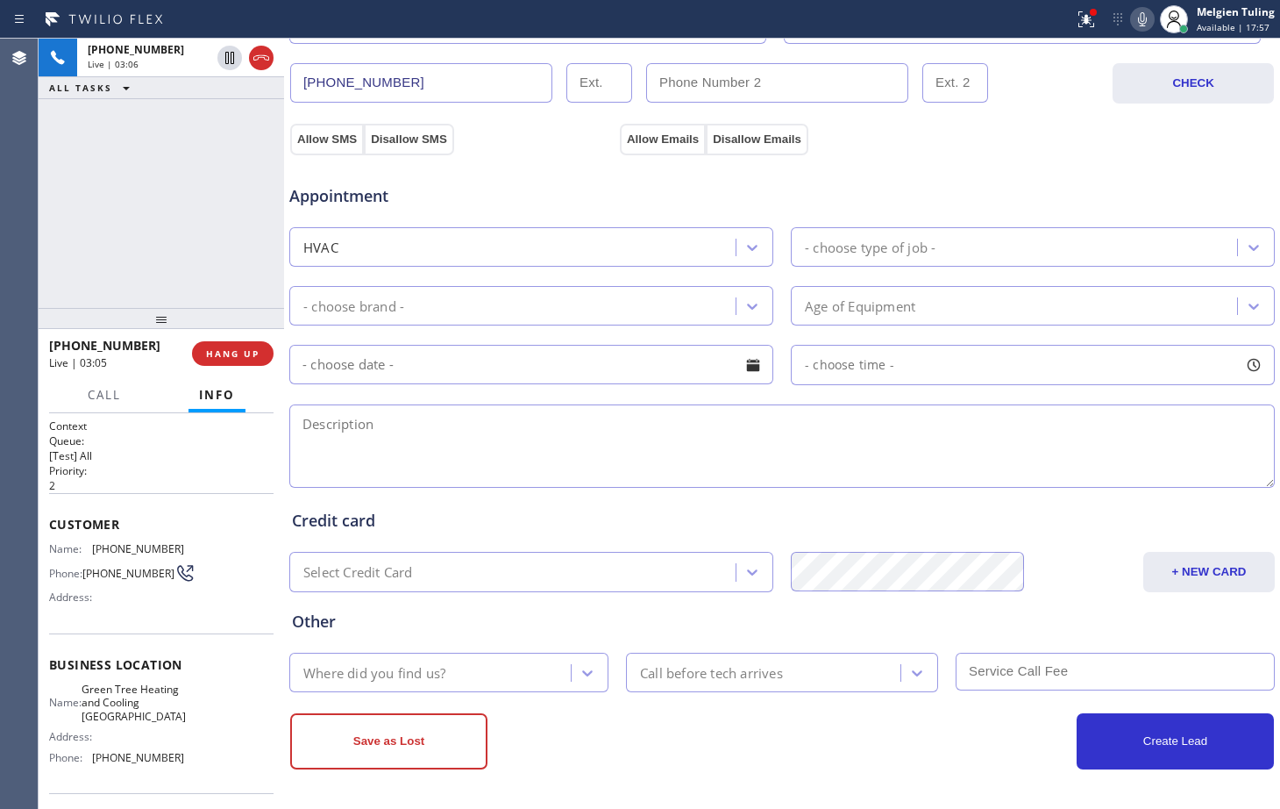
click at [819, 517] on div "Credit card" at bounding box center [782, 521] width 980 height 24
click at [495, 467] on textarea at bounding box center [782, 445] width 986 height 83
click at [236, 354] on span "HANG UP" at bounding box center [232, 353] width 53 height 12
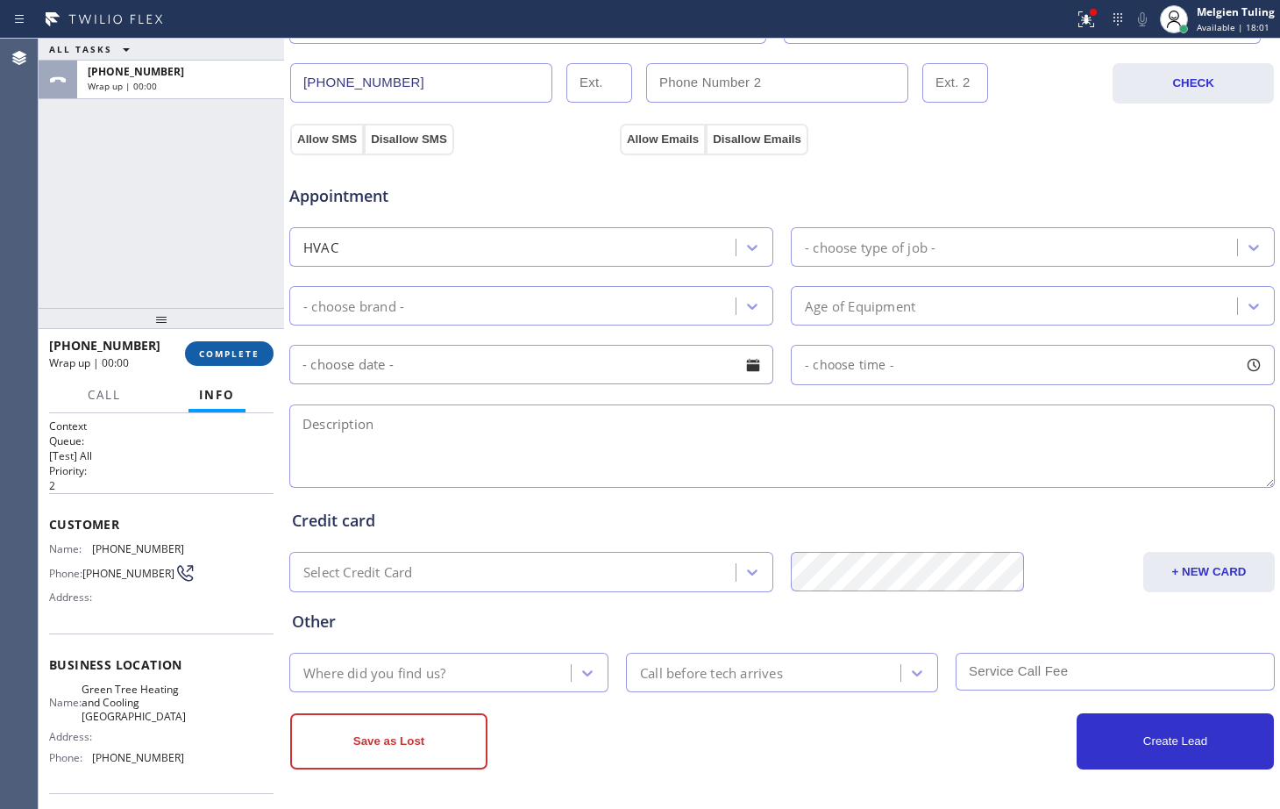
click at [236, 354] on span "COMPLETE" at bounding box center [229, 353] width 61 height 12
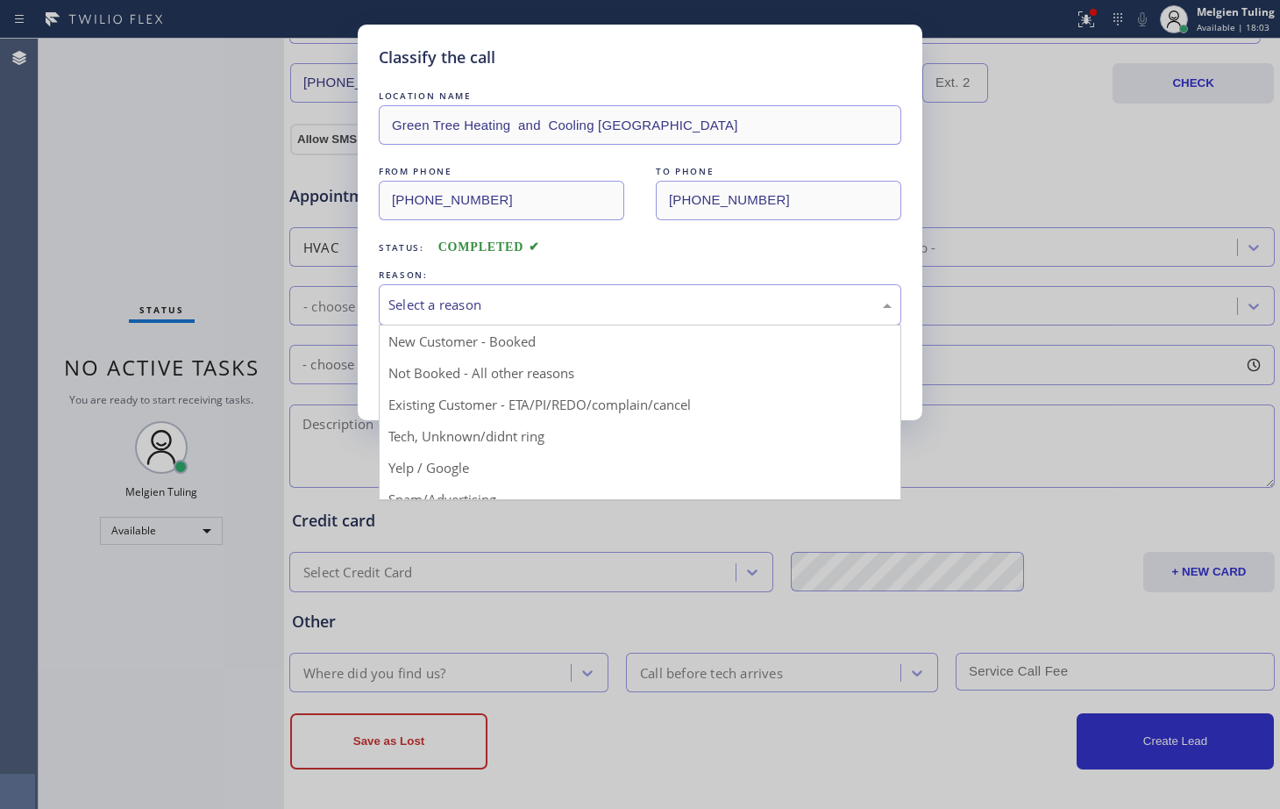
click at [459, 303] on div "Select a reason" at bounding box center [639, 305] width 503 height 20
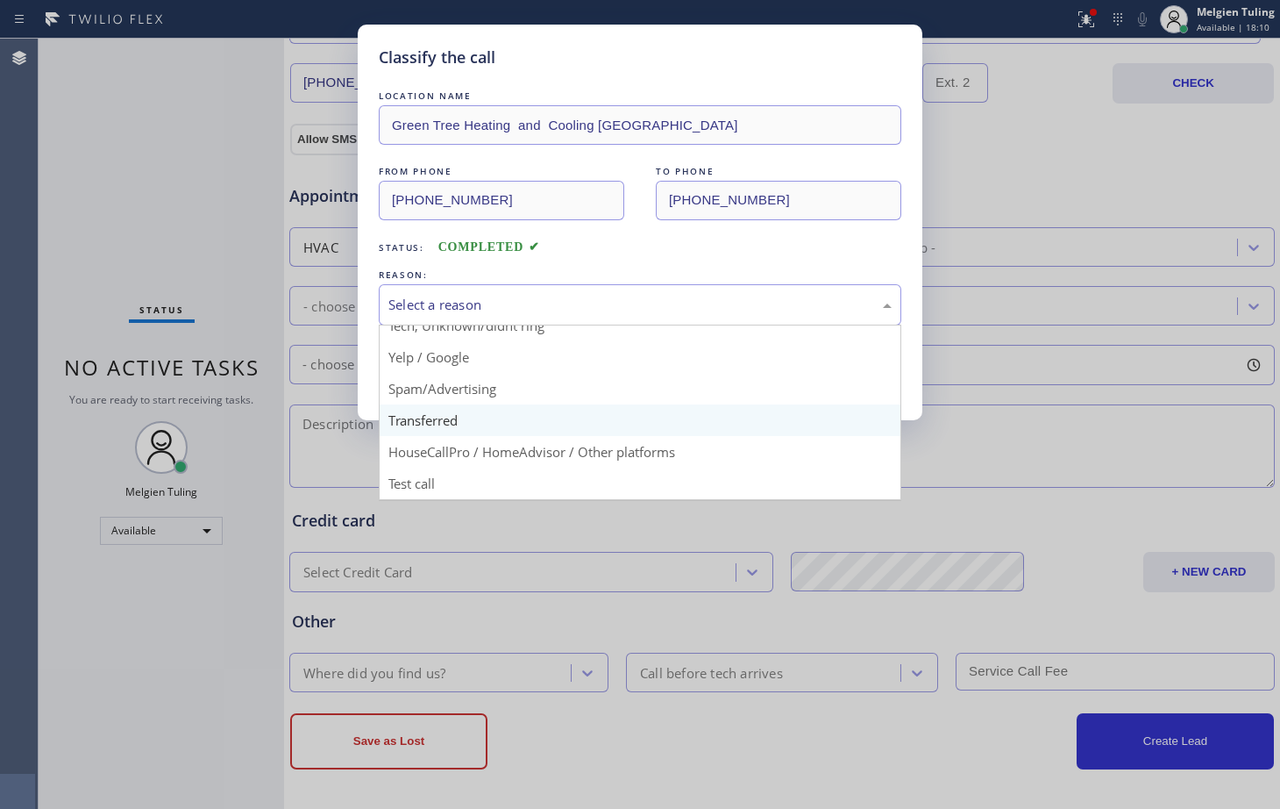
scroll to position [23, 0]
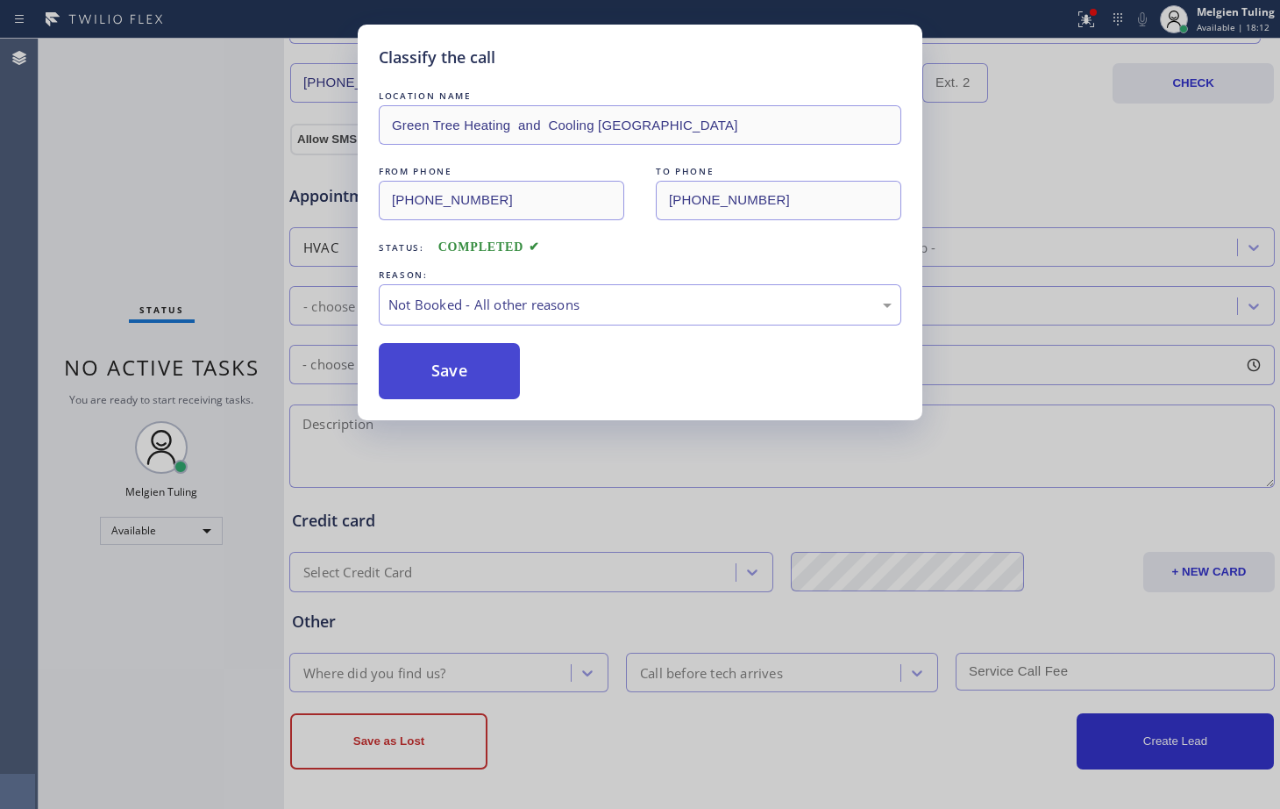
click at [453, 364] on button "Save" at bounding box center [449, 371] width 141 height 56
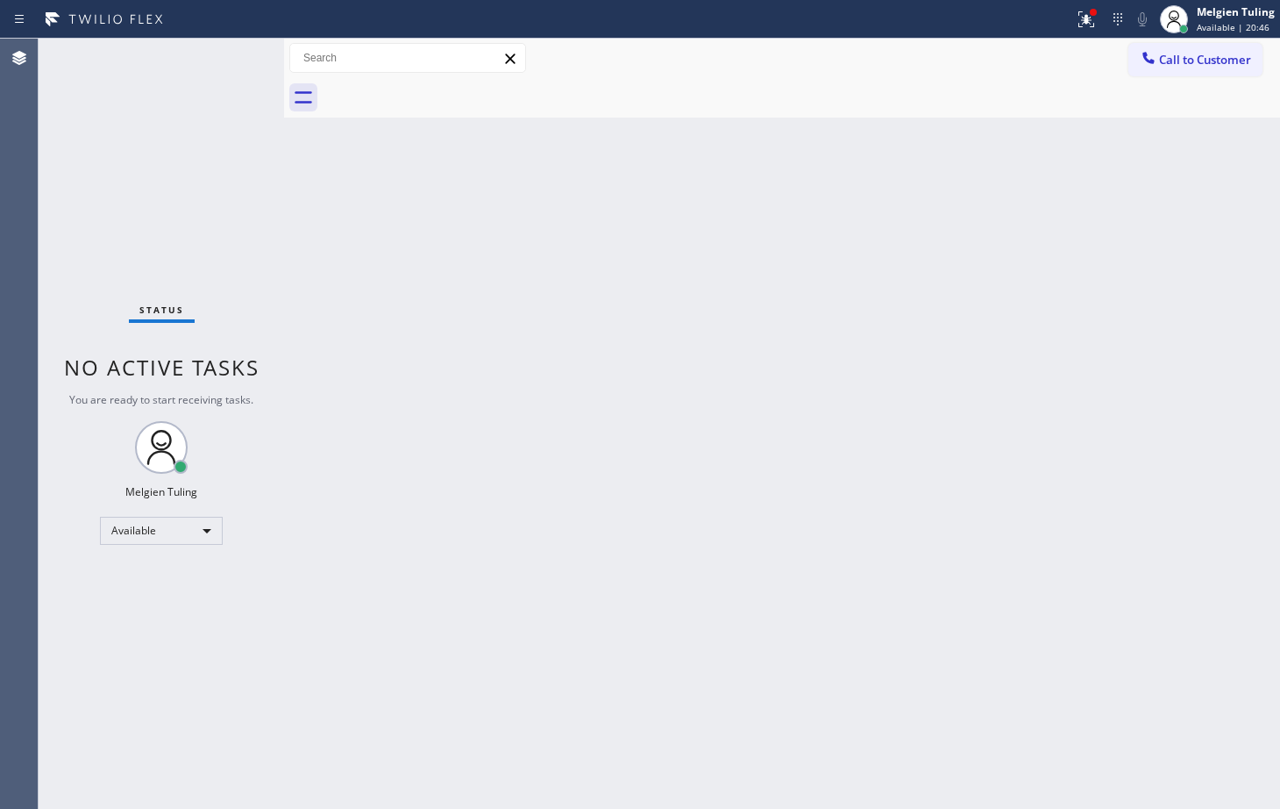
click at [219, 58] on div "Status No active tasks You are ready to start receiving tasks. Melgien Tuling A…" at bounding box center [162, 424] width 246 height 770
click at [1079, 17] on icon at bounding box center [1086, 19] width 21 height 21
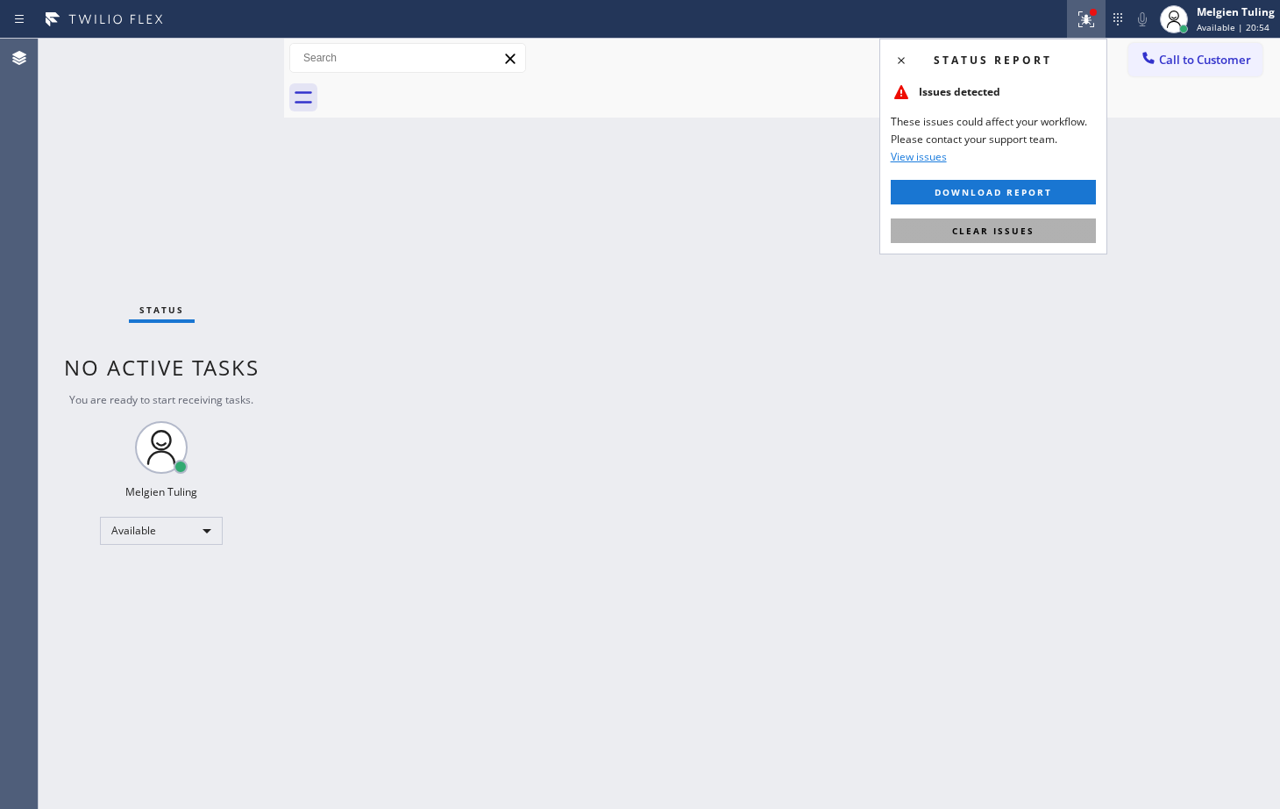
click at [977, 226] on span "Clear issues" at bounding box center [993, 231] width 82 height 12
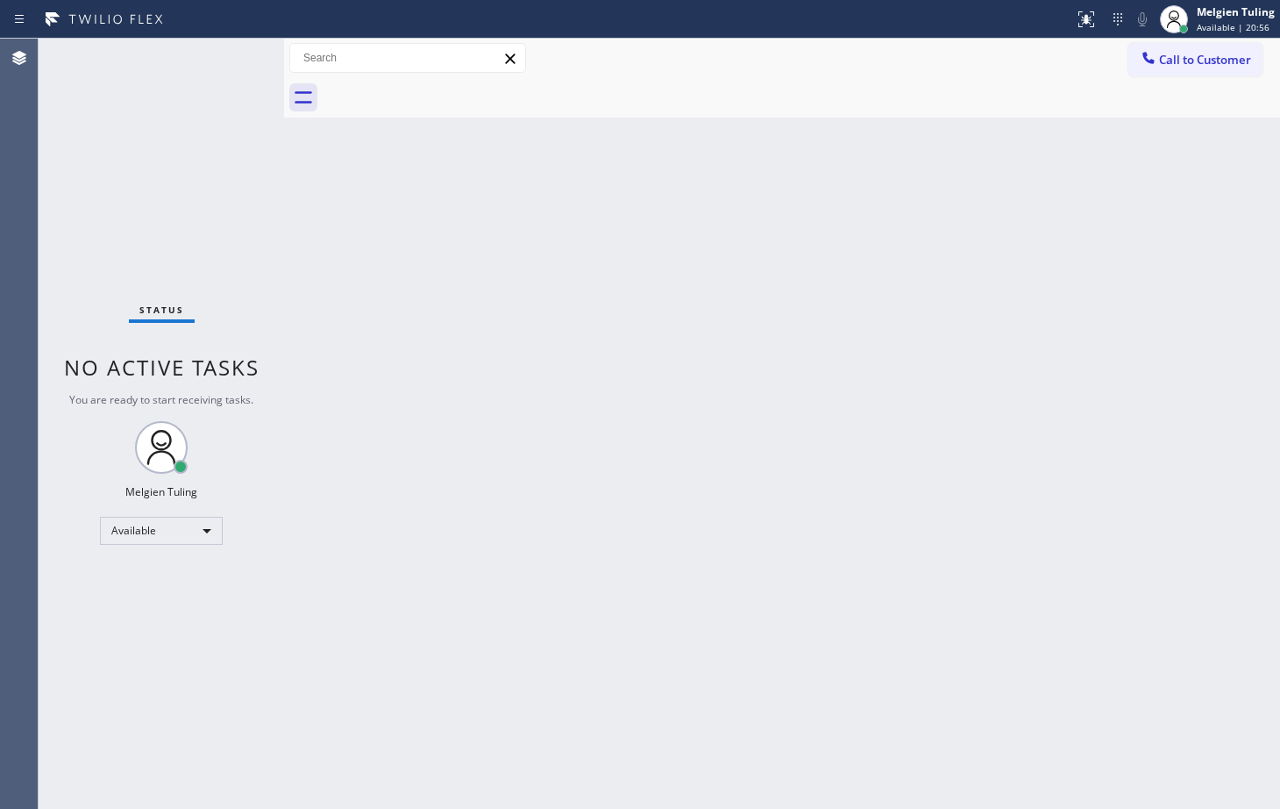
drag, startPoint x: 977, startPoint y: 226, endPoint x: 739, endPoint y: 249, distance: 238.7
click at [739, 249] on div "Back to Dashboard Change Sender ID Customers Technicians Select a contact Outbo…" at bounding box center [782, 424] width 996 height 770
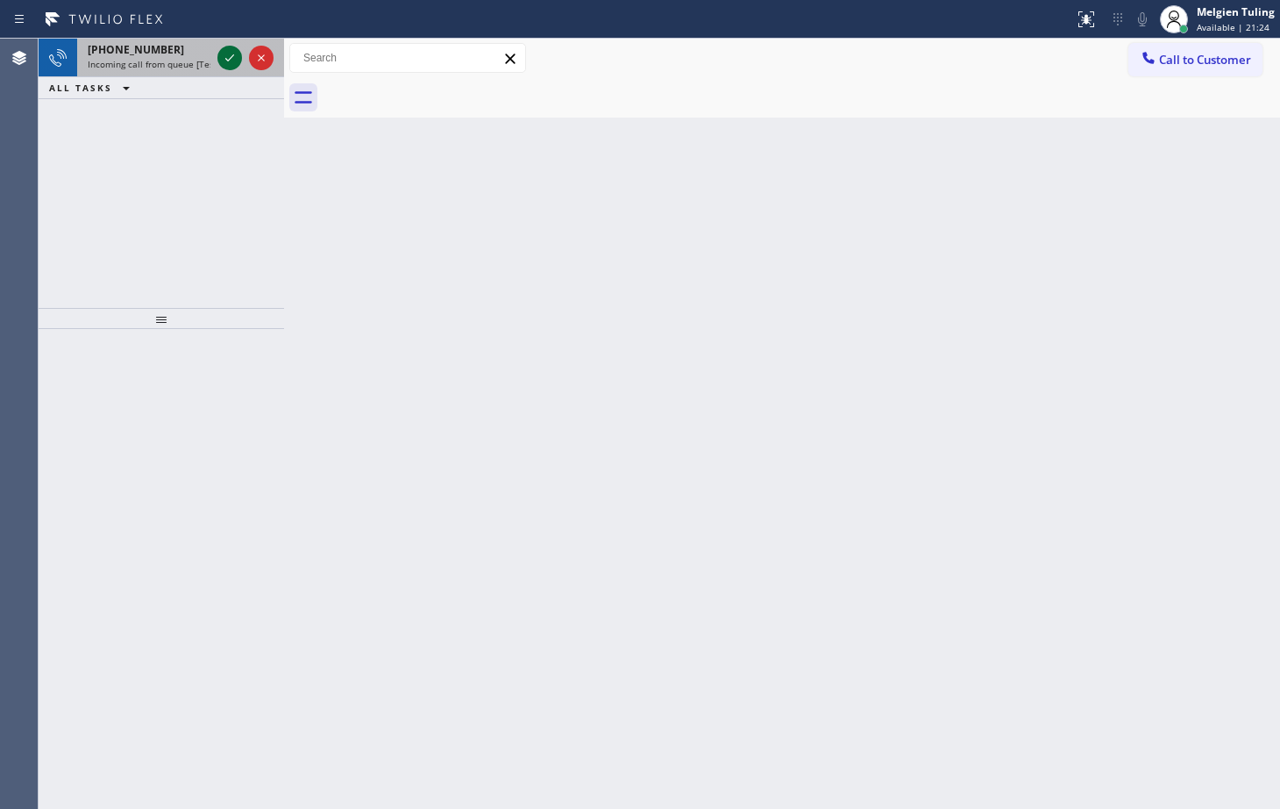
click at [232, 64] on icon at bounding box center [229, 57] width 21 height 21
click at [225, 56] on icon at bounding box center [229, 57] width 21 height 21
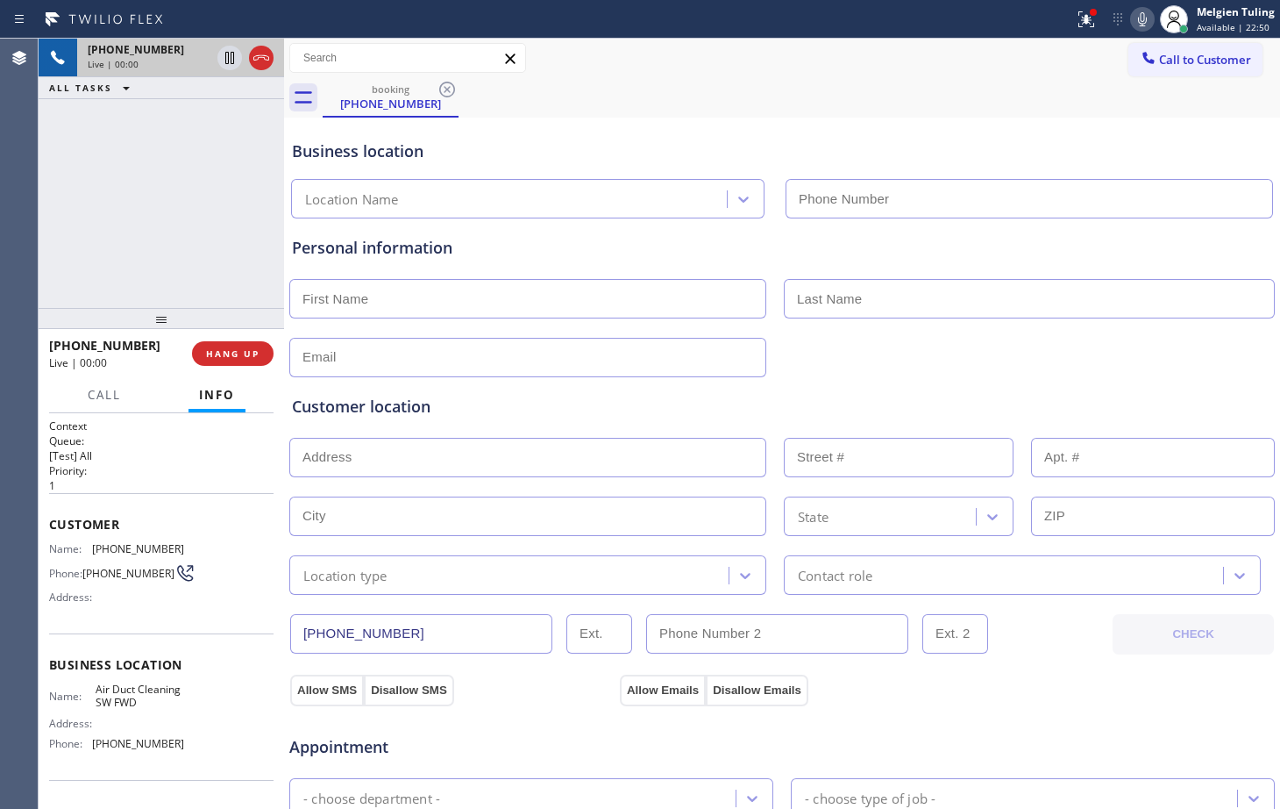
type input "[PHONE_NUMBER]"
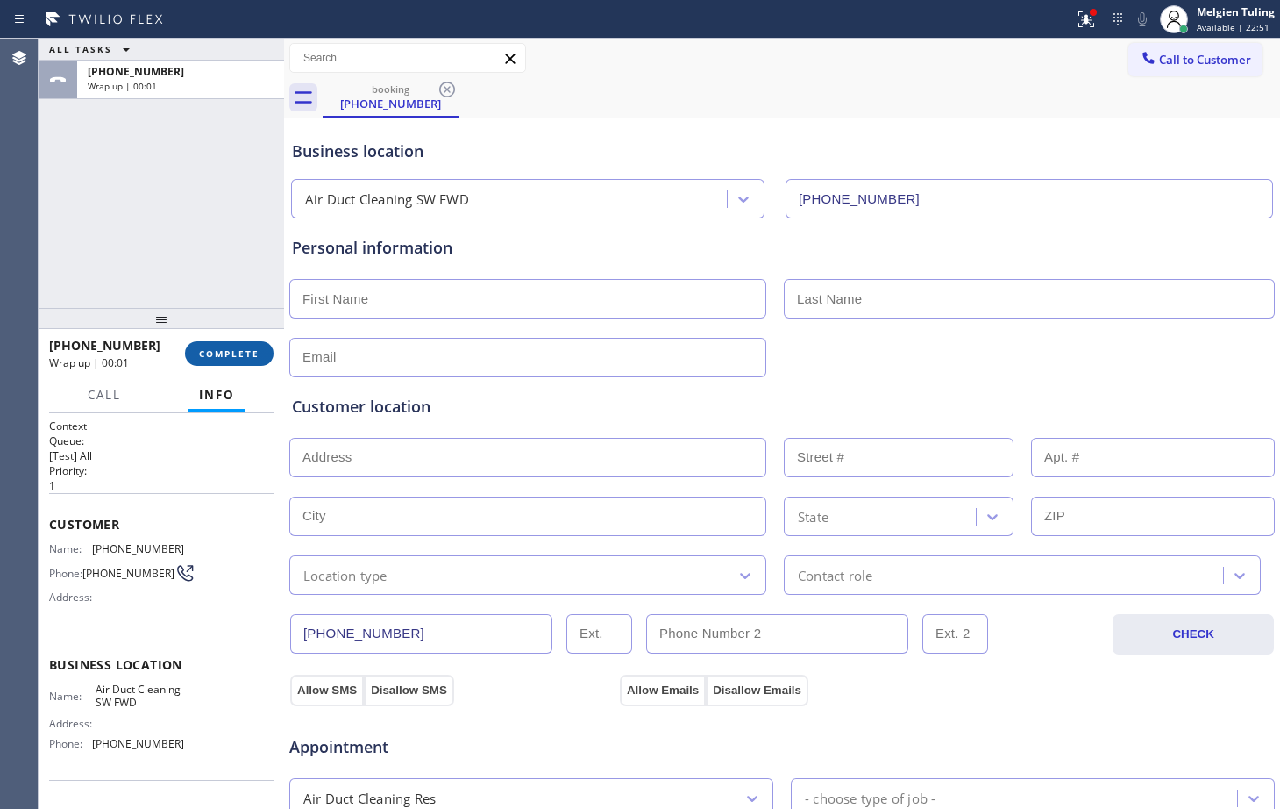
click at [218, 359] on span "COMPLETE" at bounding box center [229, 353] width 61 height 12
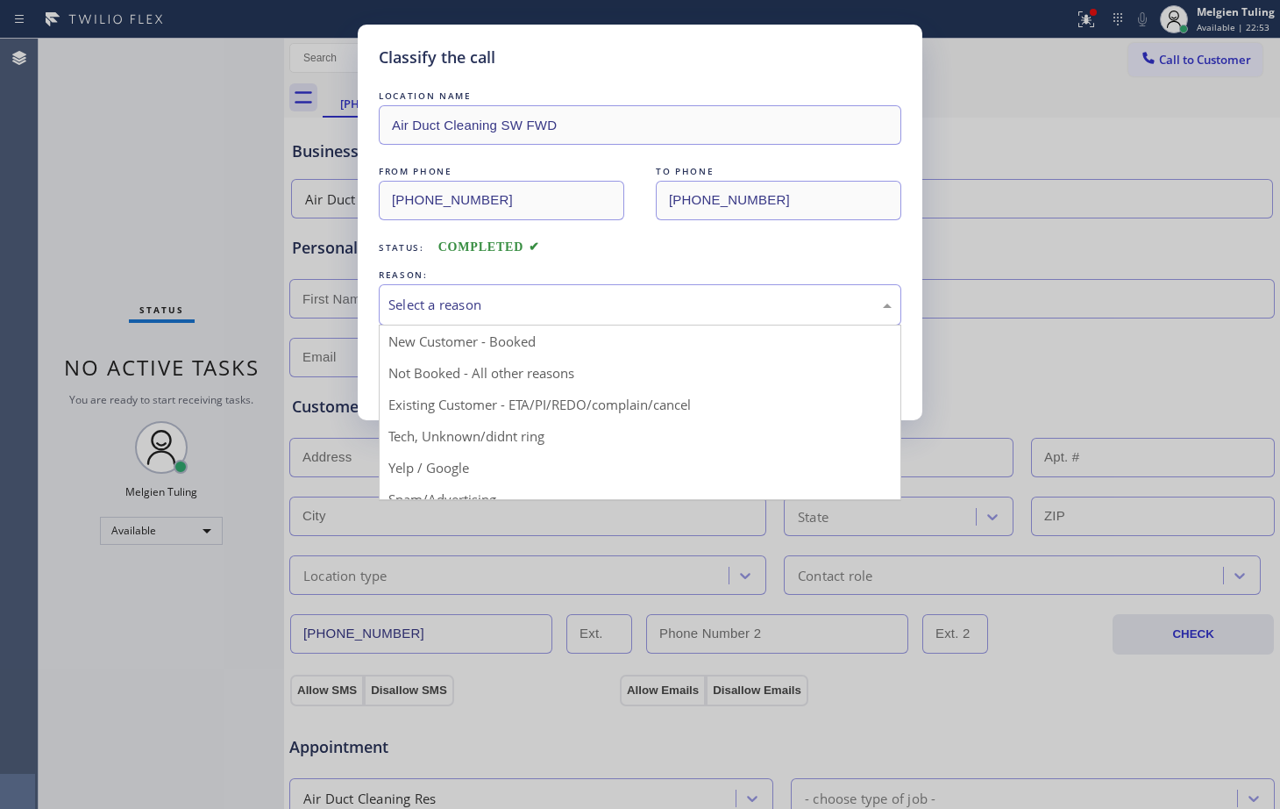
click at [417, 306] on div "Select a reason" at bounding box center [639, 305] width 503 height 20
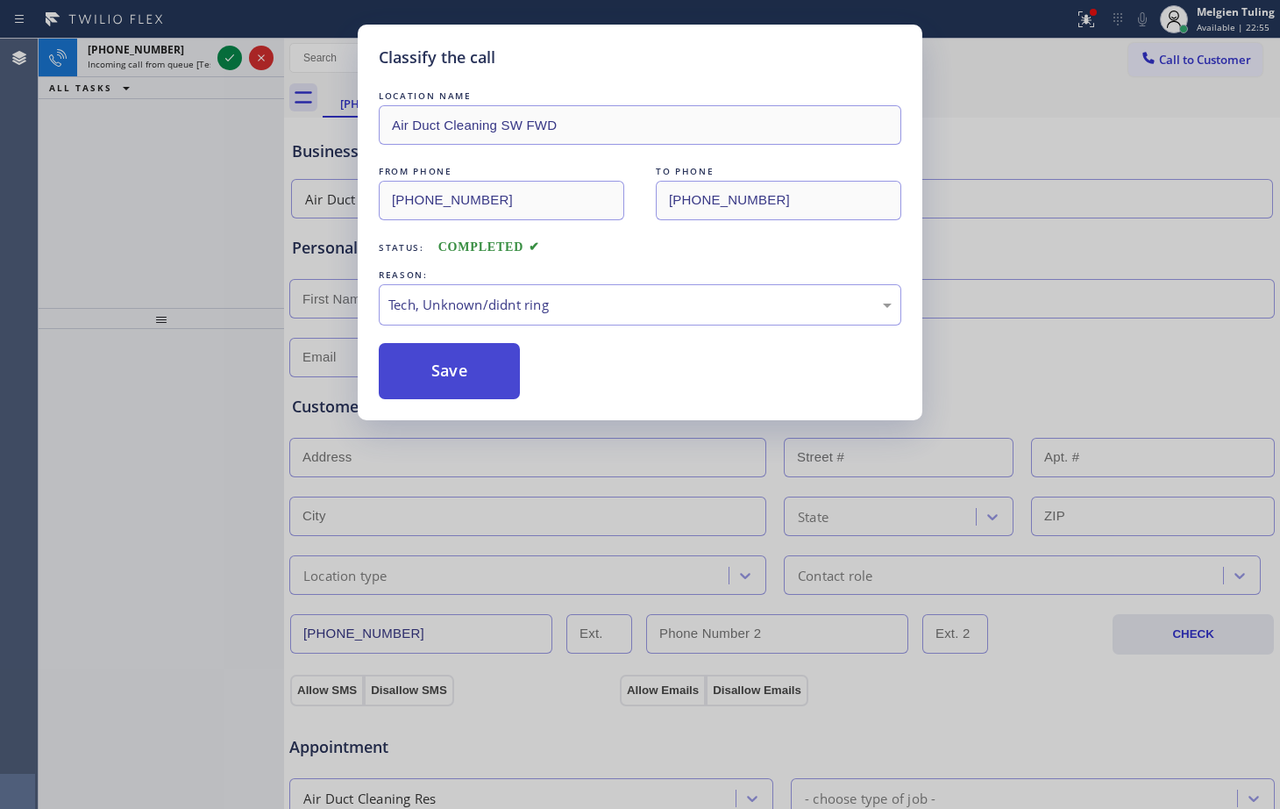
click at [439, 359] on button "Save" at bounding box center [449, 371] width 141 height 56
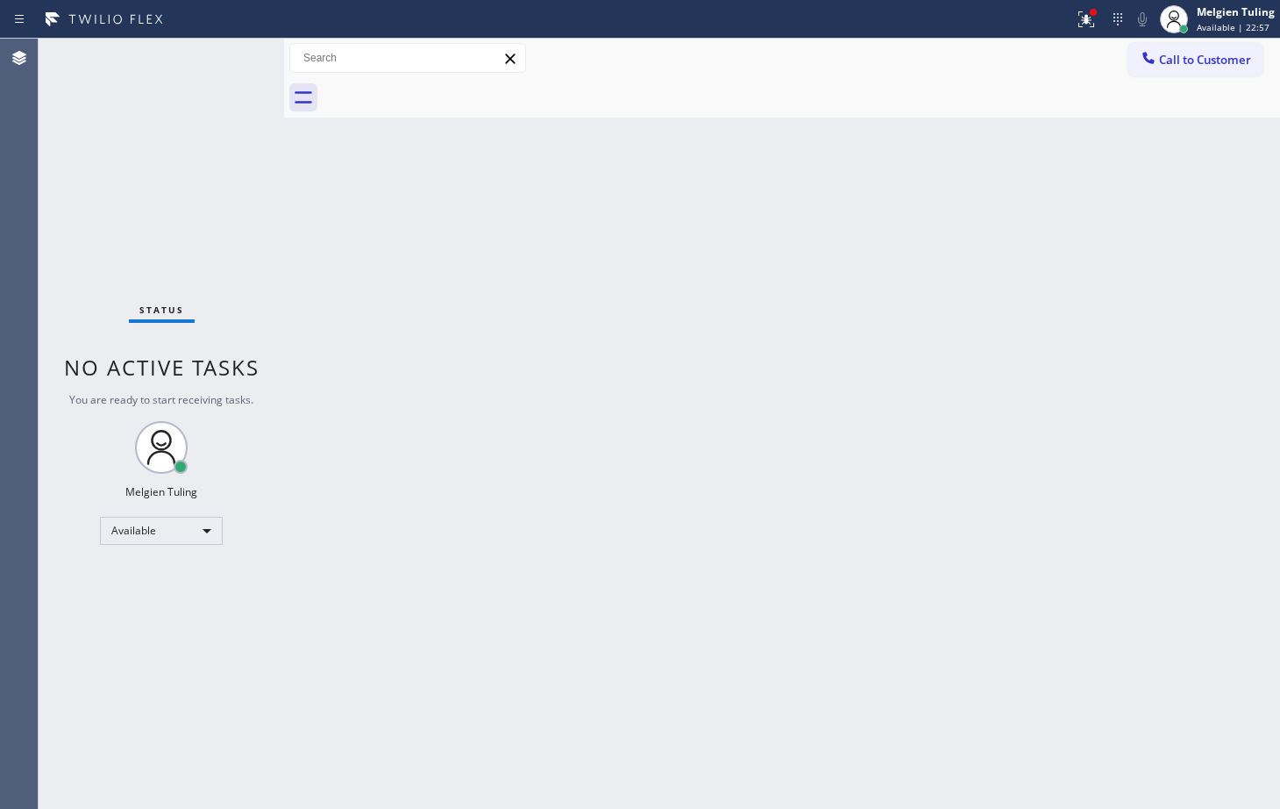
drag, startPoint x: 230, startPoint y: 68, endPoint x: 114, endPoint y: 127, distance: 130.2
click at [114, 127] on div "Status No active tasks You are ready to start receiving tasks. Melgien Tuling A…" at bounding box center [162, 424] width 246 height 770
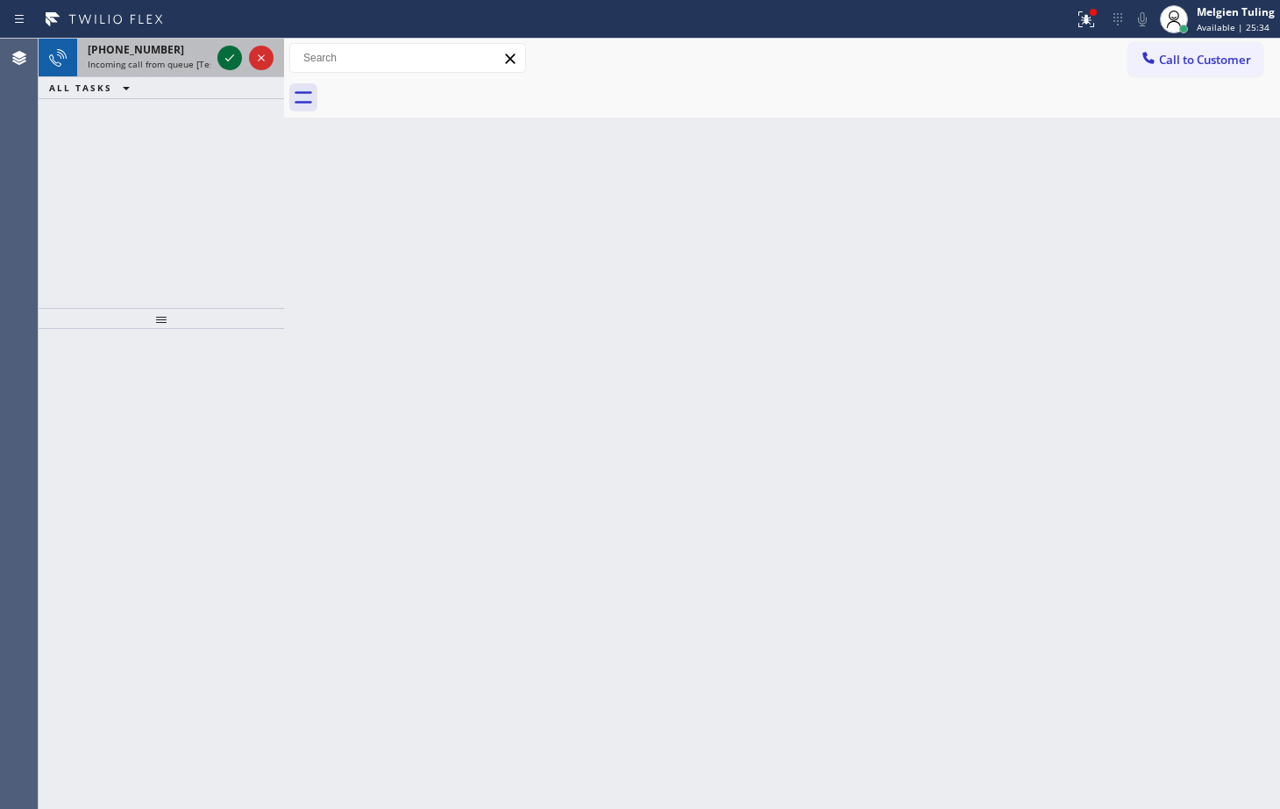
click at [228, 68] on button at bounding box center [229, 58] width 25 height 25
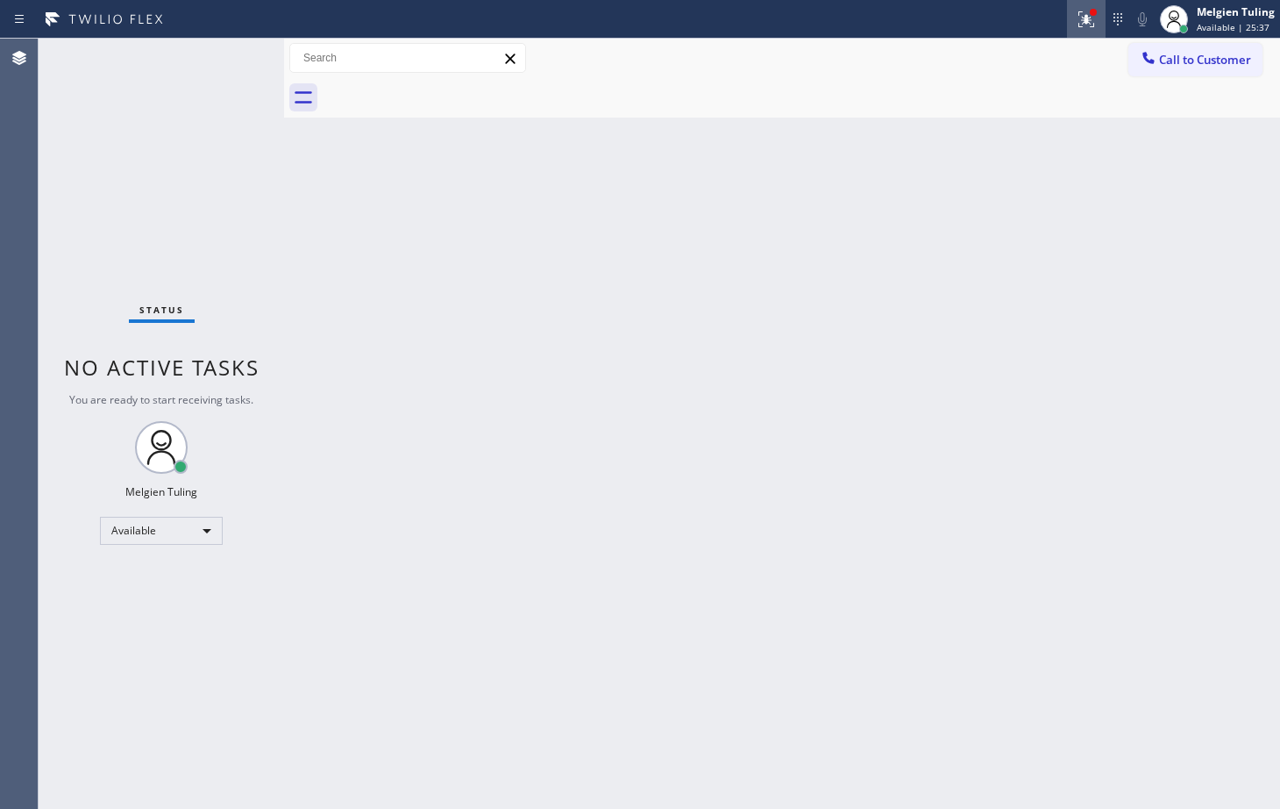
click at [1092, 19] on icon at bounding box center [1086, 17] width 11 height 6
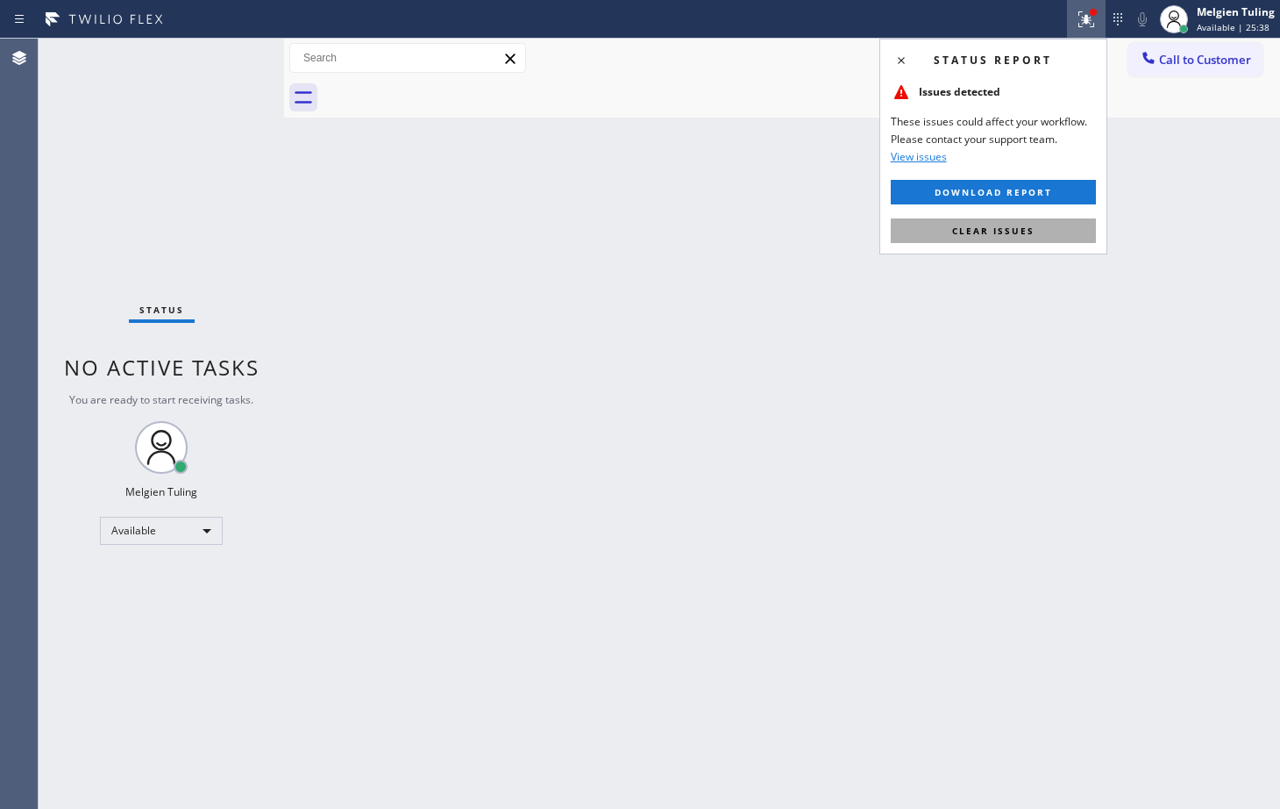
click at [977, 232] on span "Clear issues" at bounding box center [993, 231] width 82 height 12
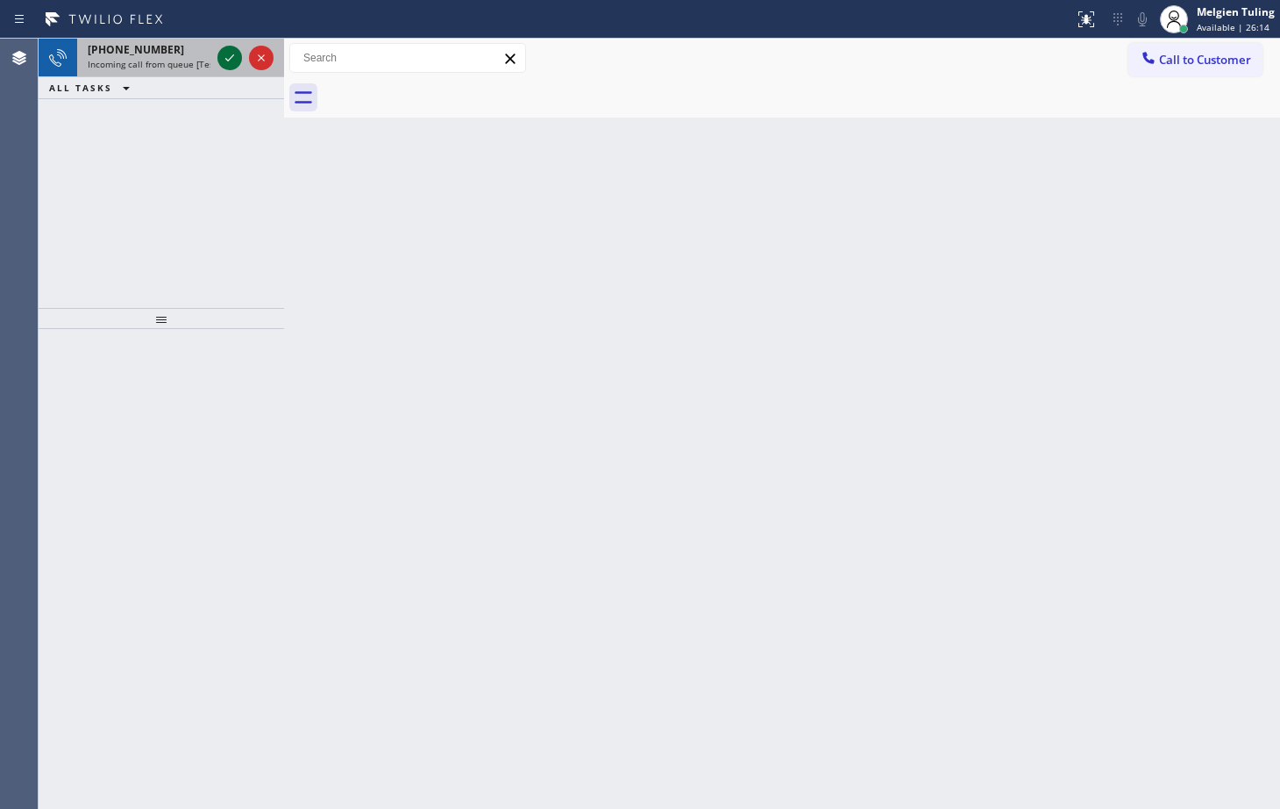
click at [232, 60] on icon at bounding box center [229, 57] width 21 height 21
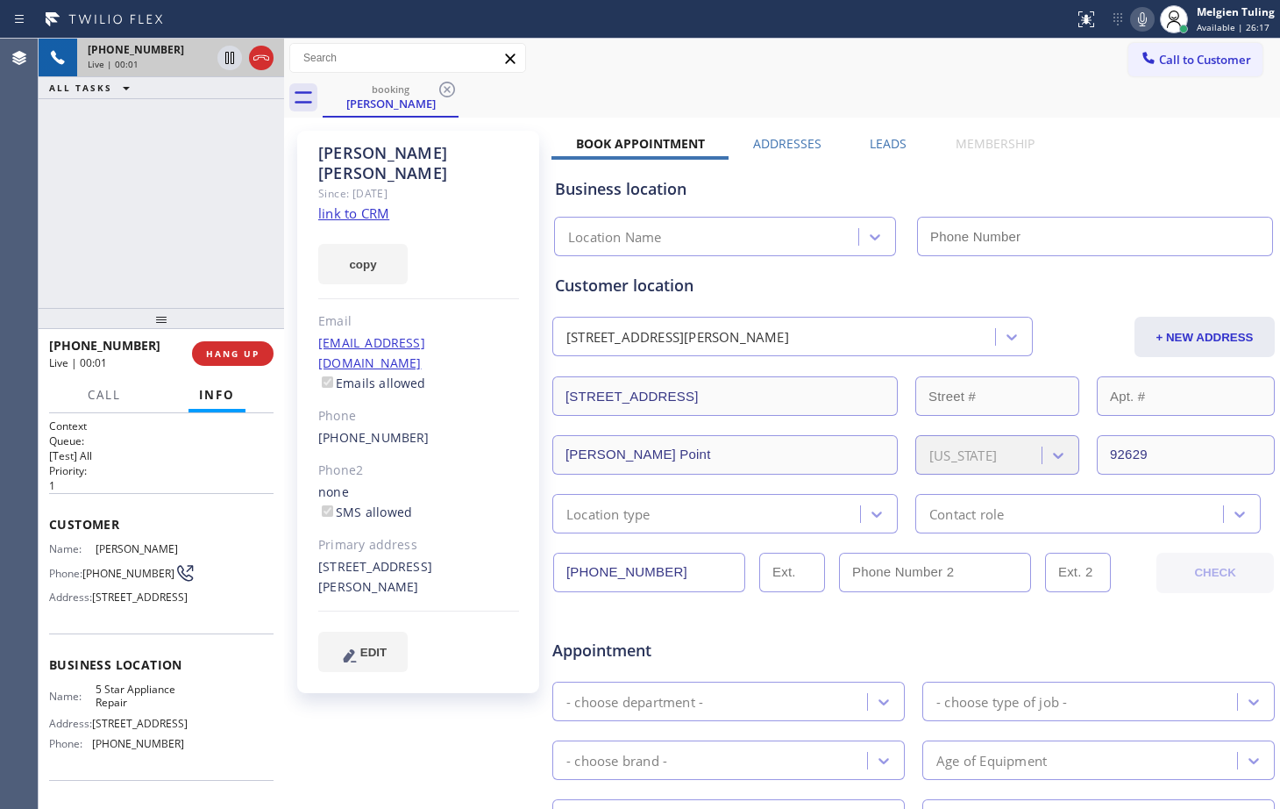
type input "[PHONE_NUMBER]"
click at [346, 204] on link "link to CRM" at bounding box center [353, 213] width 71 height 18
click at [241, 353] on span "HANG UP" at bounding box center [232, 353] width 53 height 12
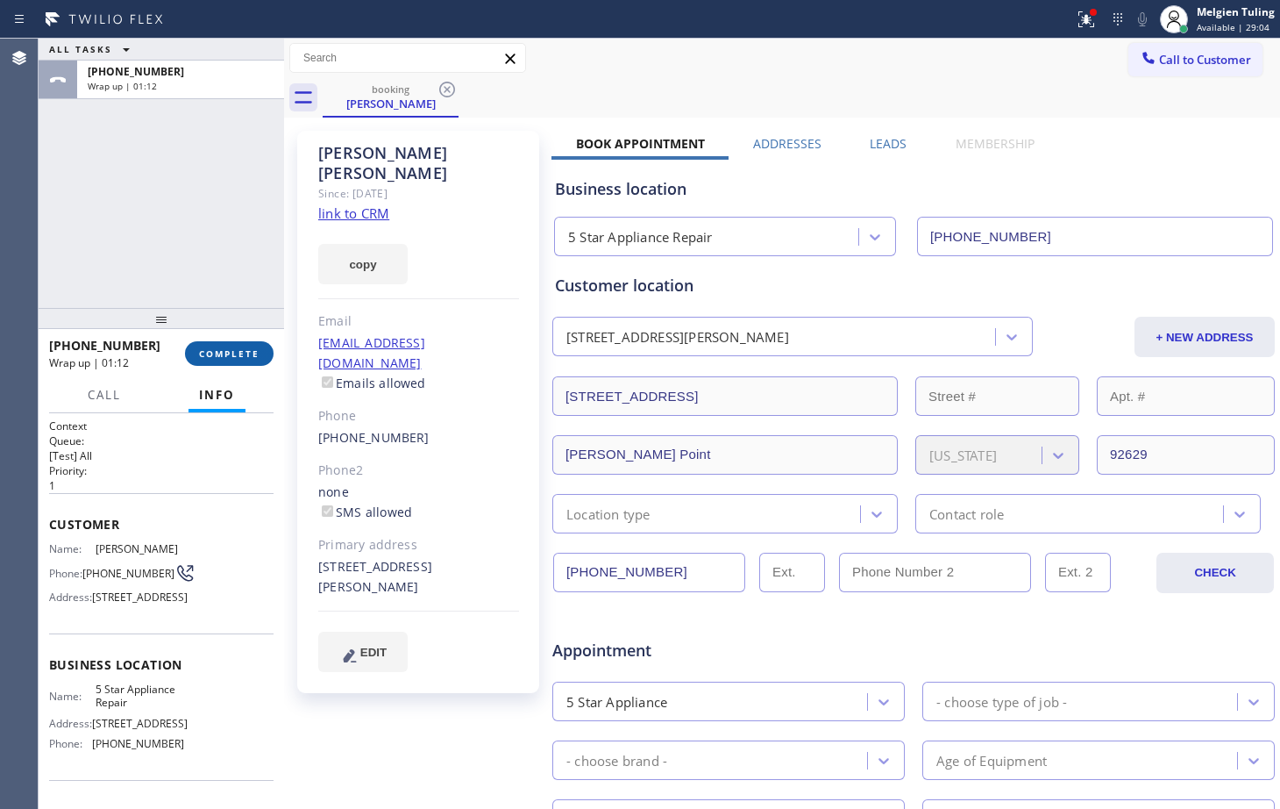
click at [232, 352] on span "COMPLETE" at bounding box center [229, 353] width 61 height 12
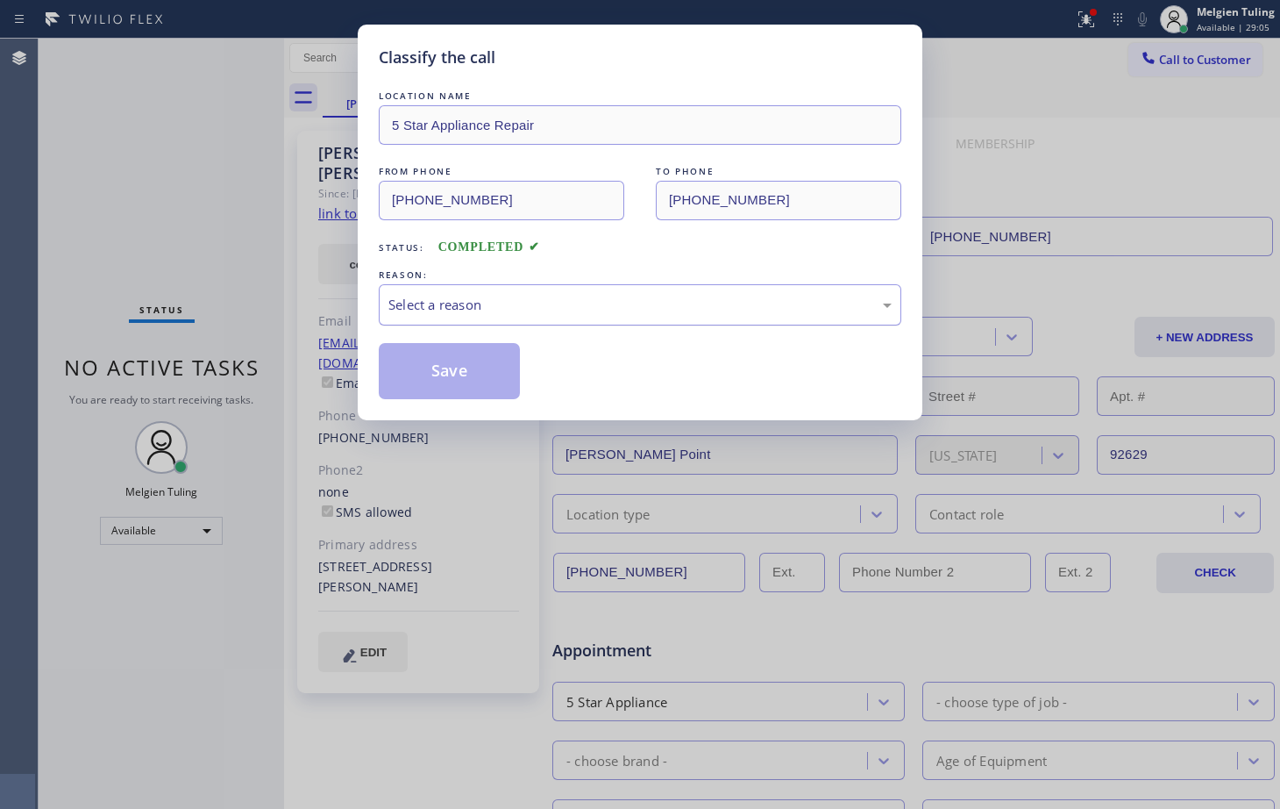
click at [468, 301] on div "Select a reason" at bounding box center [639, 305] width 503 height 20
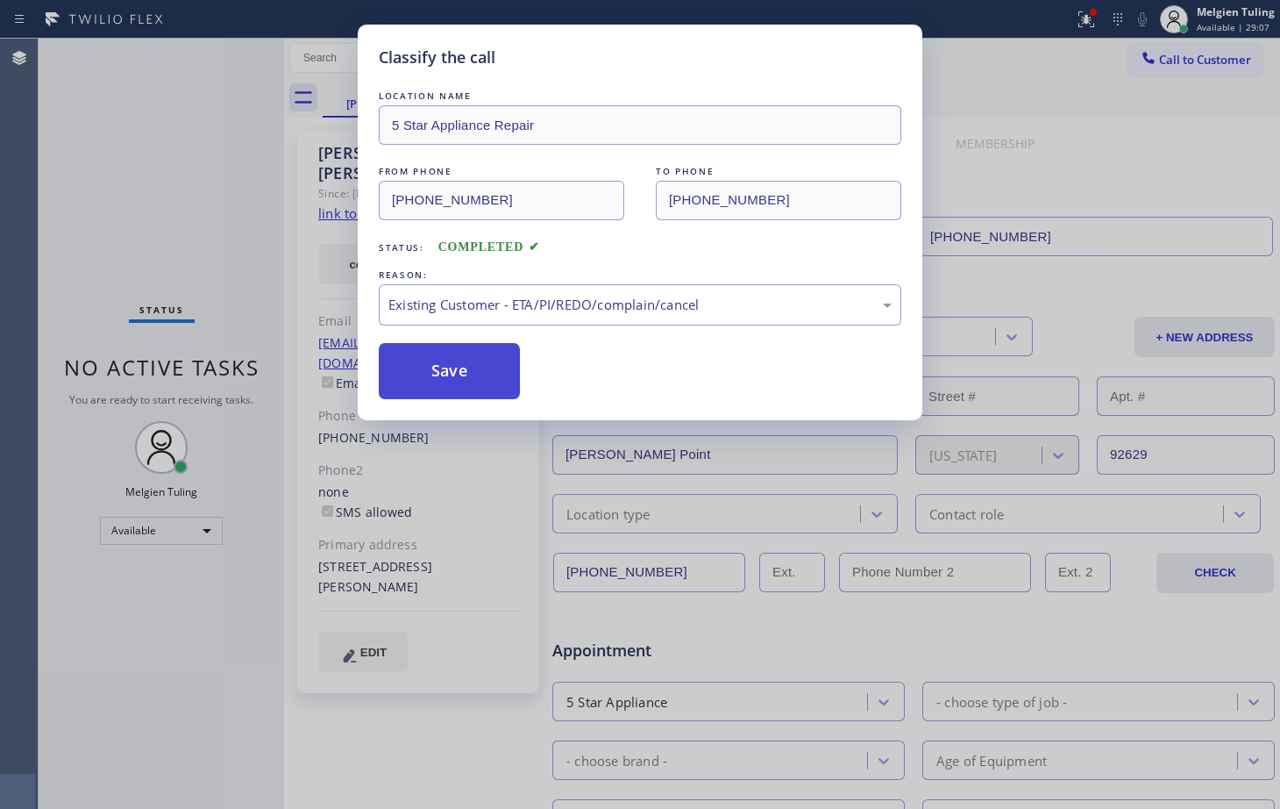
click at [436, 377] on button "Save" at bounding box center [449, 371] width 141 height 56
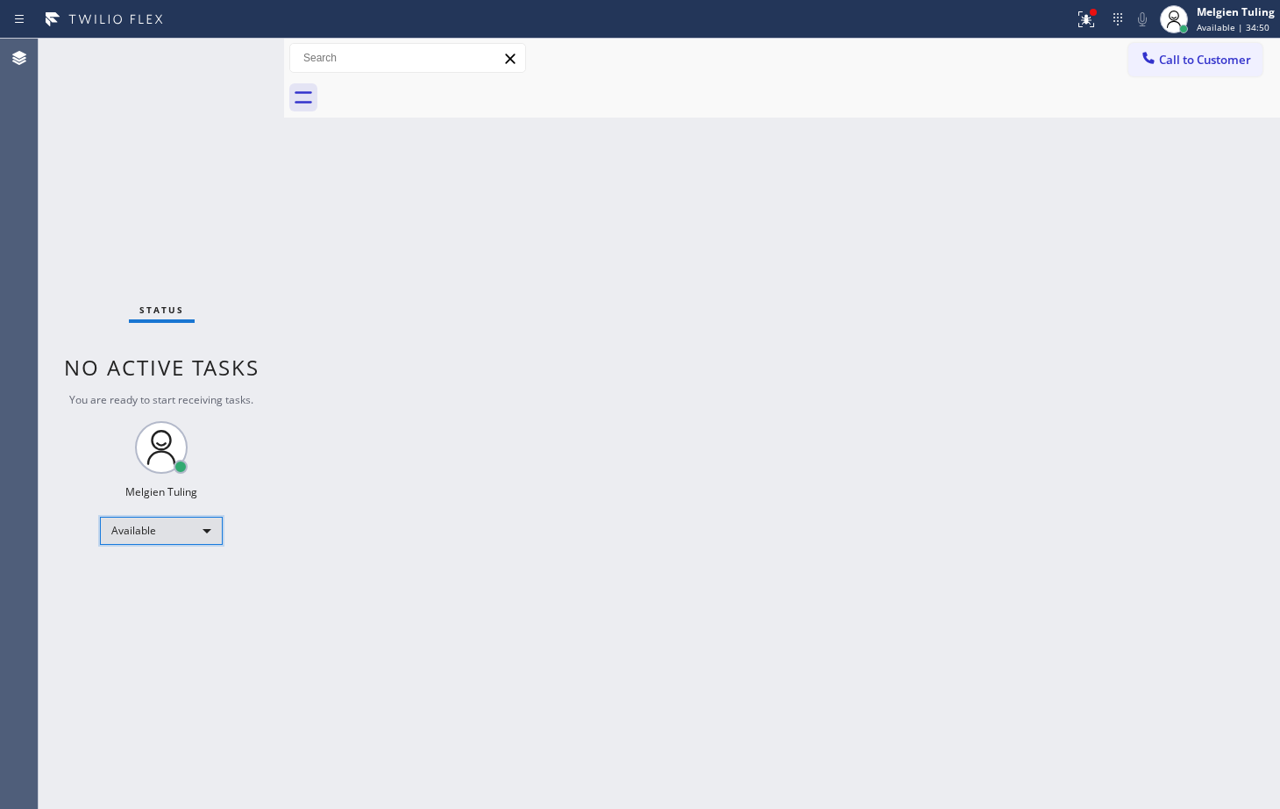
click at [204, 531] on div "Available" at bounding box center [161, 531] width 123 height 28
click at [160, 615] on li "Break" at bounding box center [160, 620] width 119 height 21
click at [651, 521] on div "Back to Dashboard Change Sender ID Customers Technicians Select a contact Outbo…" at bounding box center [782, 424] width 996 height 770
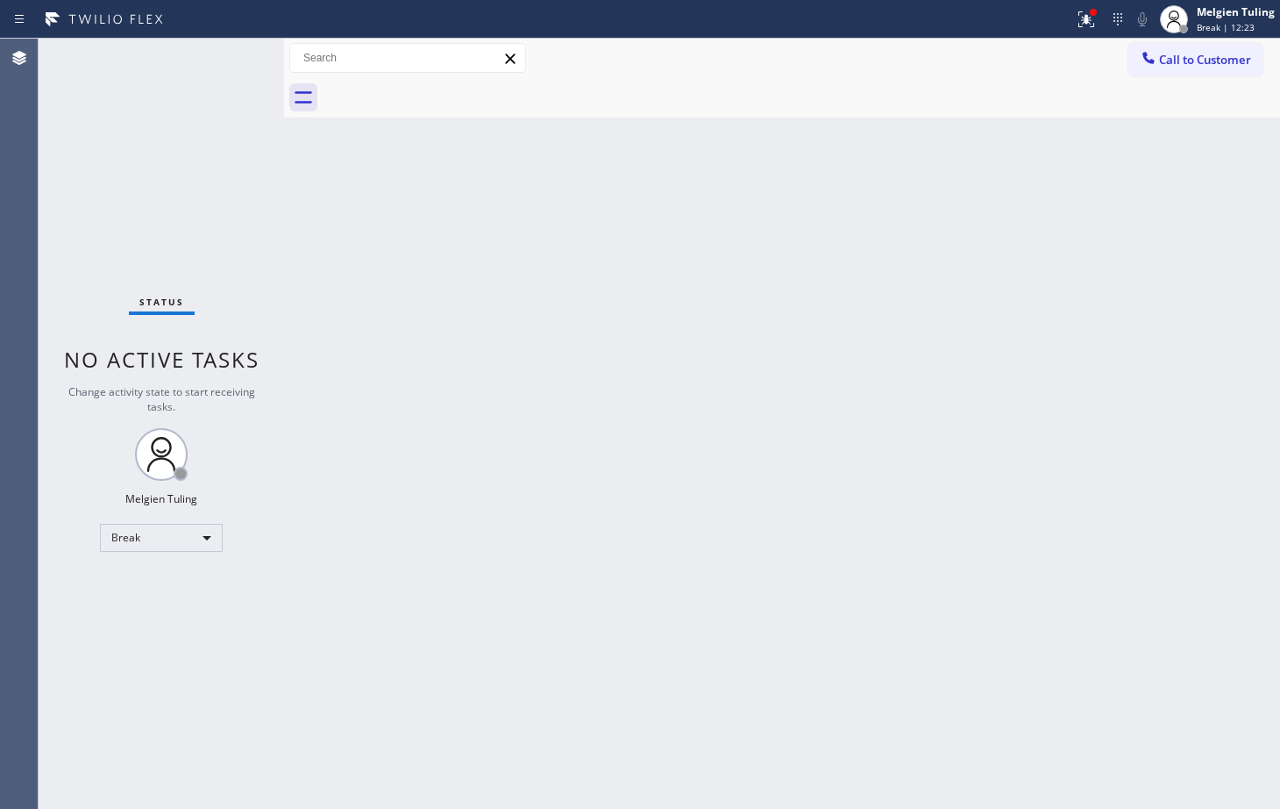
click at [377, 494] on div "Back to Dashboard Change Sender ID Customers Technicians Select a contact Outbo…" at bounding box center [782, 424] width 996 height 770
click at [203, 534] on div "Break" at bounding box center [161, 538] width 123 height 28
drag, startPoint x: 160, startPoint y: 585, endPoint x: 130, endPoint y: 582, distance: 30.8
click at [130, 582] on li "Available" at bounding box center [160, 584] width 119 height 21
click at [656, 418] on div "Back to Dashboard Change Sender ID Customers Technicians Select a contact Outbo…" at bounding box center [782, 424] width 996 height 770
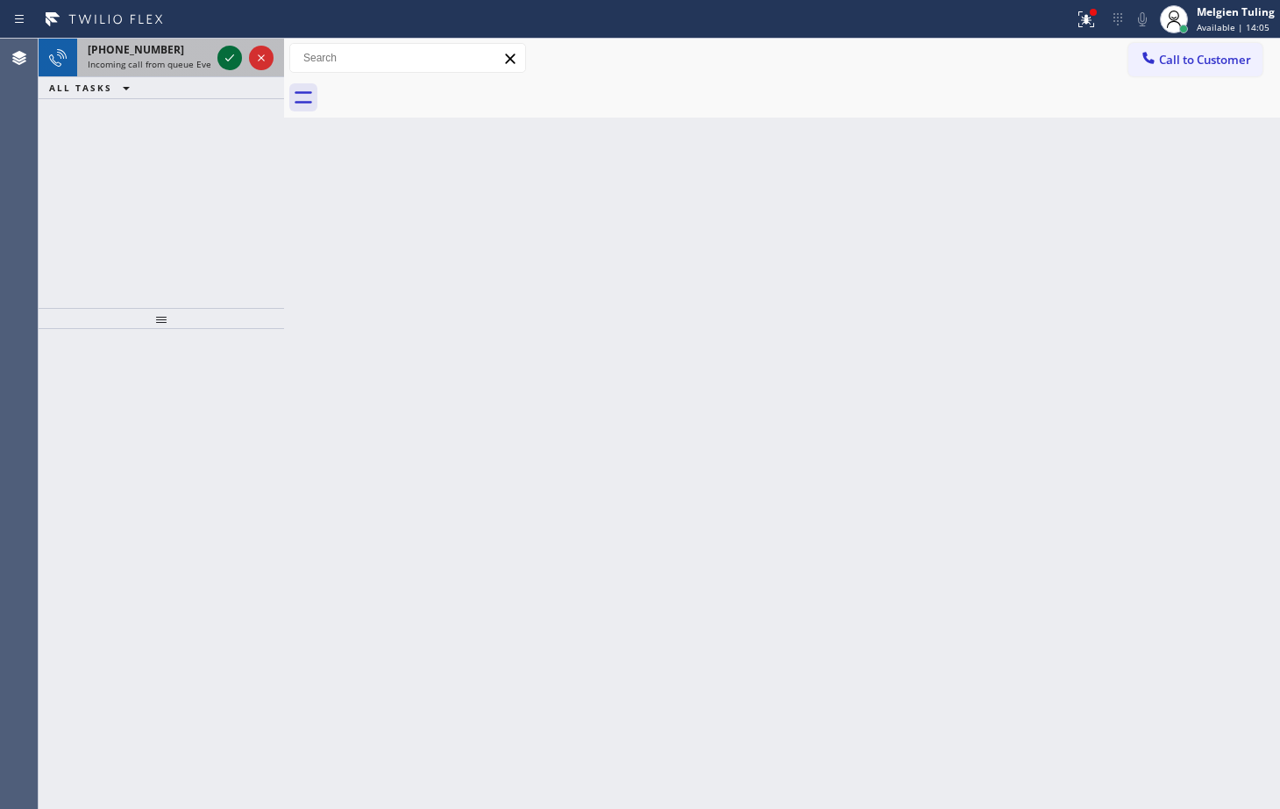
click at [230, 56] on icon at bounding box center [229, 57] width 21 height 21
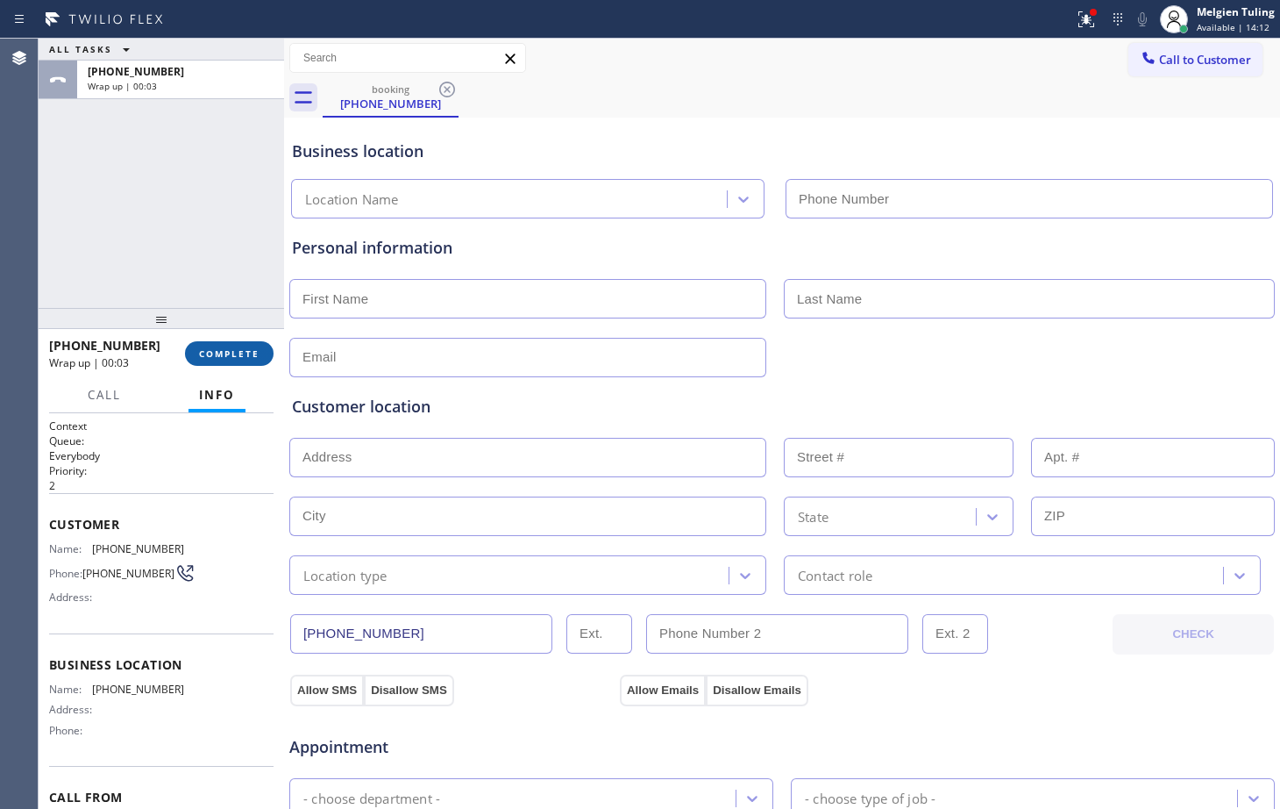
click at [225, 356] on span "COMPLETE" at bounding box center [229, 353] width 61 height 12
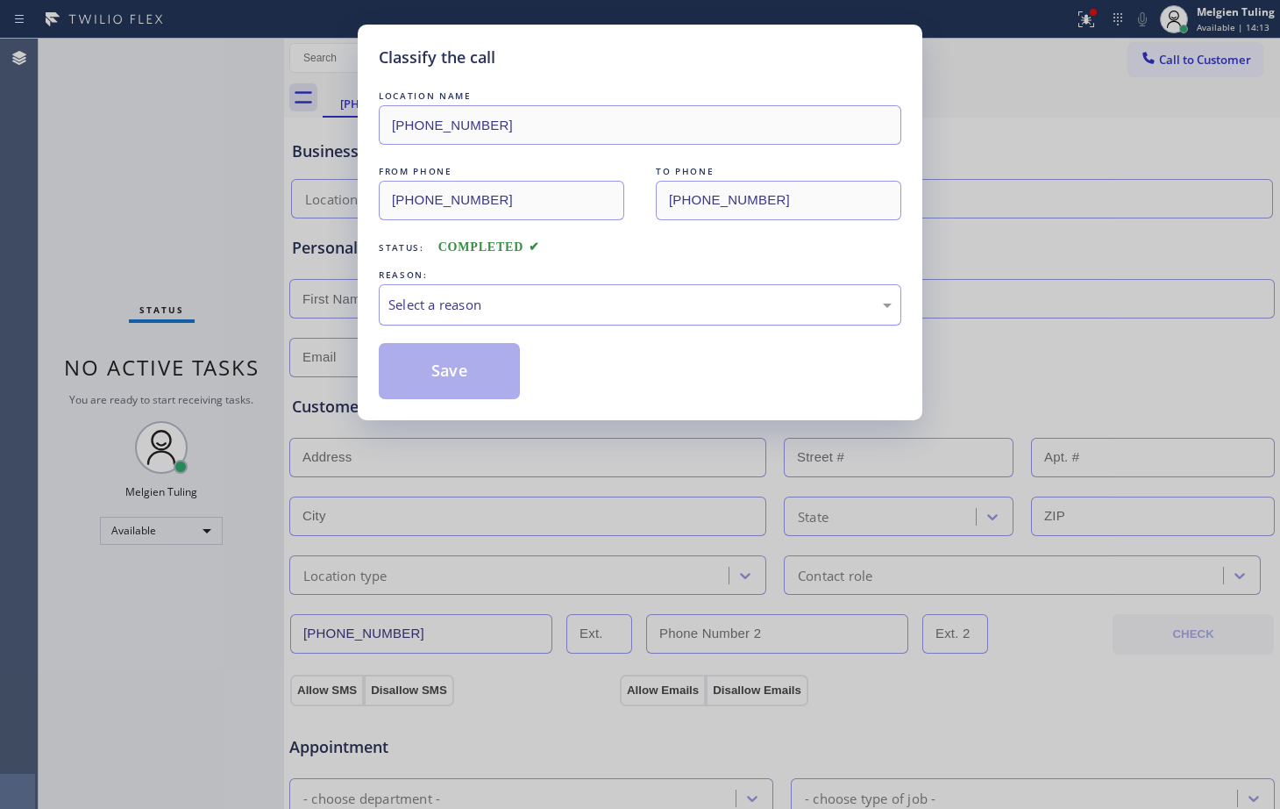
click at [556, 307] on div "Select a reason" at bounding box center [639, 305] width 503 height 20
click at [462, 372] on button "Save" at bounding box center [449, 371] width 141 height 56
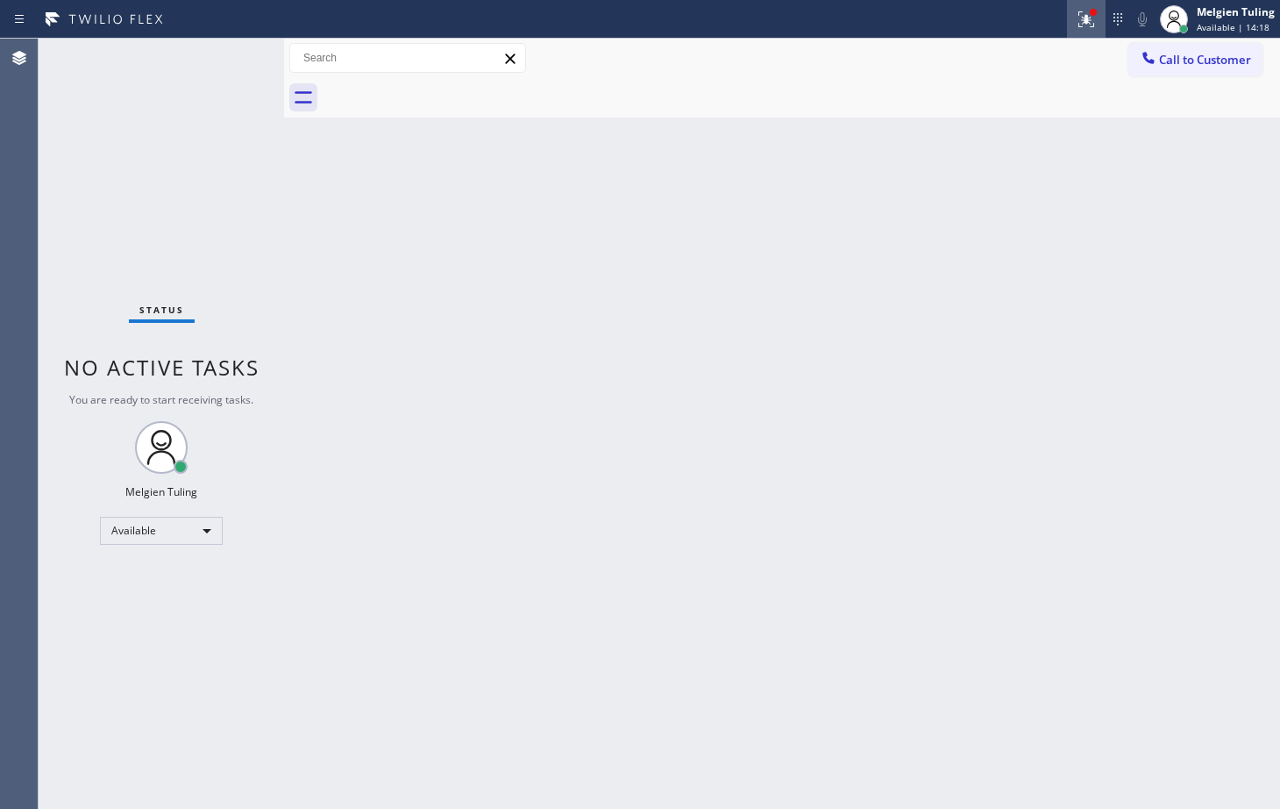
drag, startPoint x: 1083, startPoint y: 17, endPoint x: 1080, endPoint y: 30, distance: 13.4
click at [1083, 17] on icon at bounding box center [1086, 19] width 21 height 21
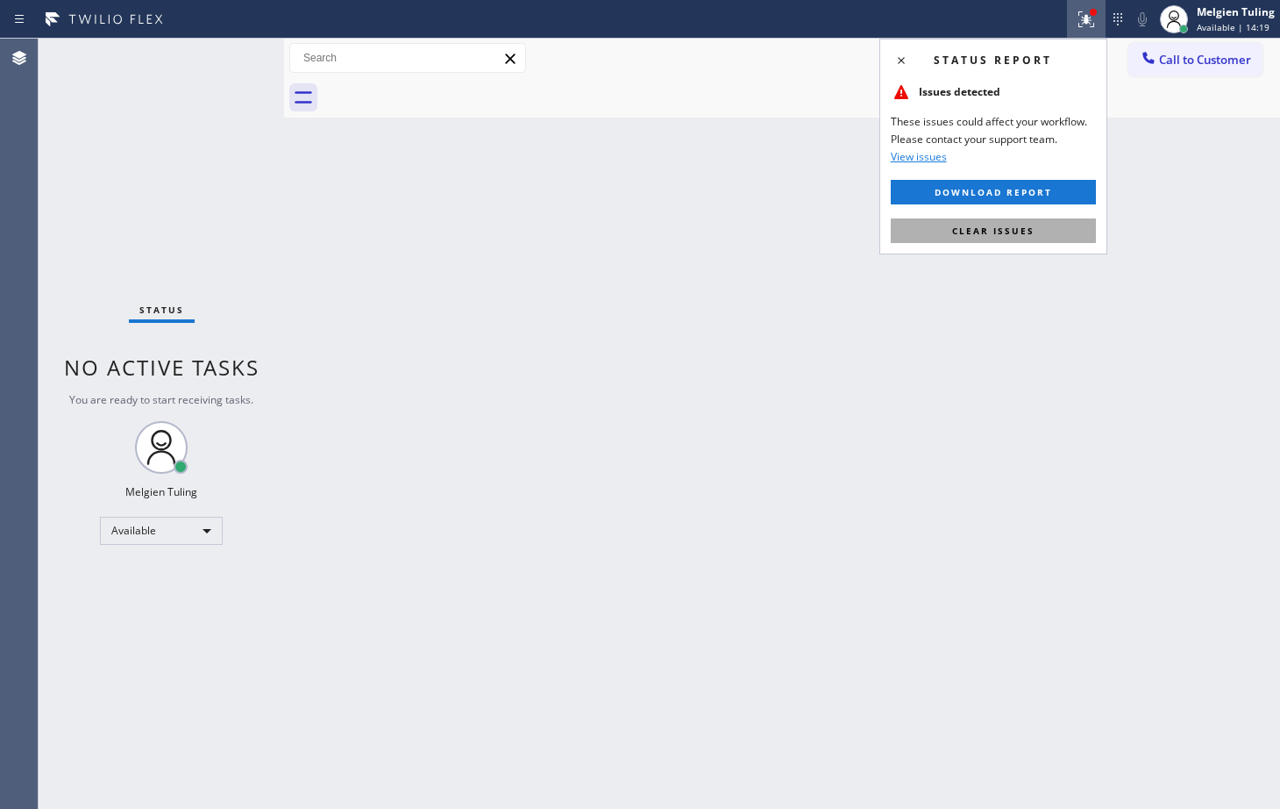
click at [947, 235] on button "Clear issues" at bounding box center [993, 230] width 205 height 25
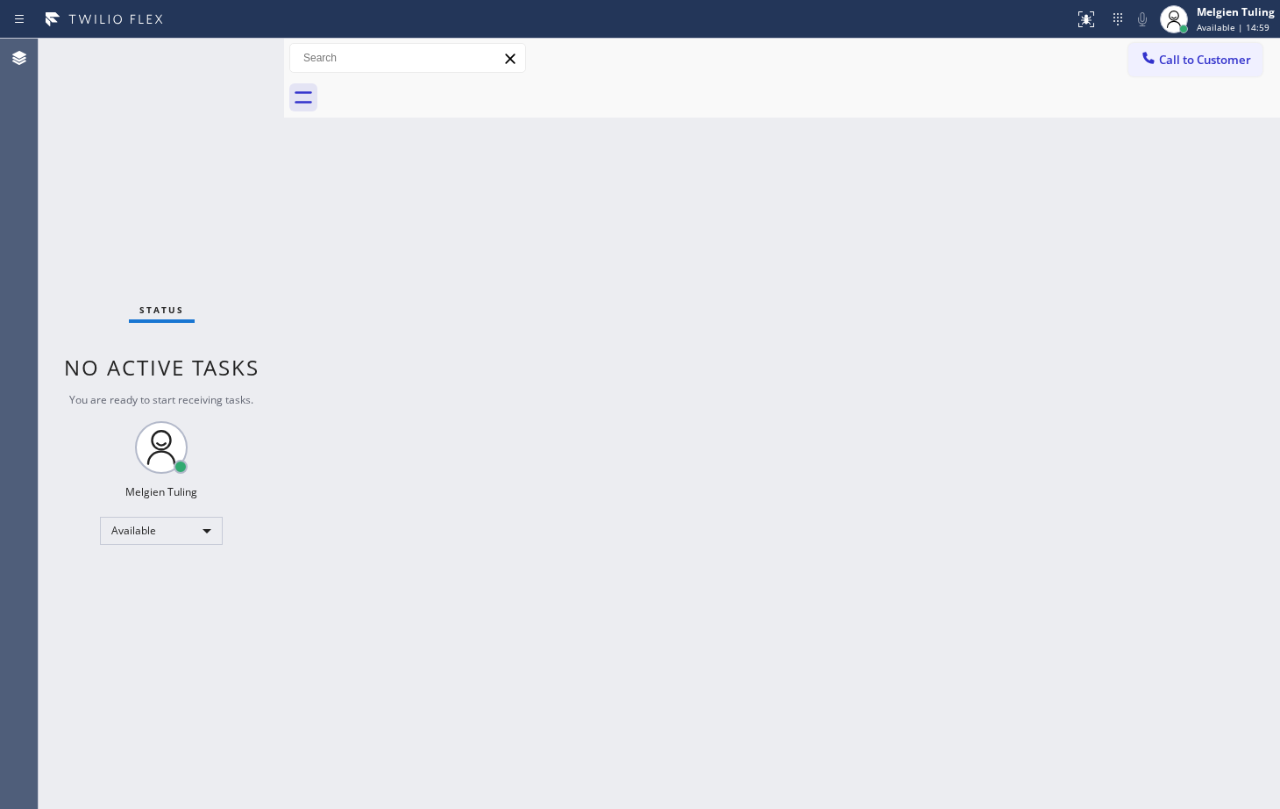
click at [235, 57] on div "Status No active tasks You are ready to start receiving tasks. Melgien Tuling A…" at bounding box center [162, 424] width 246 height 770
click at [563, 276] on div "Back to Dashboard Change Sender ID Customers Technicians Select a contact Outbo…" at bounding box center [782, 424] width 996 height 770
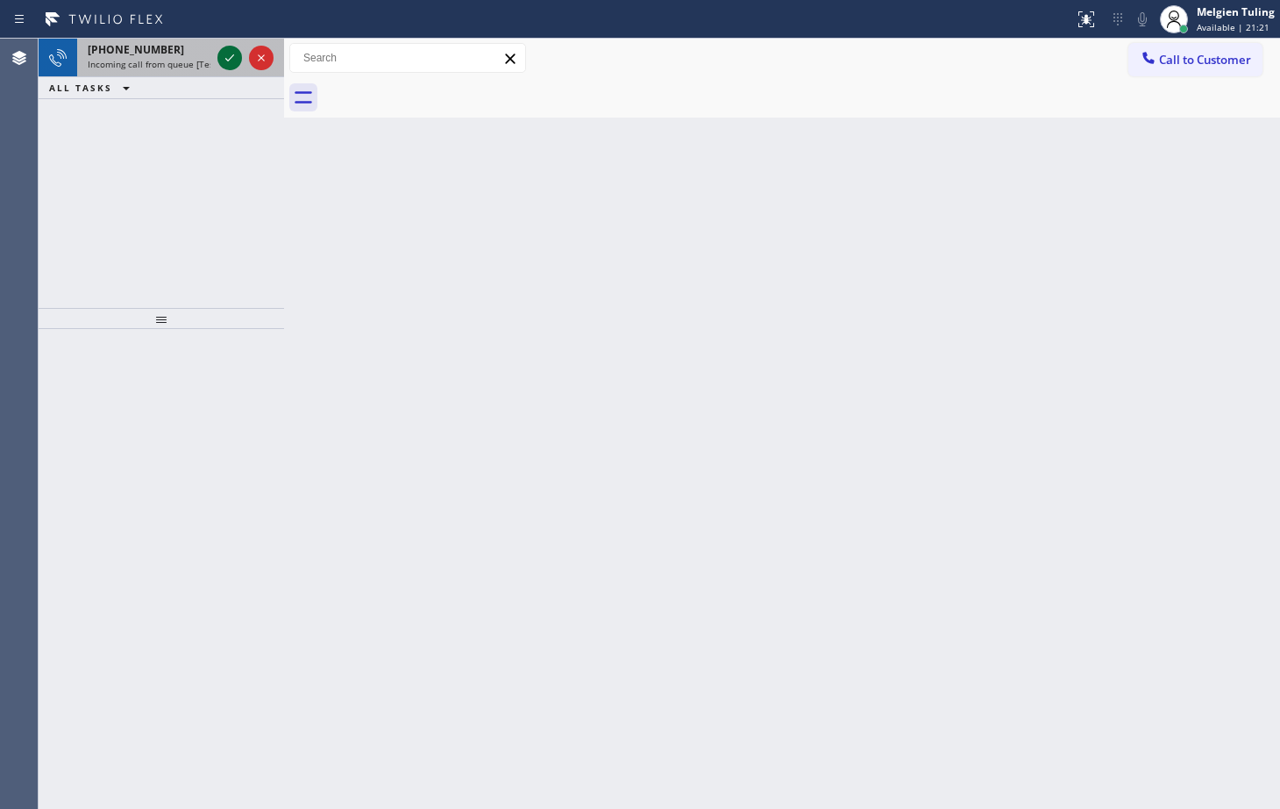
click at [226, 51] on icon at bounding box center [229, 57] width 21 height 21
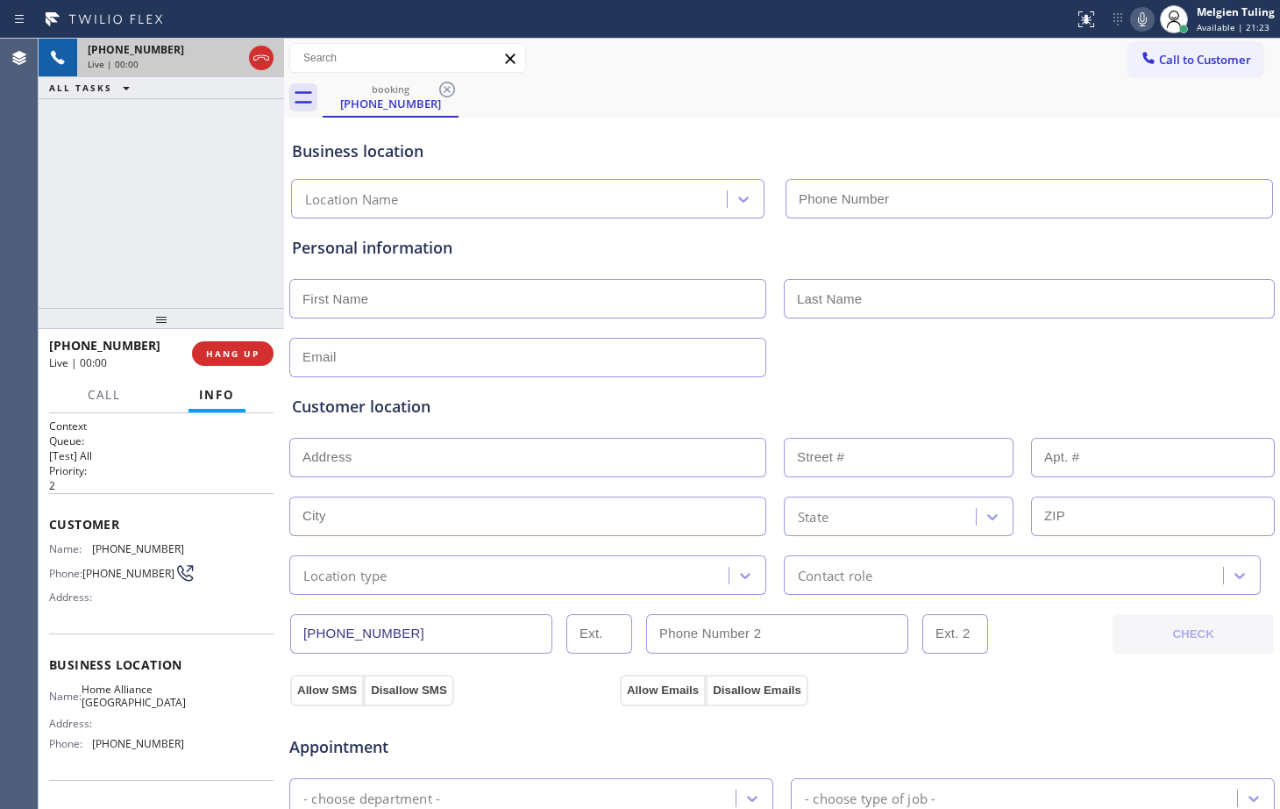
type input "[PHONE_NUMBER]"
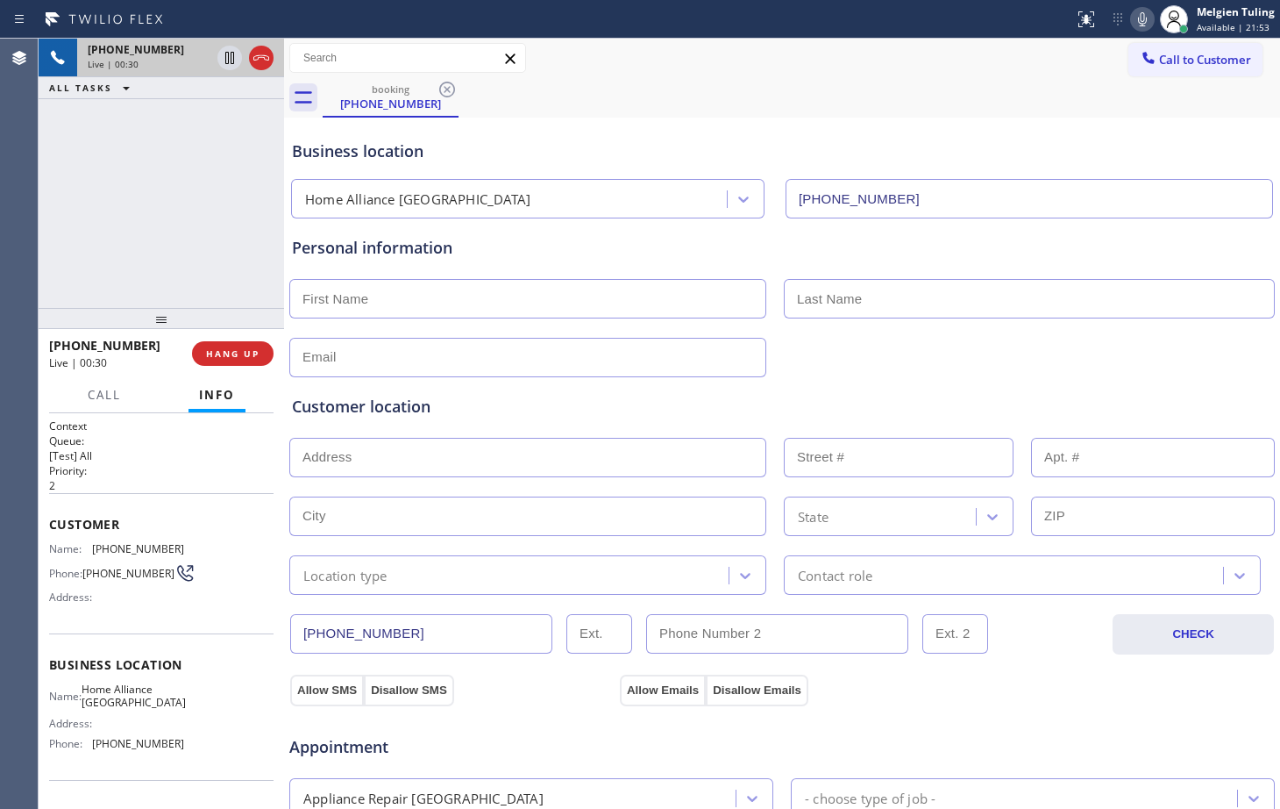
click at [1019, 722] on div "Appointment" at bounding box center [782, 736] width 989 height 45
click at [133, 379] on div "Call Info" at bounding box center [161, 395] width 225 height 35
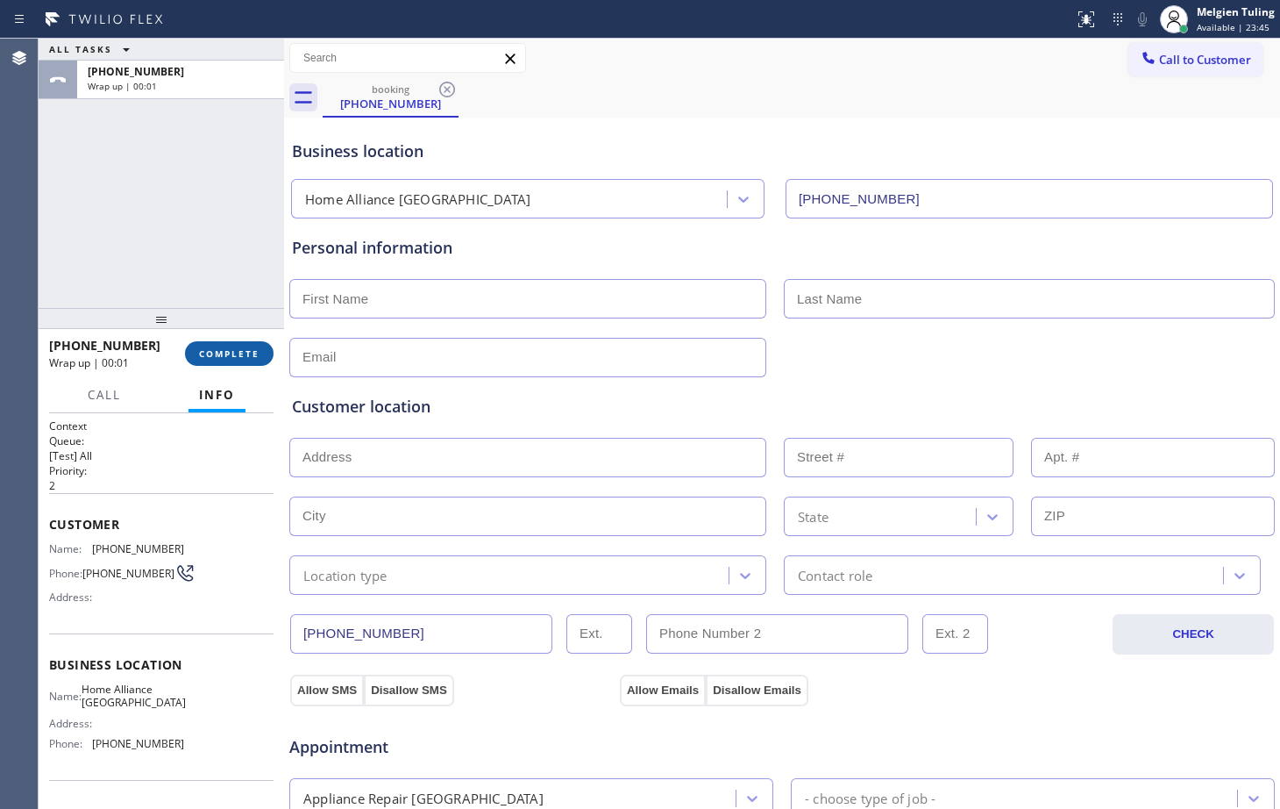
click at [243, 356] on span "COMPLETE" at bounding box center [229, 353] width 61 height 12
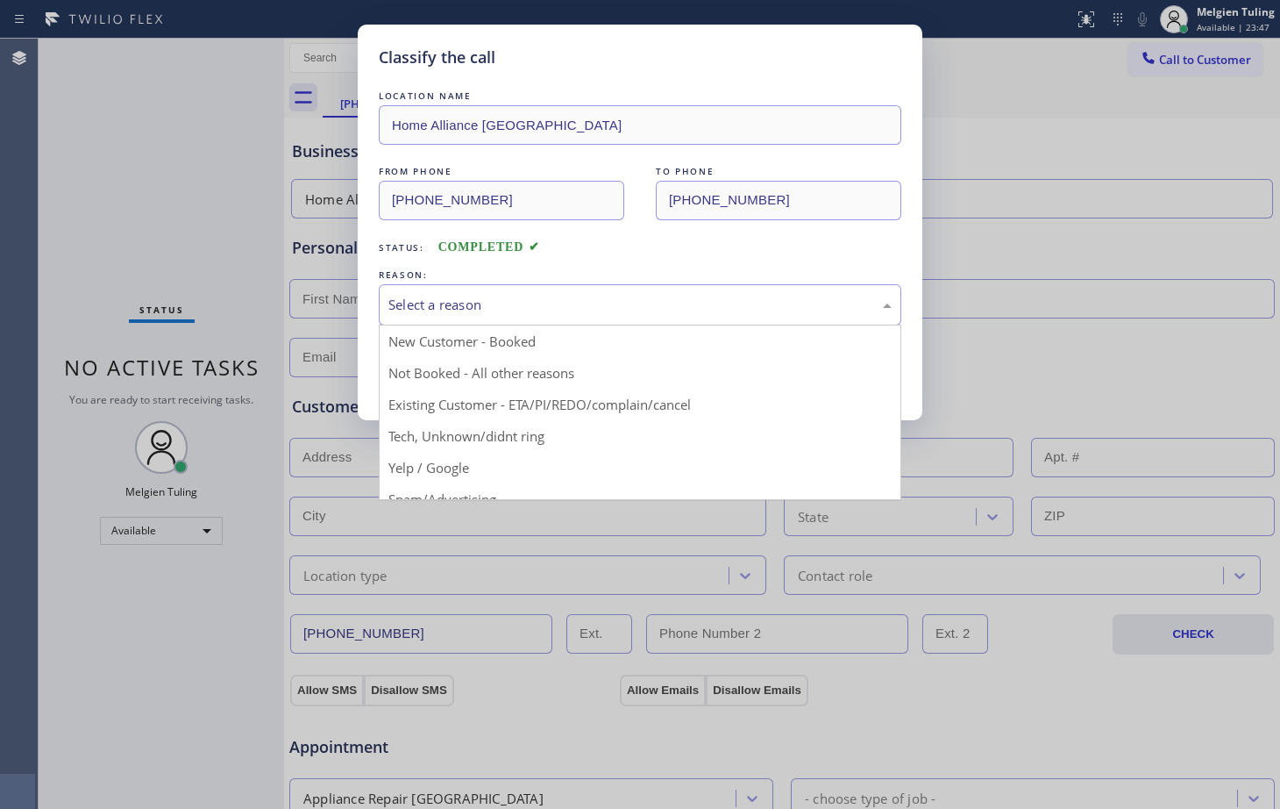
click at [426, 296] on div "Select a reason" at bounding box center [639, 305] width 503 height 20
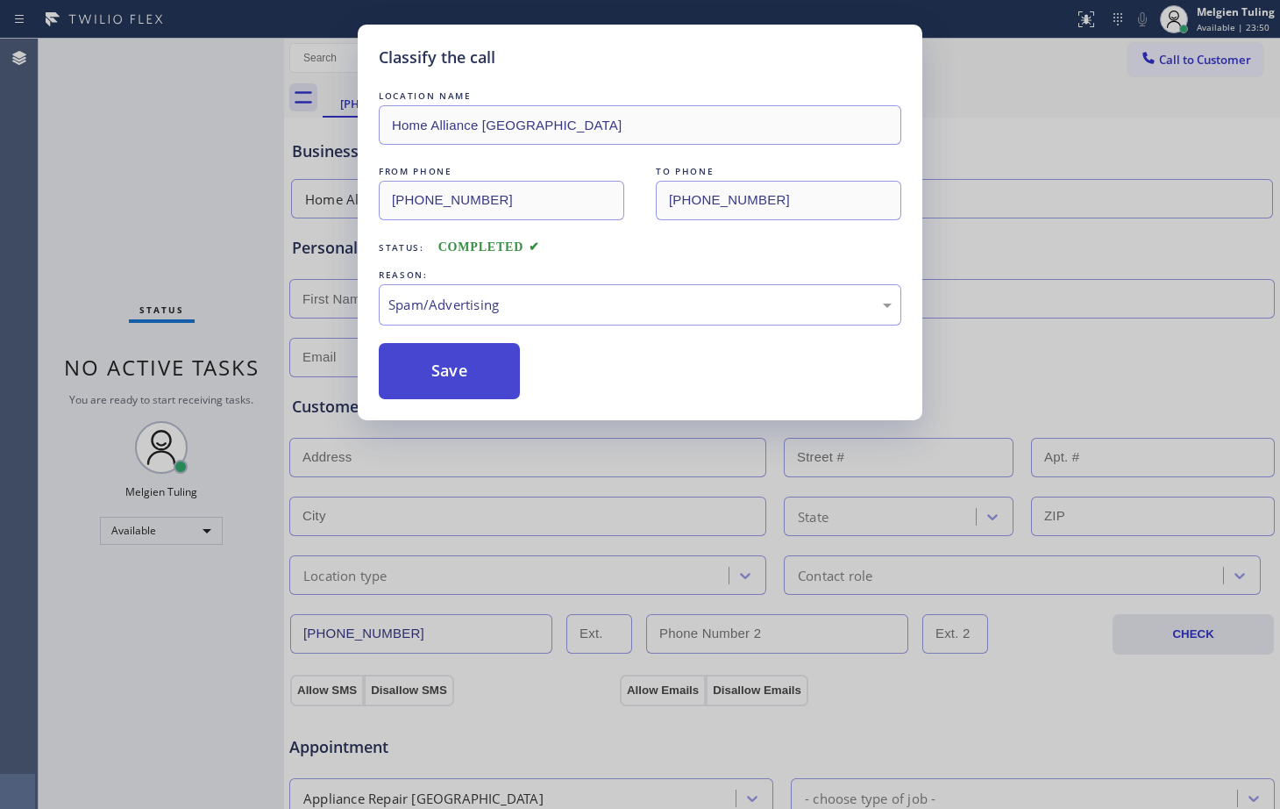
click at [455, 372] on button "Save" at bounding box center [449, 371] width 141 height 56
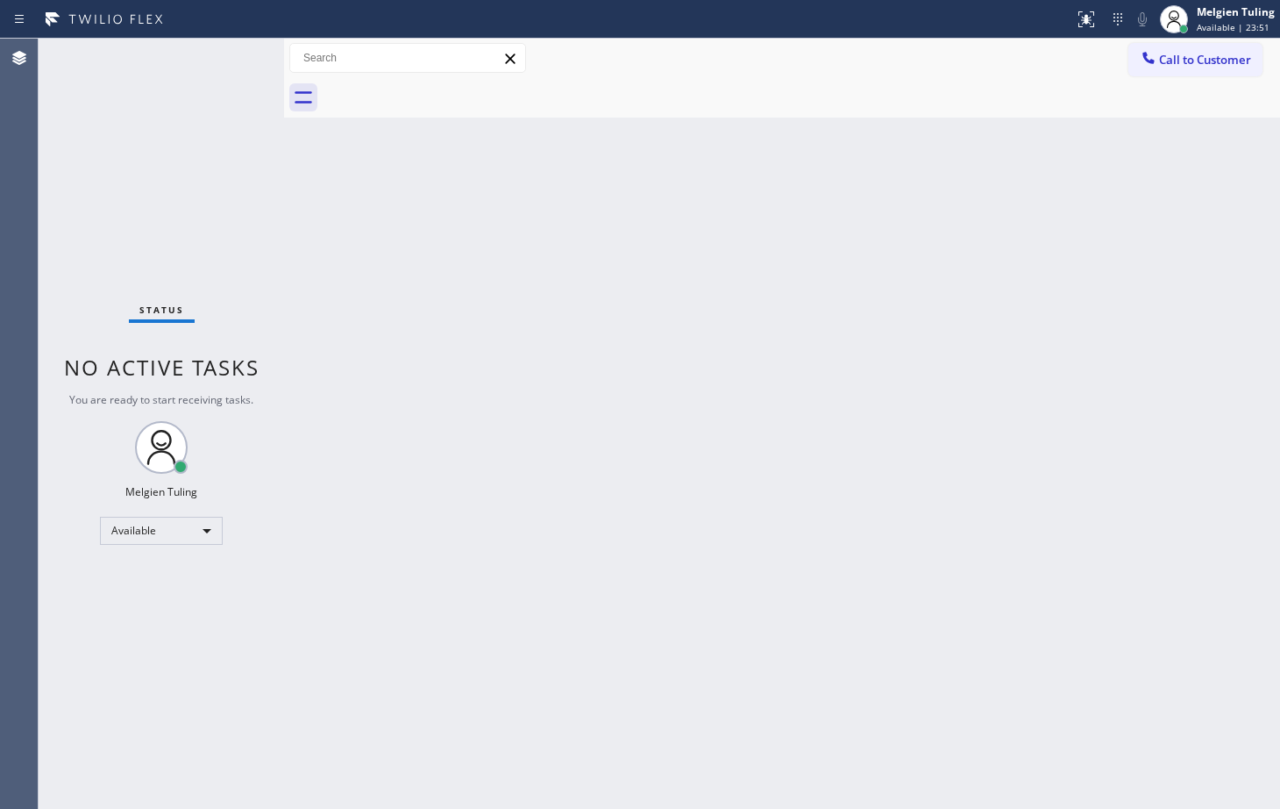
click at [541, 533] on div "Back to Dashboard Change Sender ID Customers Technicians Select a contact Outbo…" at bounding box center [782, 424] width 996 height 770
click at [198, 531] on div "Available" at bounding box center [161, 531] width 123 height 28
click at [142, 598] on li "Unavailable" at bounding box center [160, 598] width 119 height 21
click at [183, 522] on div "Status No active tasks Change activity state to start receiving tasks. Melgien …" at bounding box center [162, 424] width 246 height 770
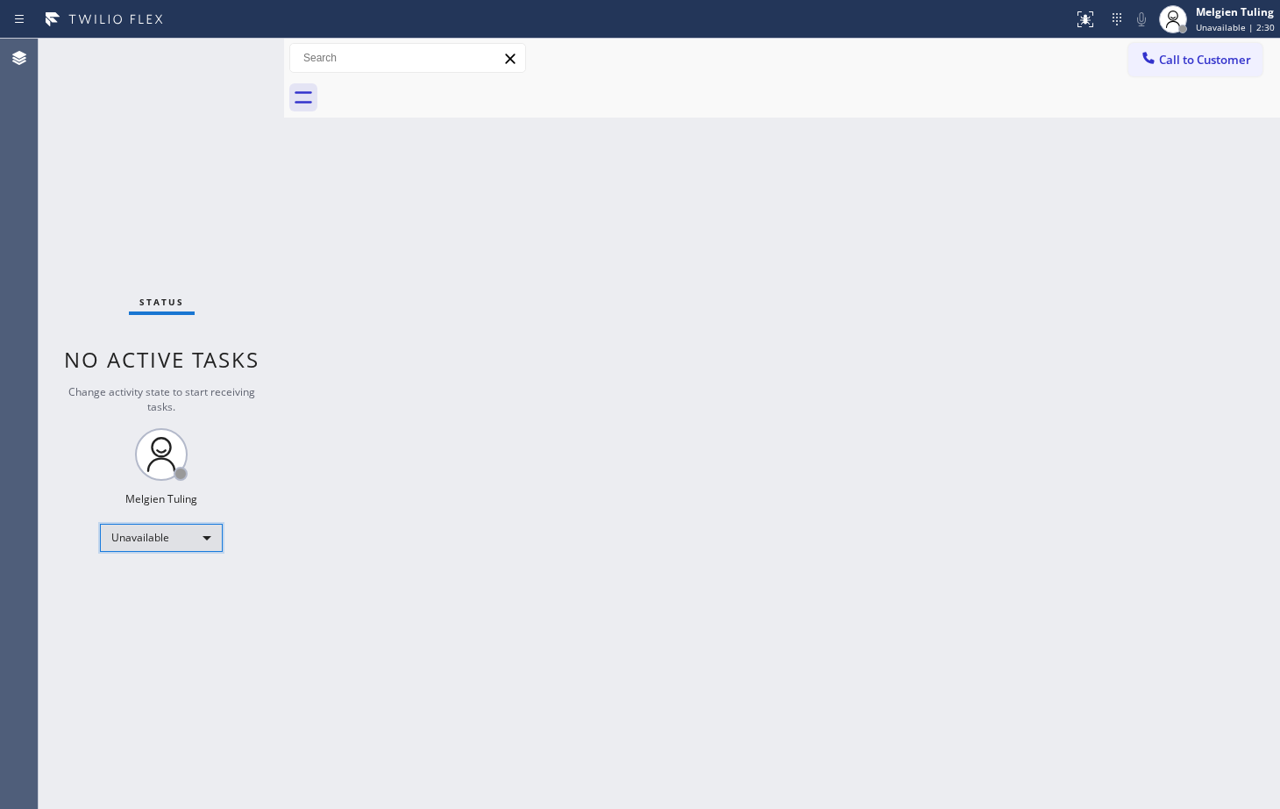
click at [190, 531] on div "Unavailable" at bounding box center [161, 538] width 123 height 28
click at [130, 582] on li "Available" at bounding box center [160, 584] width 119 height 21
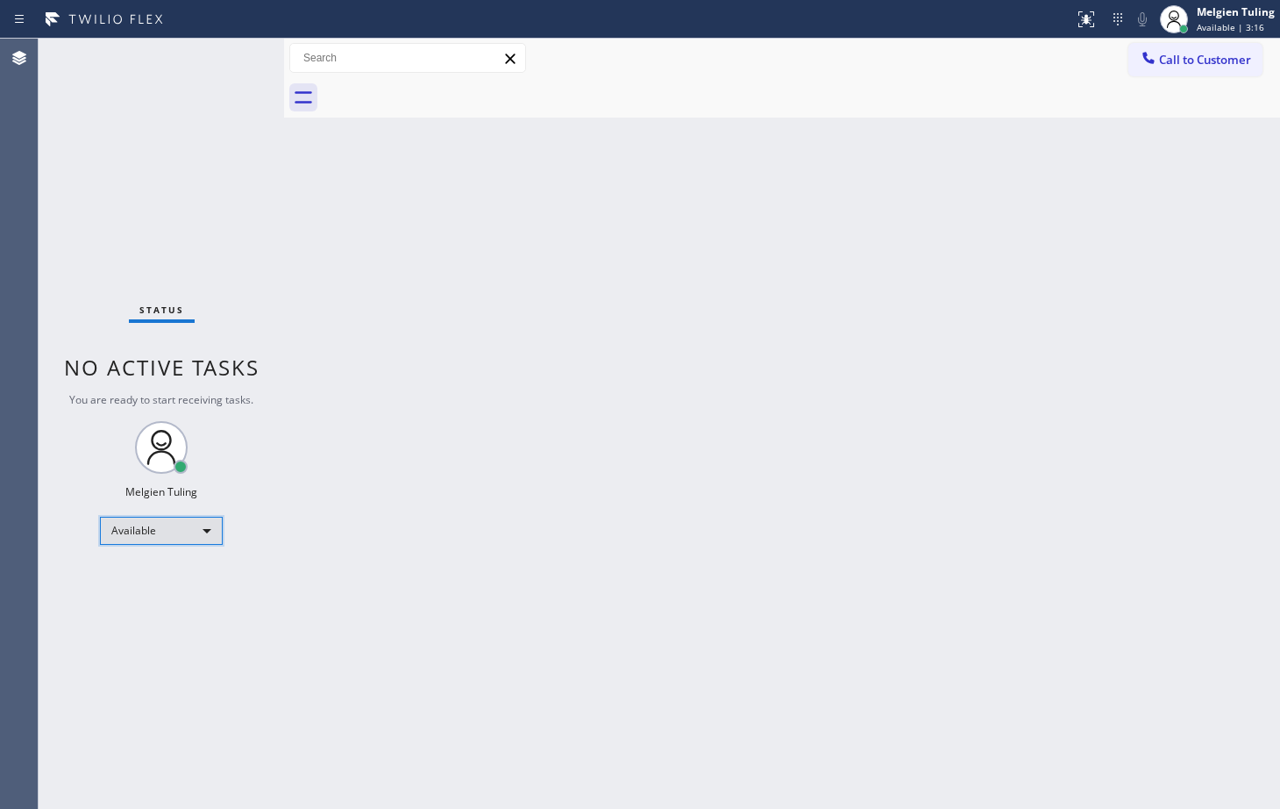
click at [198, 535] on div "Available" at bounding box center [161, 531] width 123 height 28
click at [141, 618] on li "Break" at bounding box center [160, 620] width 119 height 21
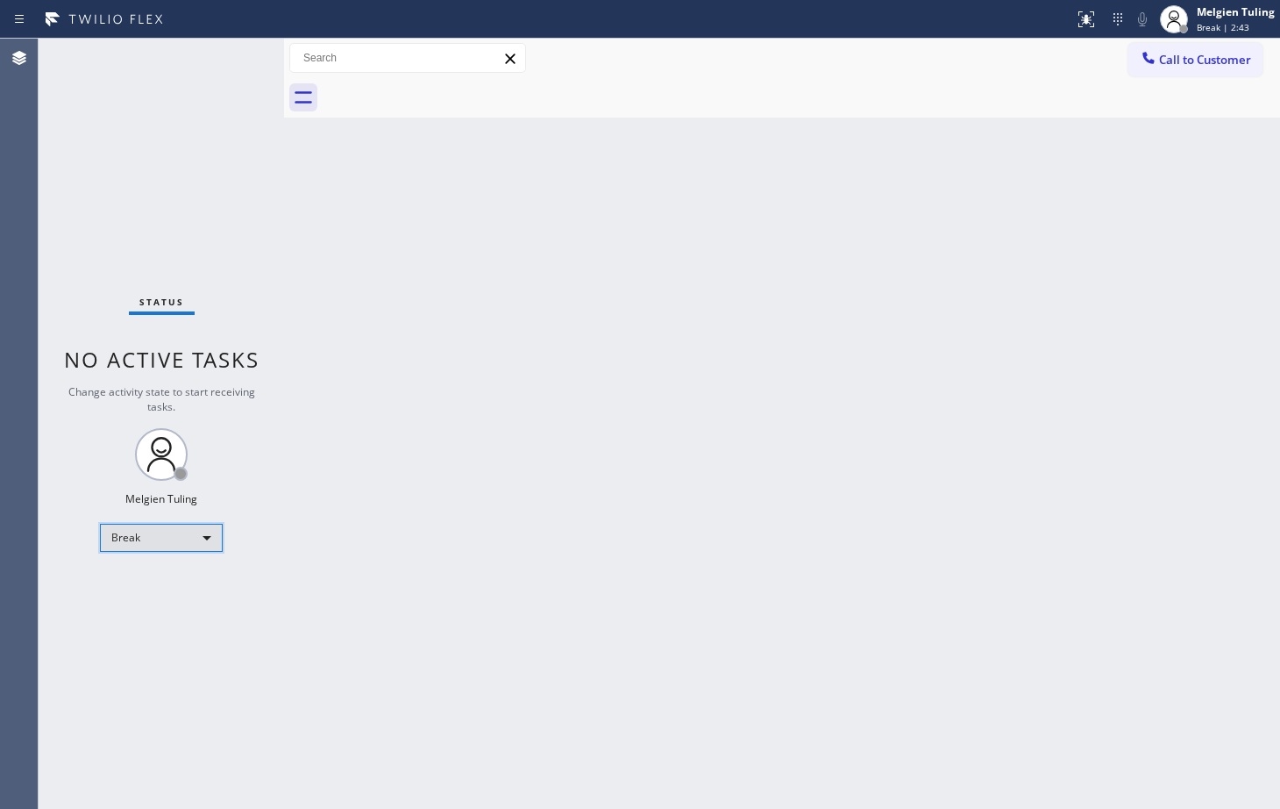
click at [154, 538] on div "Break" at bounding box center [161, 538] width 123 height 28
click at [140, 582] on li "Available" at bounding box center [160, 584] width 119 height 21
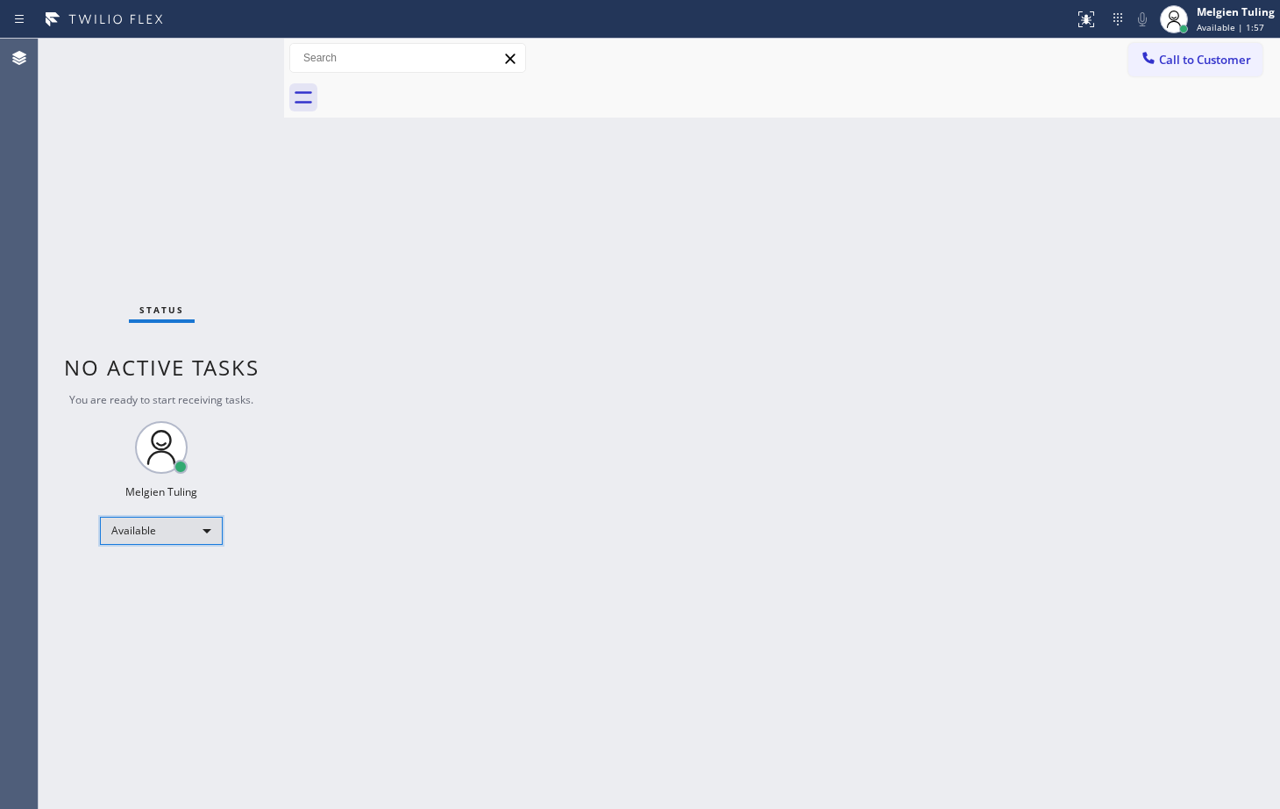
click at [202, 531] on div "Available" at bounding box center [161, 531] width 123 height 28
click at [149, 595] on li "Unavailable" at bounding box center [160, 598] width 119 height 21
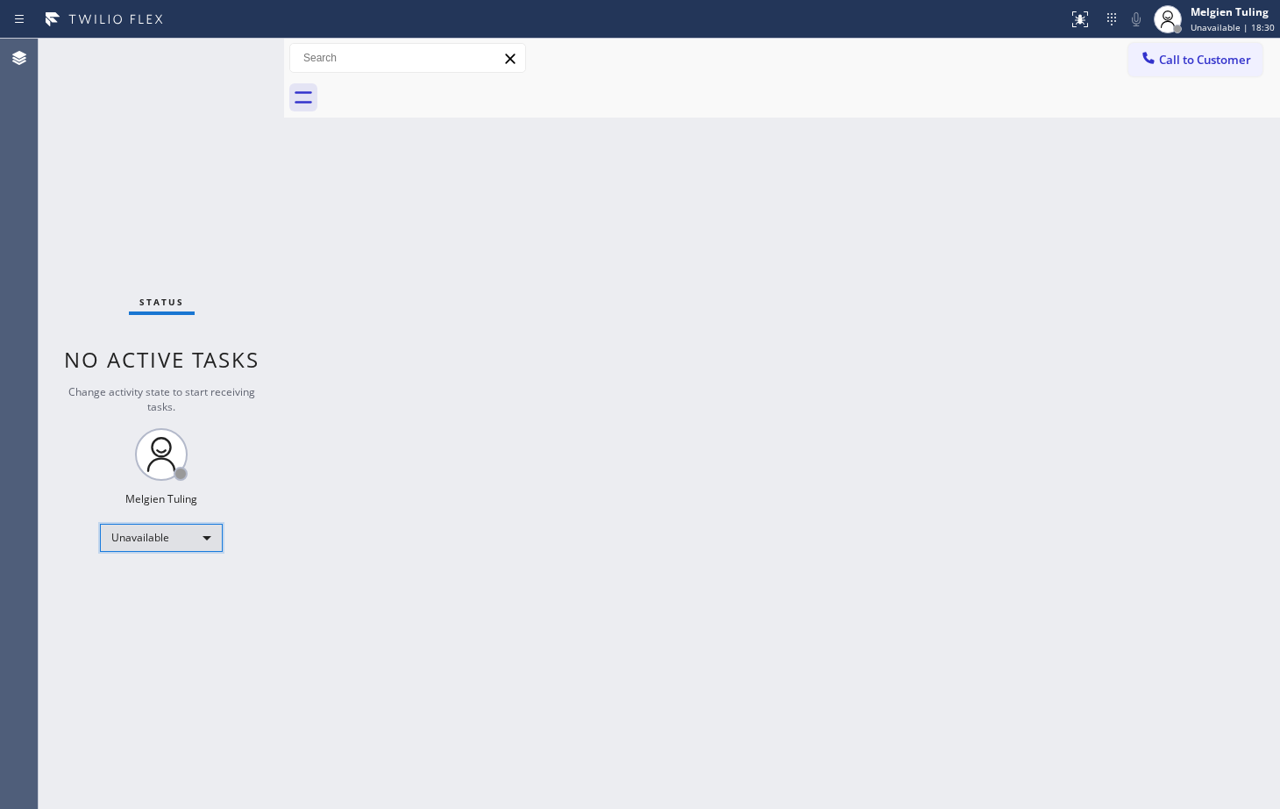
click at [181, 541] on div "Unavailable" at bounding box center [161, 538] width 123 height 28
click at [134, 581] on li "Available" at bounding box center [160, 584] width 119 height 21
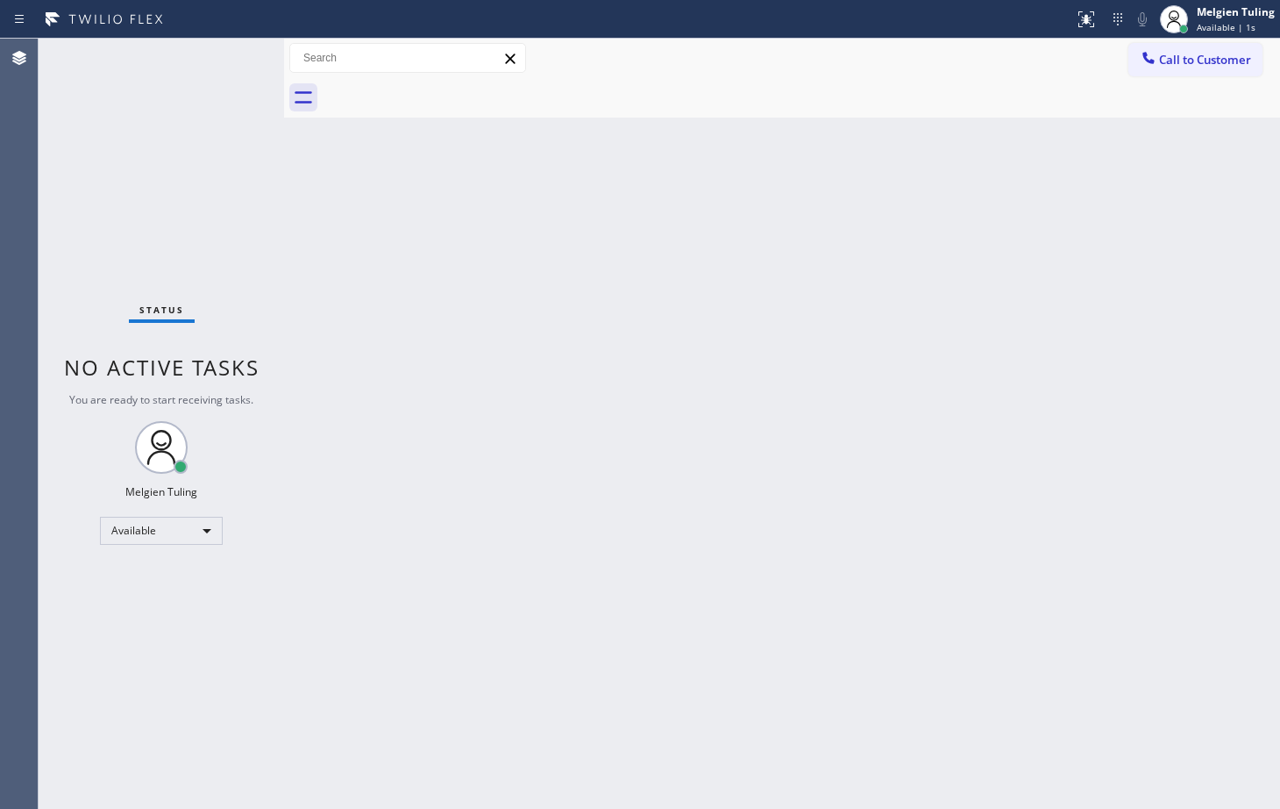
click at [712, 398] on div "Back to Dashboard Change Sender ID Customers Technicians Select a contact Outbo…" at bounding box center [782, 424] width 996 height 770
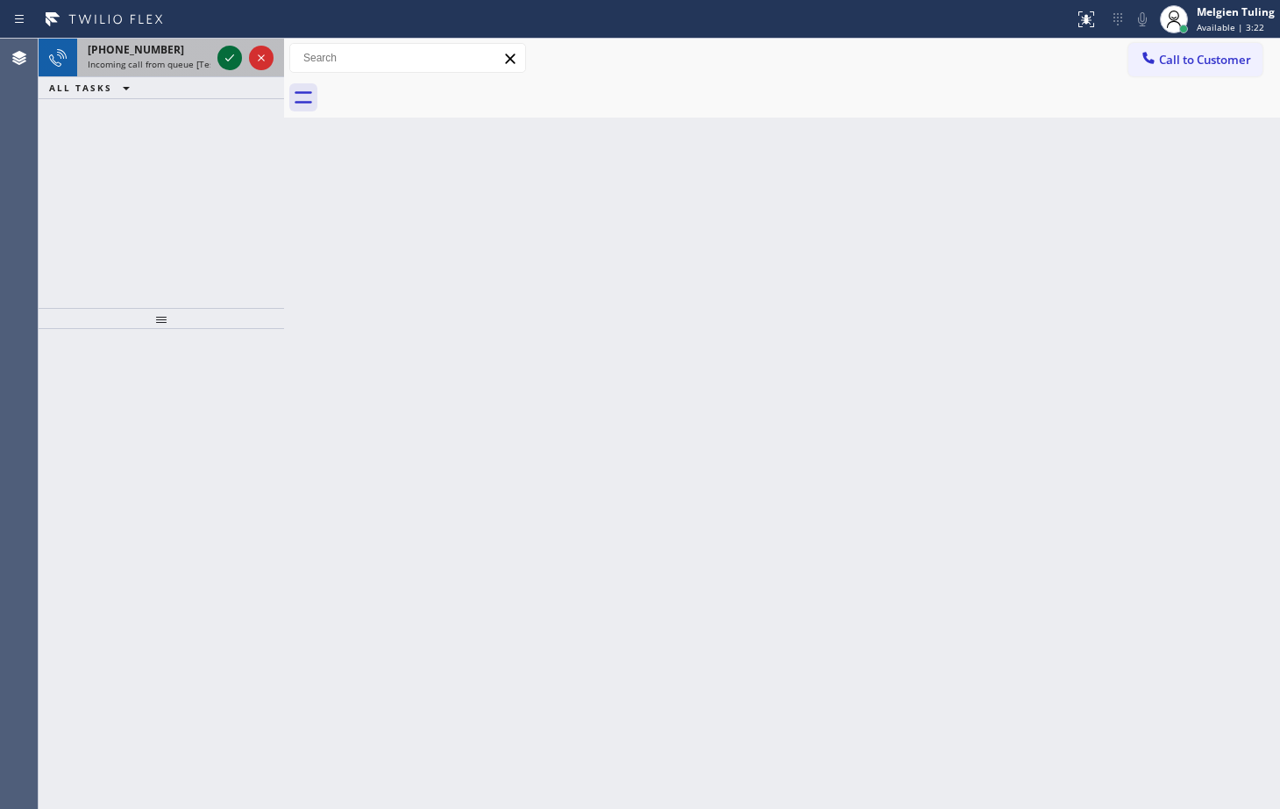
click at [232, 57] on icon at bounding box center [229, 57] width 9 height 7
click at [235, 62] on icon at bounding box center [229, 57] width 21 height 21
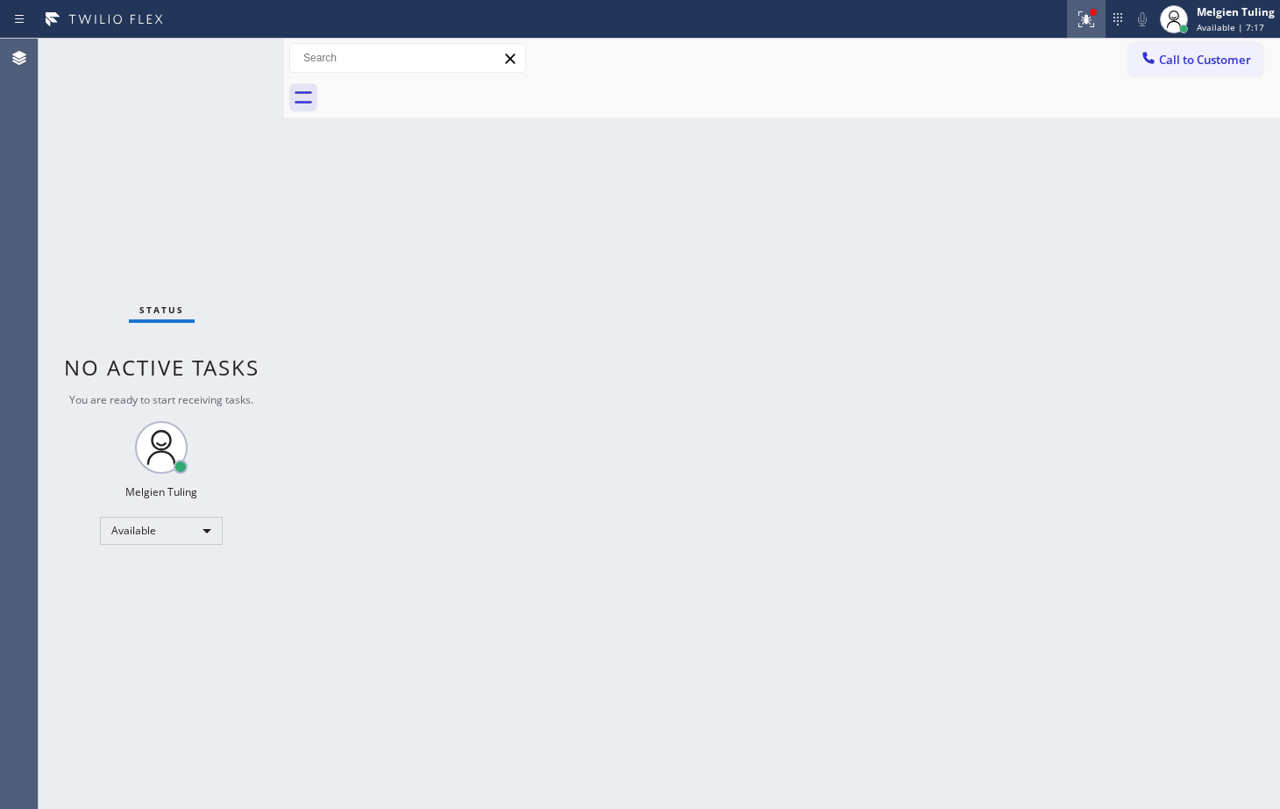
click at [1086, 10] on icon at bounding box center [1086, 19] width 21 height 21
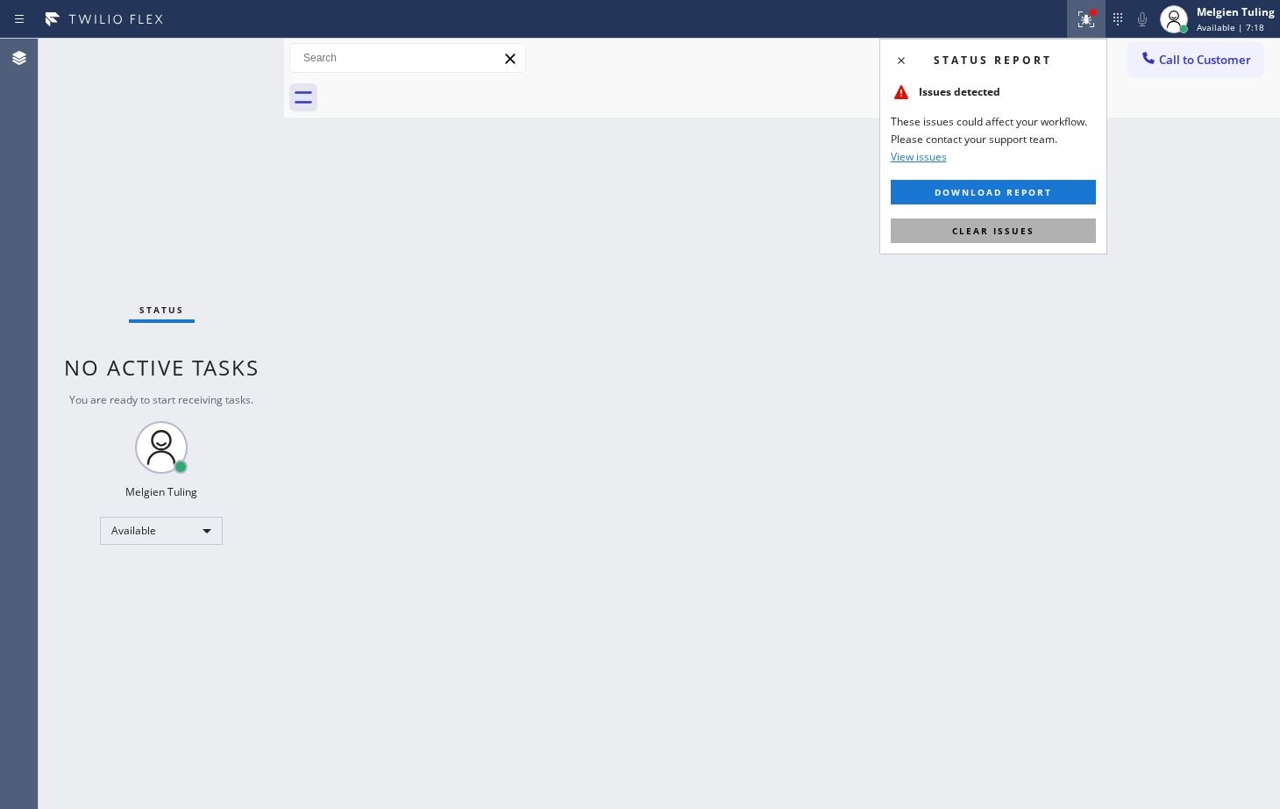
click at [986, 227] on span "Clear issues" at bounding box center [993, 231] width 82 height 12
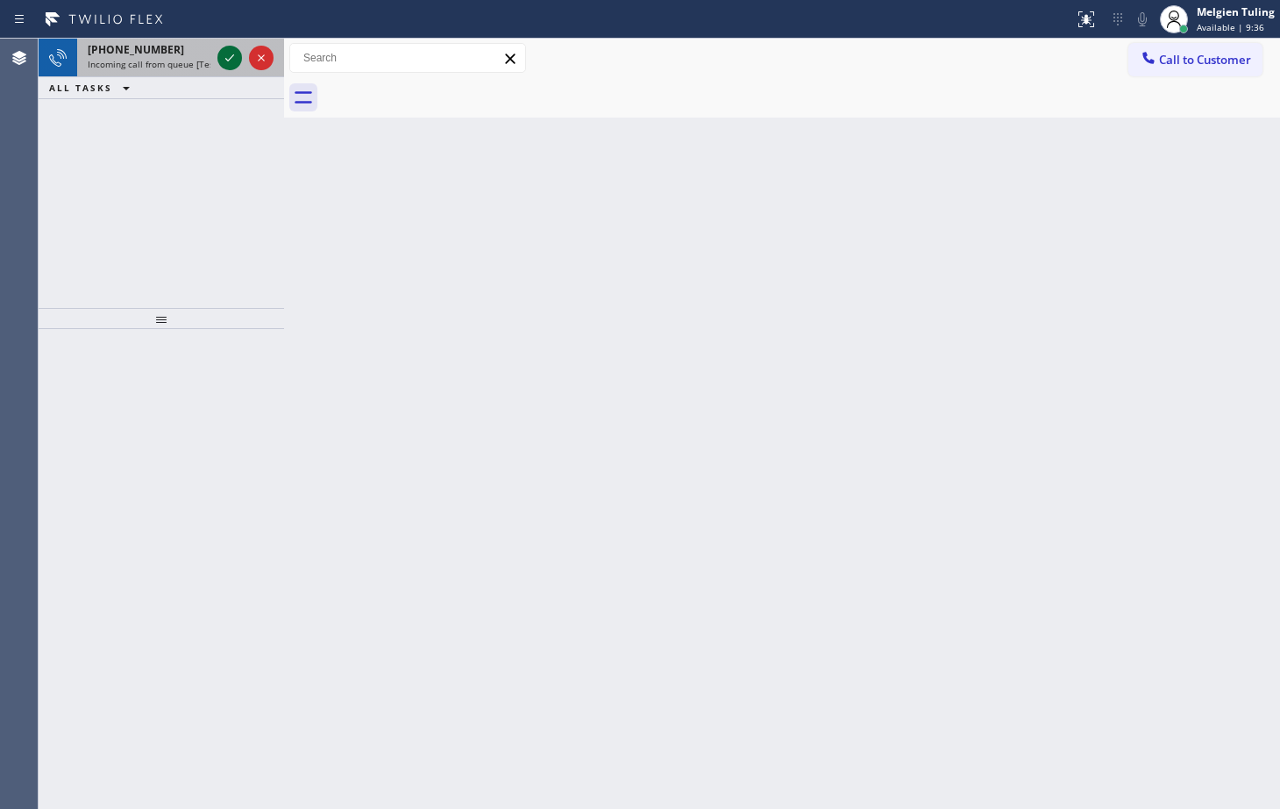
click at [225, 50] on icon at bounding box center [229, 57] width 21 height 21
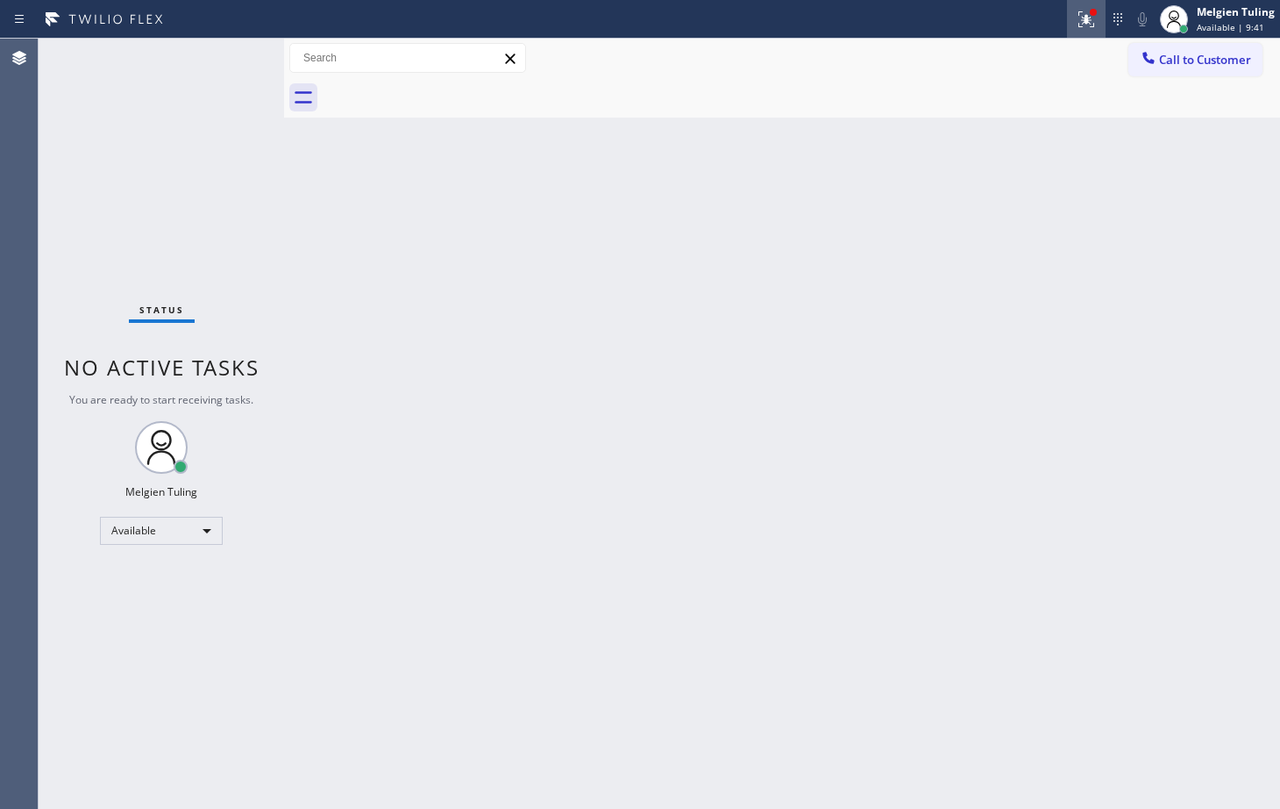
click at [1086, 22] on icon at bounding box center [1087, 19] width 16 height 16
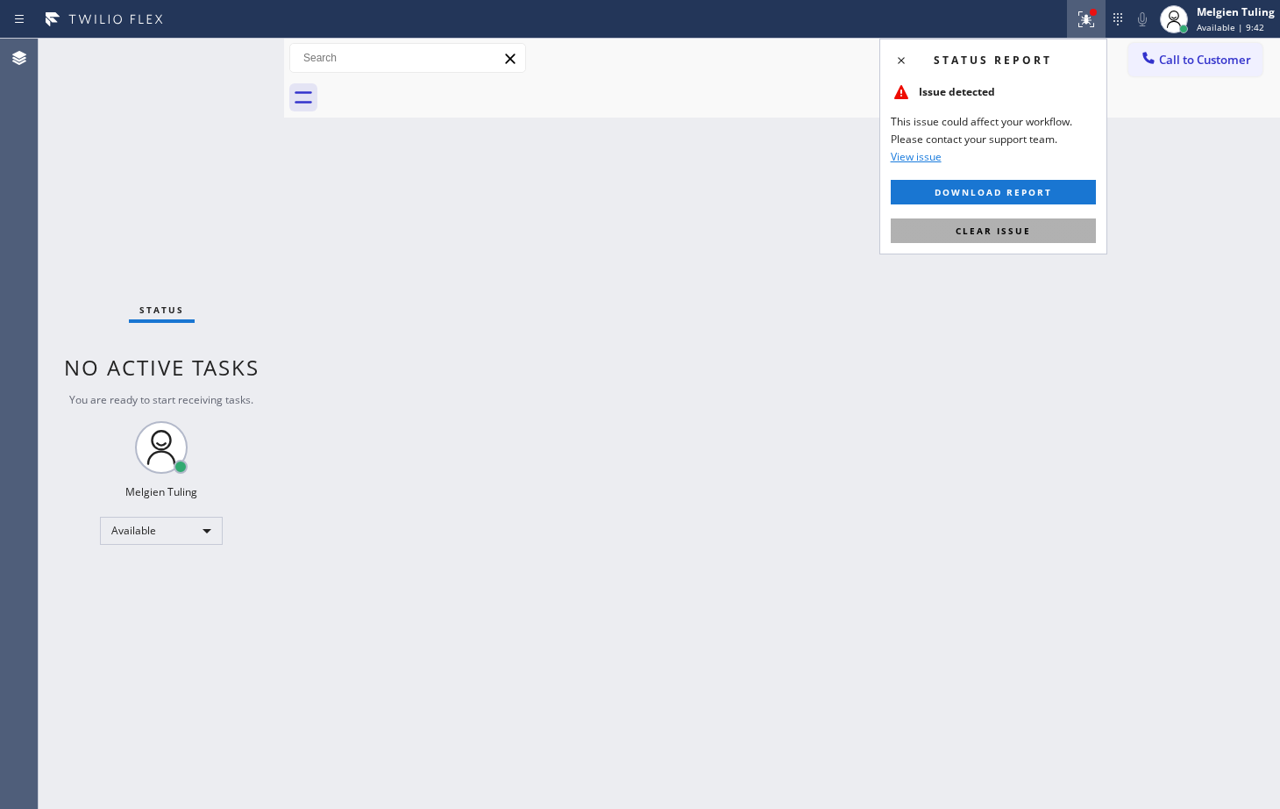
click at [945, 228] on button "Clear issue" at bounding box center [993, 230] width 205 height 25
click at [945, 228] on div "Back to Dashboard Change Sender ID Customers Technicians Select a contact Outbo…" at bounding box center [782, 424] width 996 height 770
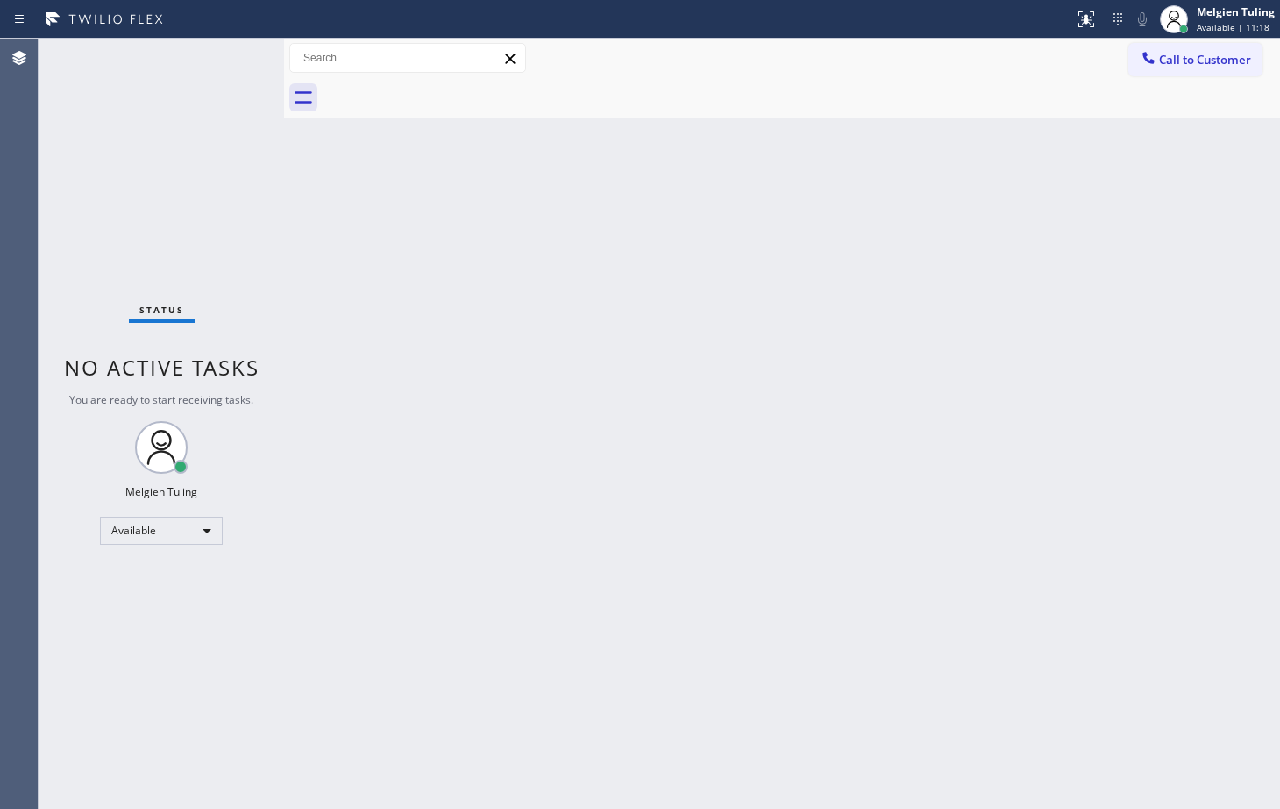
click at [223, 60] on div "Status No active tasks You are ready to start receiving tasks. Melgien Tuling A…" at bounding box center [162, 424] width 246 height 770
click at [231, 89] on div "Status No active tasks You are ready to start receiving tasks. Melgien Tuling A…" at bounding box center [162, 424] width 246 height 770
click at [235, 68] on div "Status No active tasks You are ready to start receiving tasks. Melgien Tuling A…" at bounding box center [162, 424] width 246 height 770
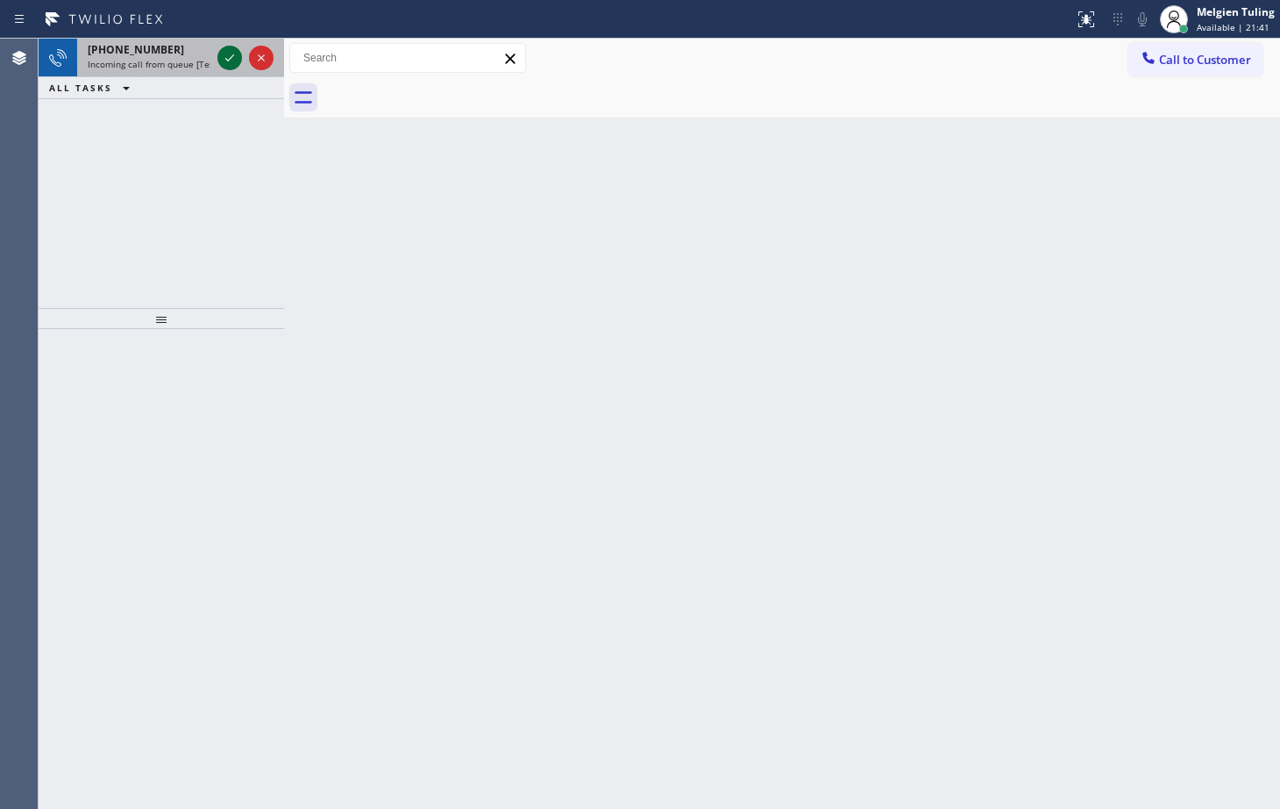
click at [232, 53] on icon at bounding box center [229, 57] width 21 height 21
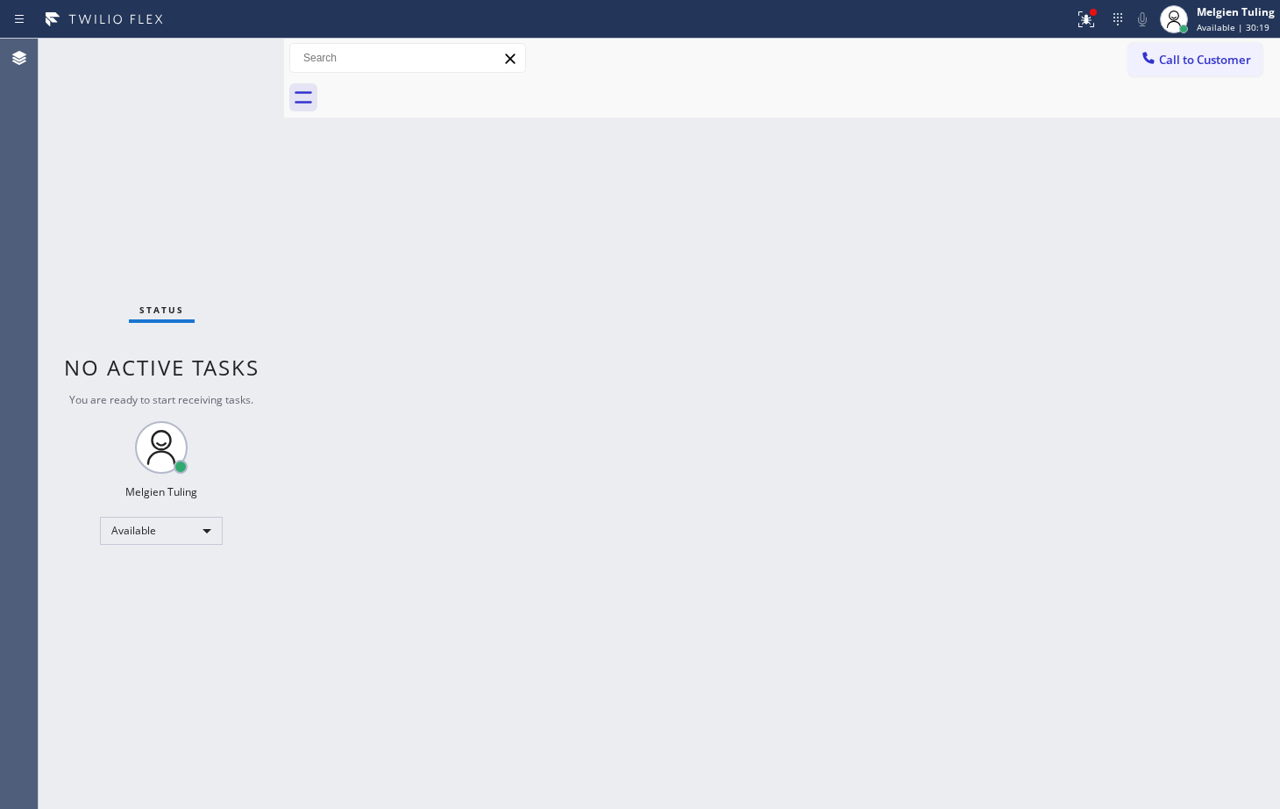
click at [322, 279] on div "Back to Dashboard Change Sender ID Customers Technicians Select a contact Outbo…" at bounding box center [782, 424] width 996 height 770
click at [1086, 25] on icon at bounding box center [1086, 19] width 21 height 21
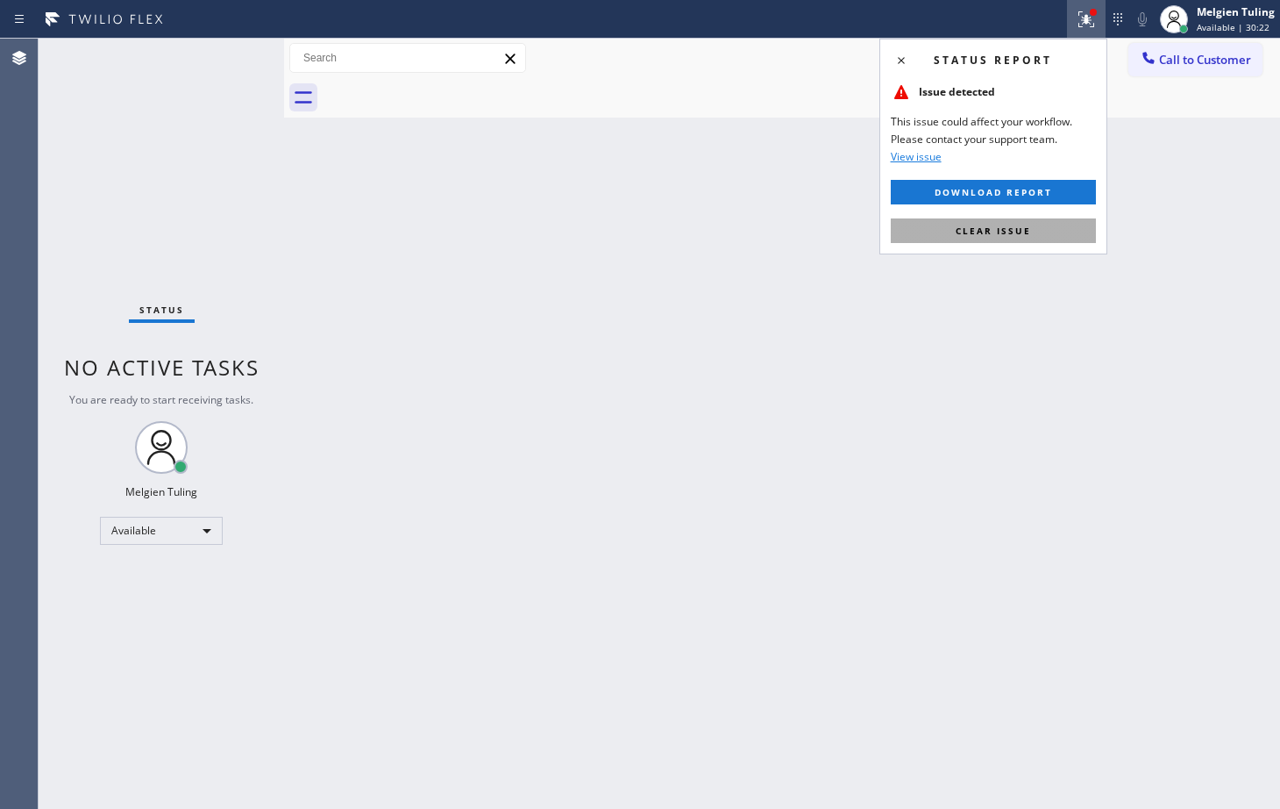
click at [949, 227] on button "Clear issue" at bounding box center [993, 230] width 205 height 25
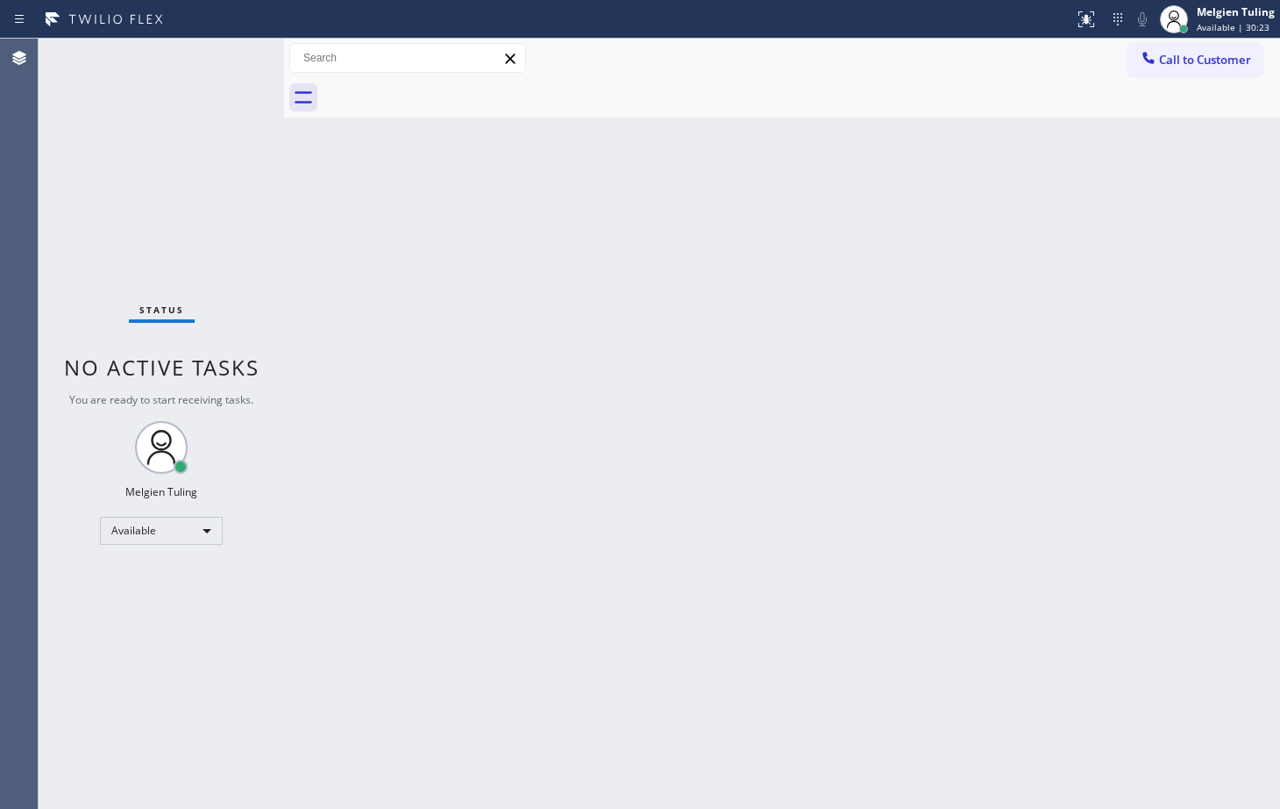
click at [678, 350] on div "Back to Dashboard Change Sender ID Customers Technicians Select a contact Outbo…" at bounding box center [782, 424] width 996 height 770
click at [237, 59] on div "Status No active tasks You are ready to start receiving tasks. Melgien Tuling A…" at bounding box center [162, 424] width 246 height 770
click at [831, 282] on div "Back to Dashboard Change Sender ID Customers Technicians Select a contact Outbo…" at bounding box center [782, 424] width 996 height 770
click at [379, 433] on div "Back to Dashboard Change Sender ID Customers Technicians Select a contact Outbo…" at bounding box center [782, 424] width 996 height 770
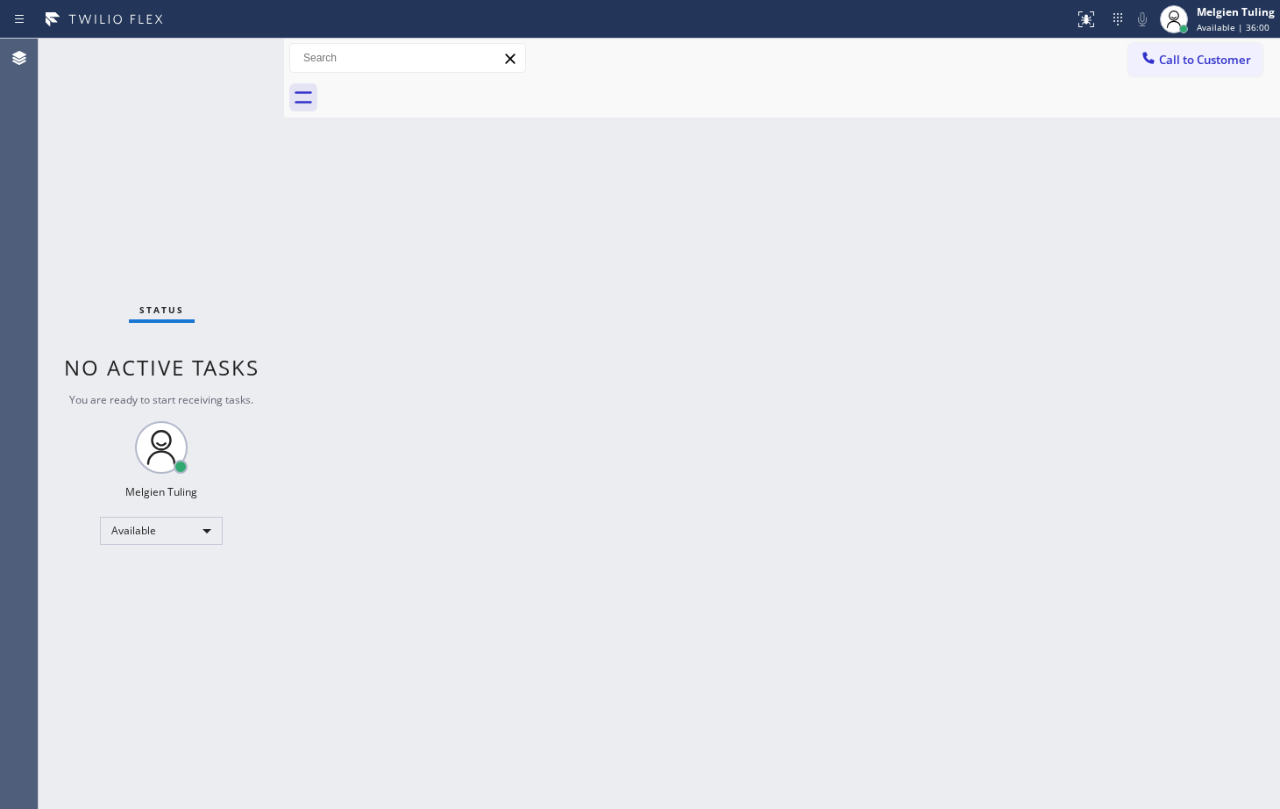
click at [606, 571] on div "Back to Dashboard Change Sender ID Customers Technicians Select a contact Outbo…" at bounding box center [782, 424] width 996 height 770
click at [189, 525] on div "Available" at bounding box center [161, 531] width 123 height 28
click at [145, 618] on li "Break" at bounding box center [160, 620] width 119 height 21
